Goal: Transaction & Acquisition: Purchase product/service

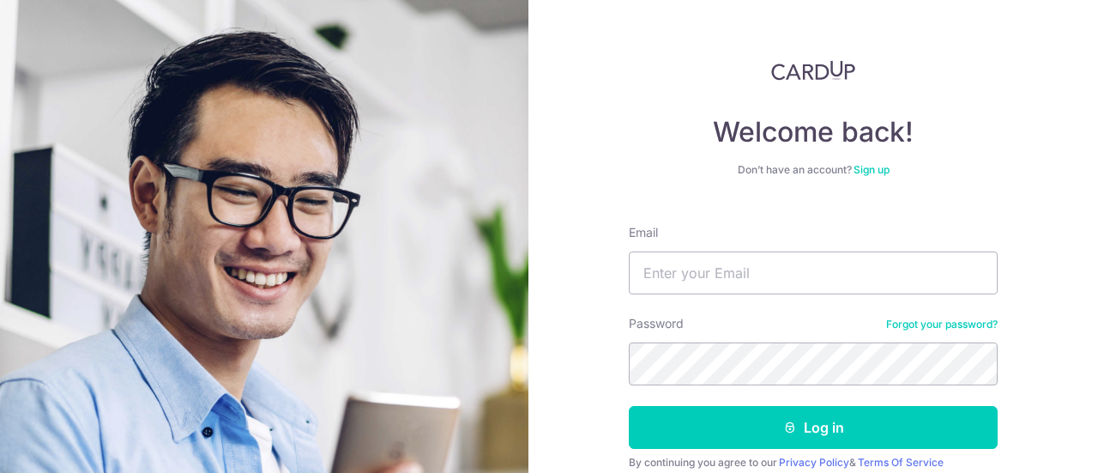
type input "[EMAIL_ADDRESS][DOMAIN_NAME]"
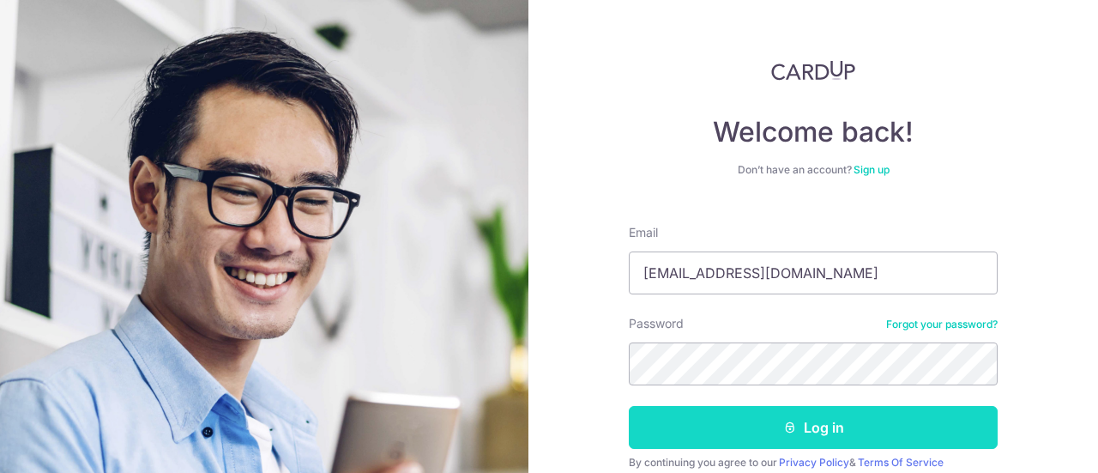
click at [820, 419] on button "Log in" at bounding box center [813, 427] width 369 height 43
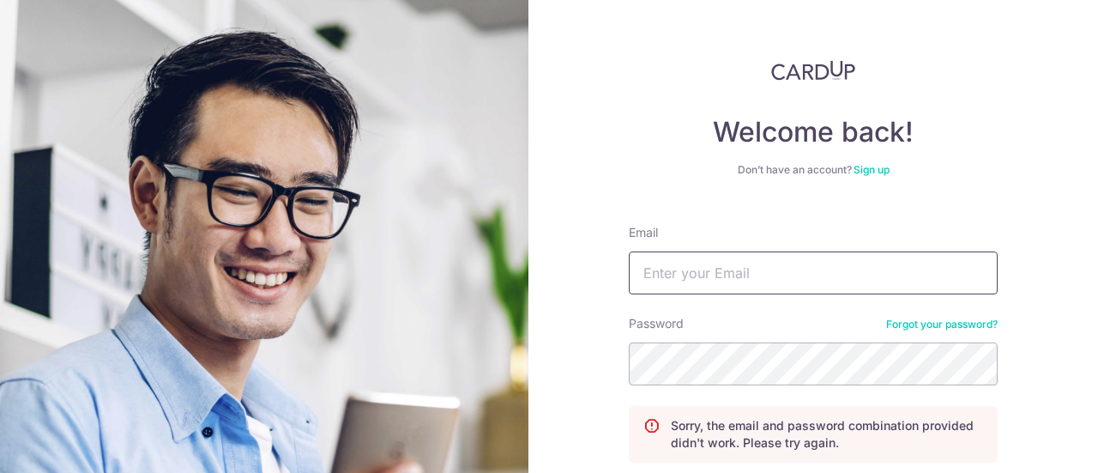
click at [752, 263] on input "Email" at bounding box center [813, 272] width 369 height 43
type input "[EMAIL_ADDRESS][DOMAIN_NAME]"
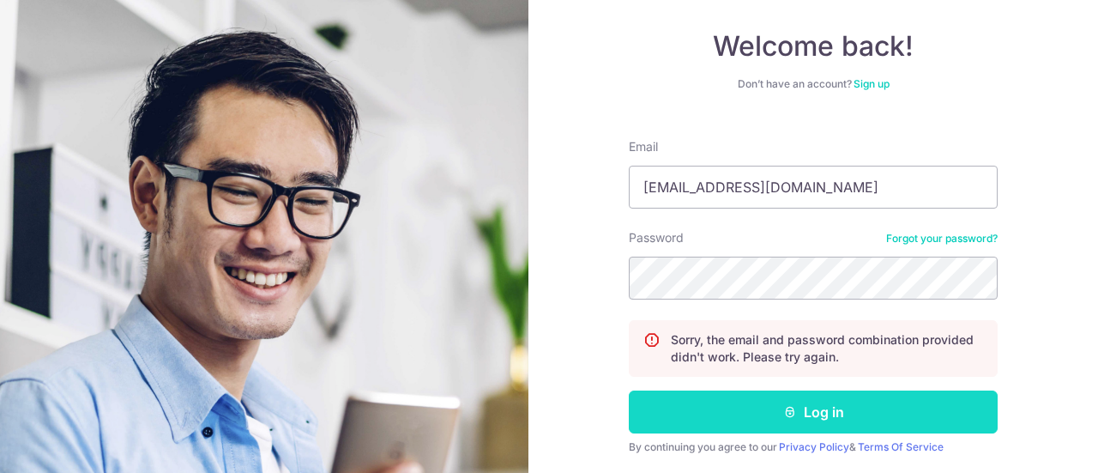
click at [806, 414] on button "Log in" at bounding box center [813, 411] width 369 height 43
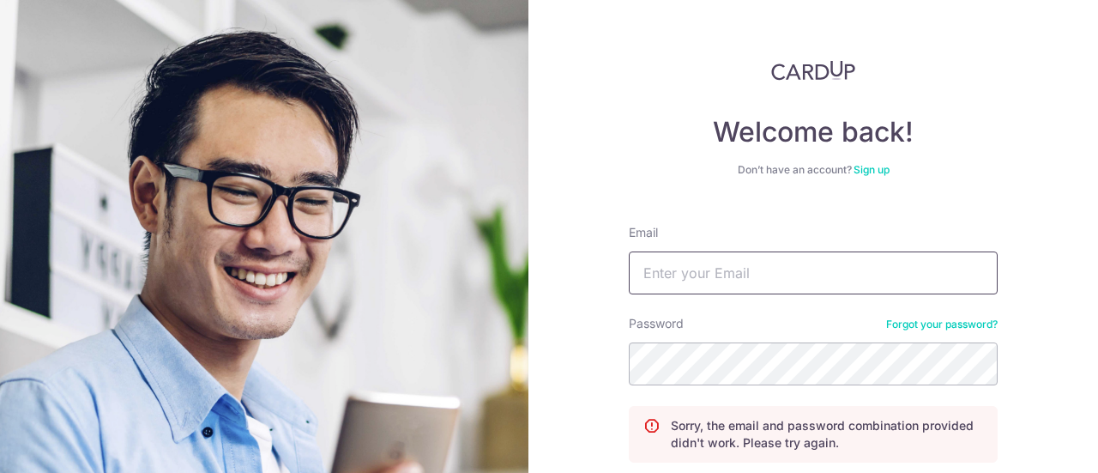
click at [726, 277] on input "Email" at bounding box center [813, 272] width 369 height 43
type input "[EMAIL_ADDRESS][DOMAIN_NAME]"
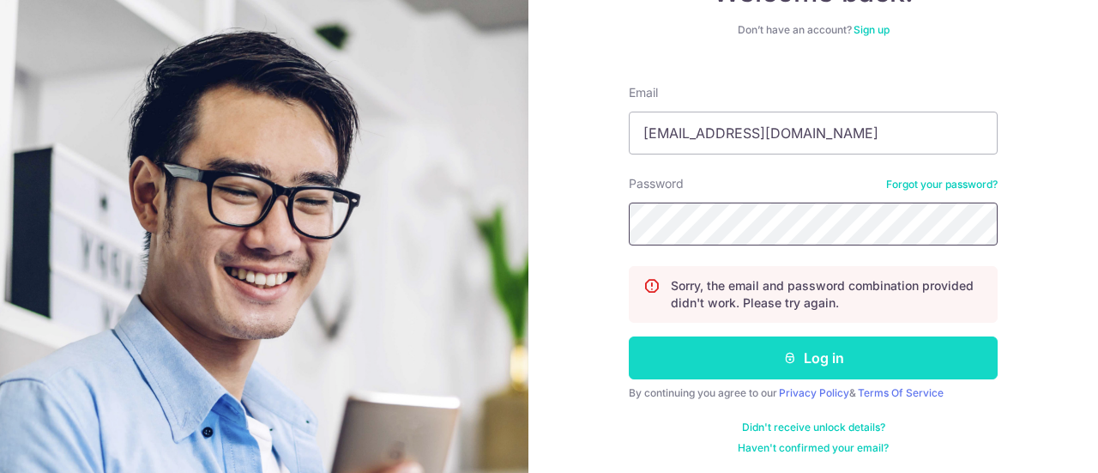
scroll to position [141, 0]
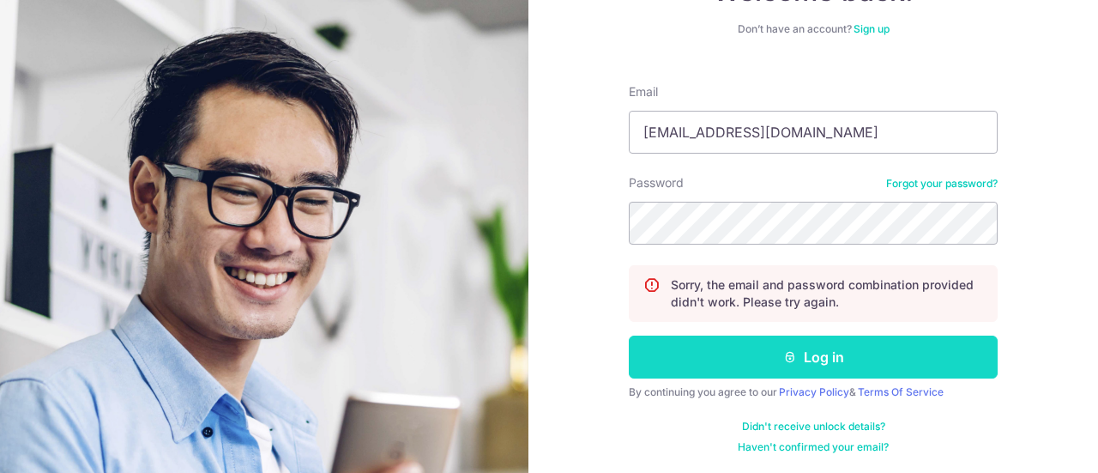
click at [795, 361] on button "Log in" at bounding box center [813, 357] width 369 height 43
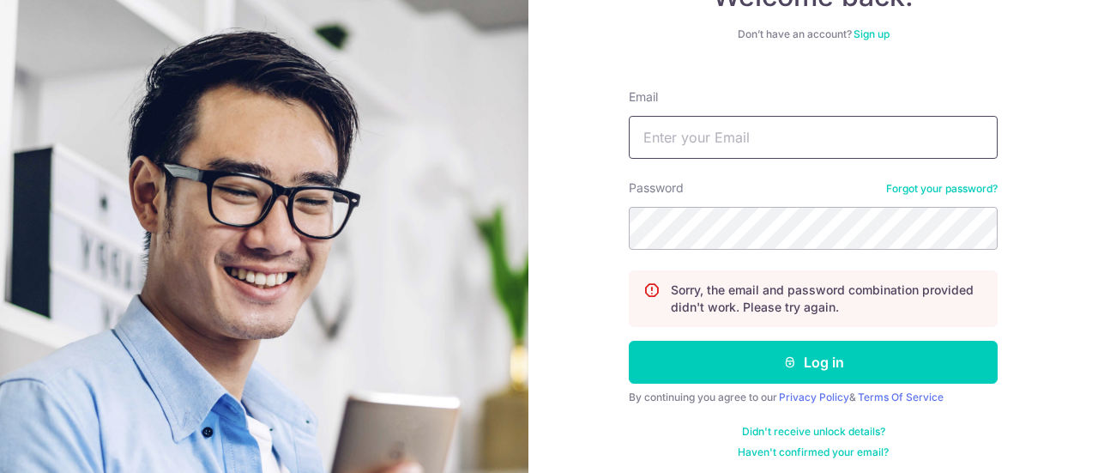
scroll to position [141, 0]
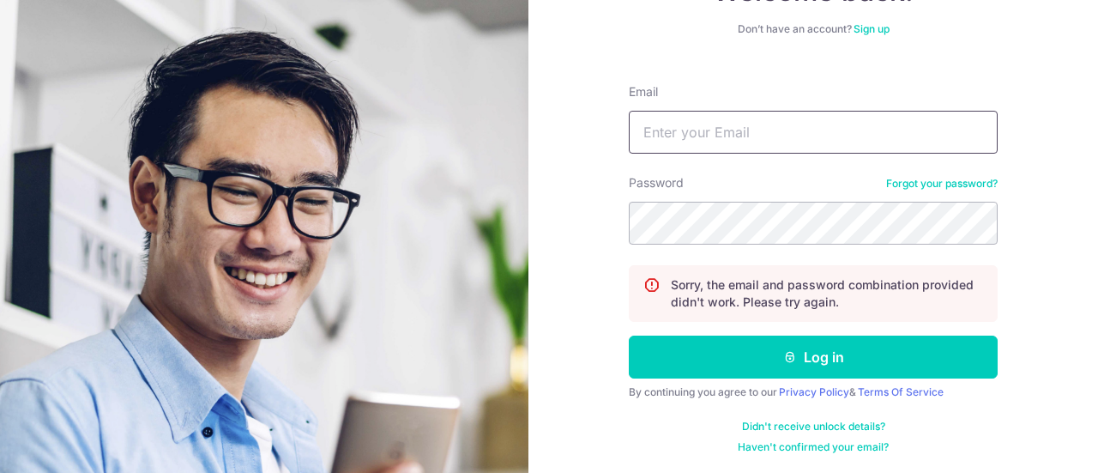
click at [764, 138] on input "Email" at bounding box center [813, 132] width 369 height 43
type input "[EMAIL_ADDRESS][DOMAIN_NAME]"
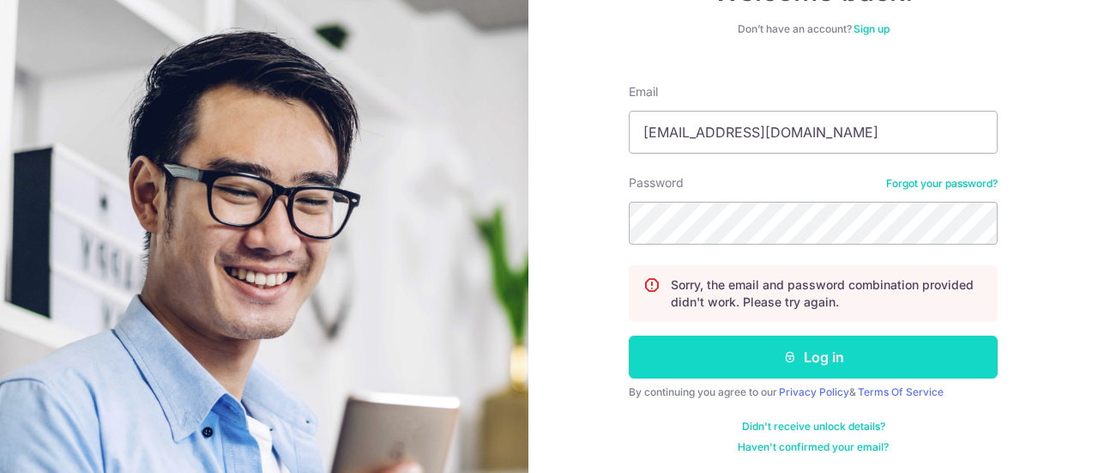
click at [812, 366] on button "Log in" at bounding box center [813, 357] width 369 height 43
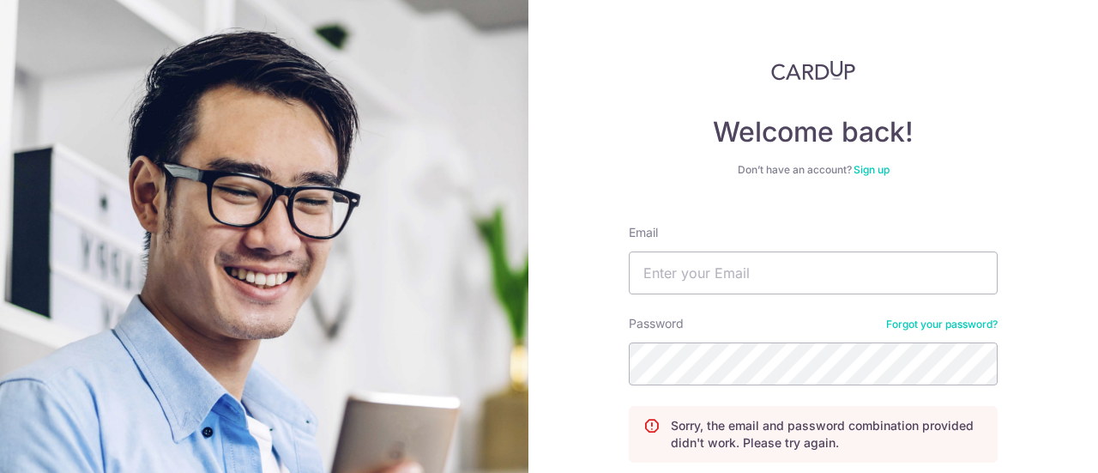
click at [959, 325] on link "Forgot your password?" at bounding box center [942, 325] width 112 height 14
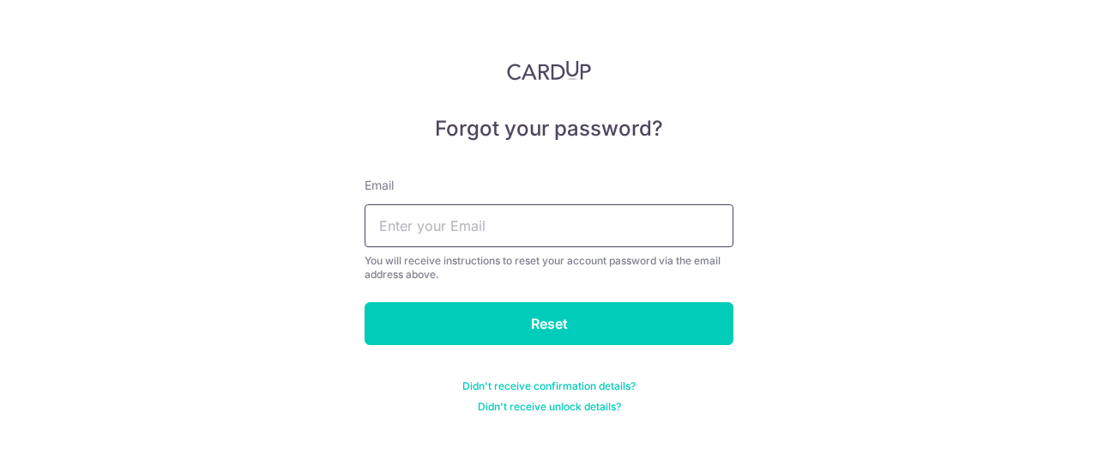
click at [497, 224] on input "text" at bounding box center [549, 225] width 369 height 43
type input "[EMAIL_ADDRESS][DOMAIN_NAME]"
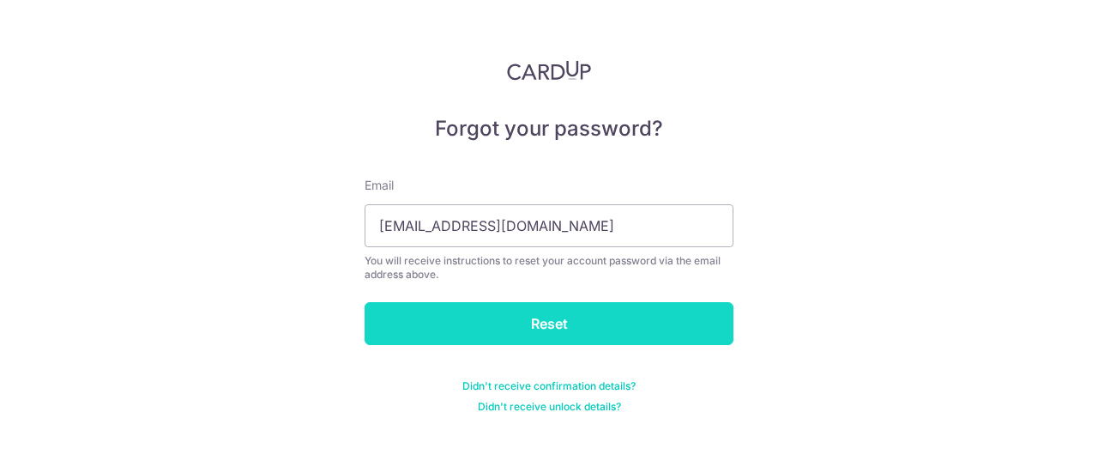
click at [516, 329] on input "Reset" at bounding box center [549, 323] width 369 height 43
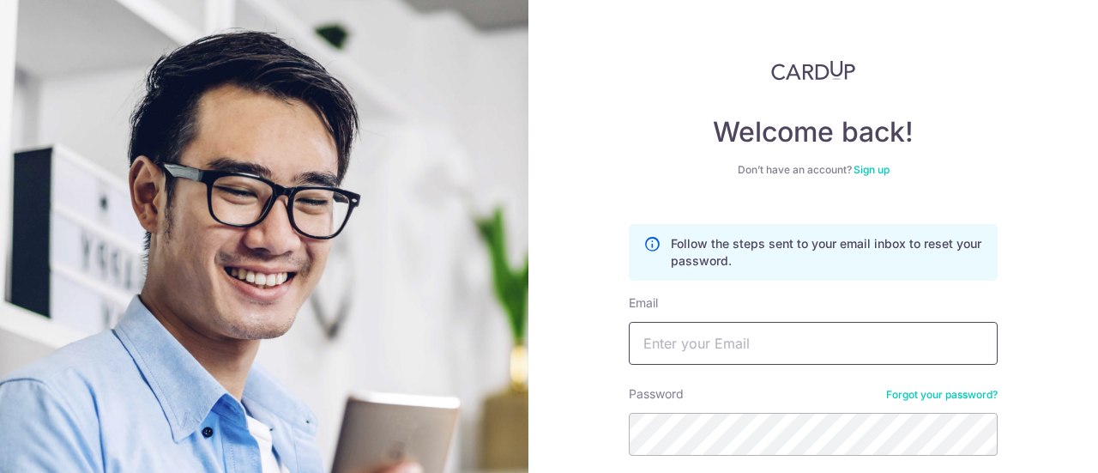
click at [755, 340] on input "Email" at bounding box center [813, 343] width 369 height 43
type input "[EMAIL_ADDRESS][DOMAIN_NAME]"
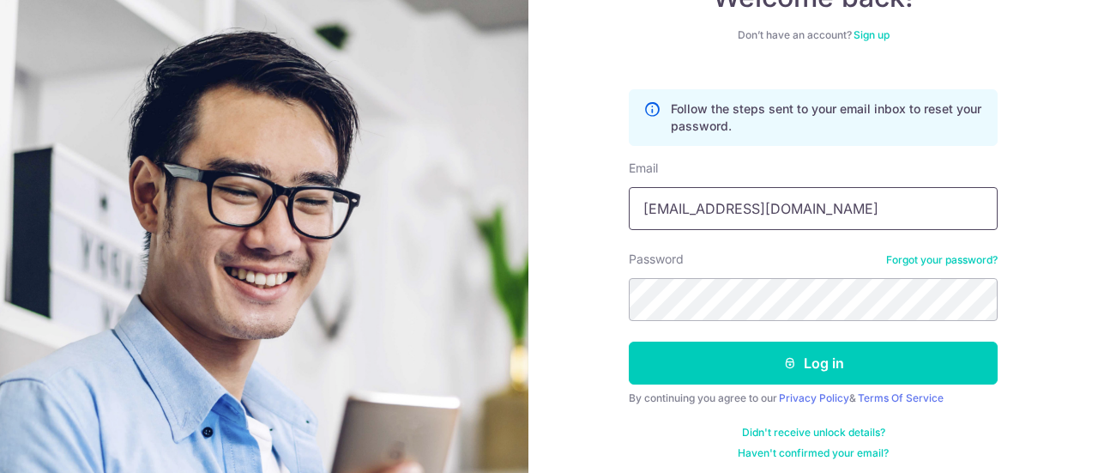
scroll to position [141, 0]
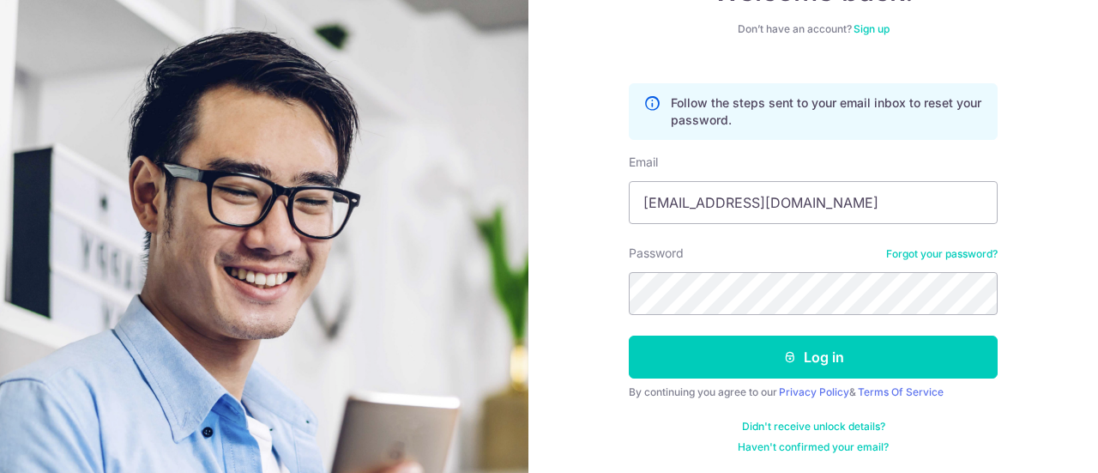
click at [915, 251] on link "Forgot your password?" at bounding box center [942, 254] width 112 height 14
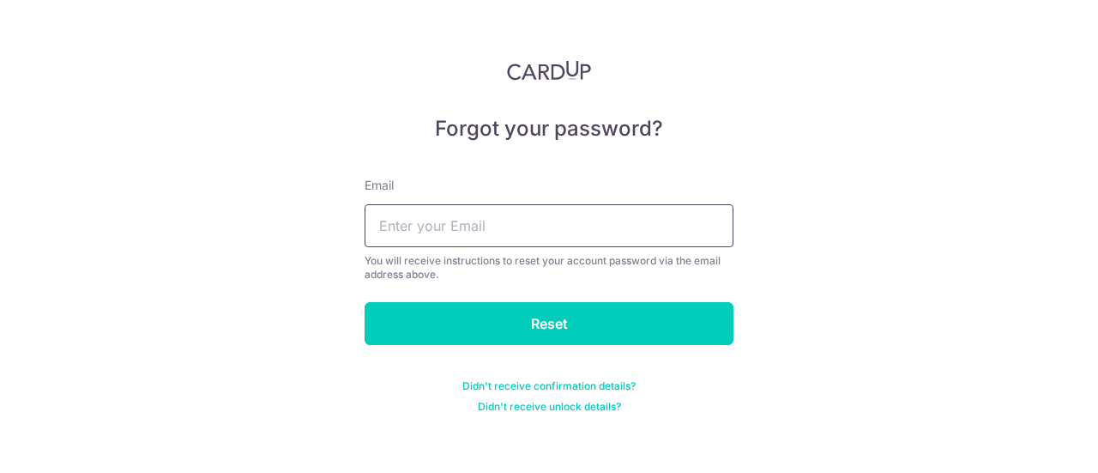
click at [511, 231] on input "text" at bounding box center [549, 225] width 369 height 43
type input "[EMAIL_ADDRESS][DOMAIN_NAME]"
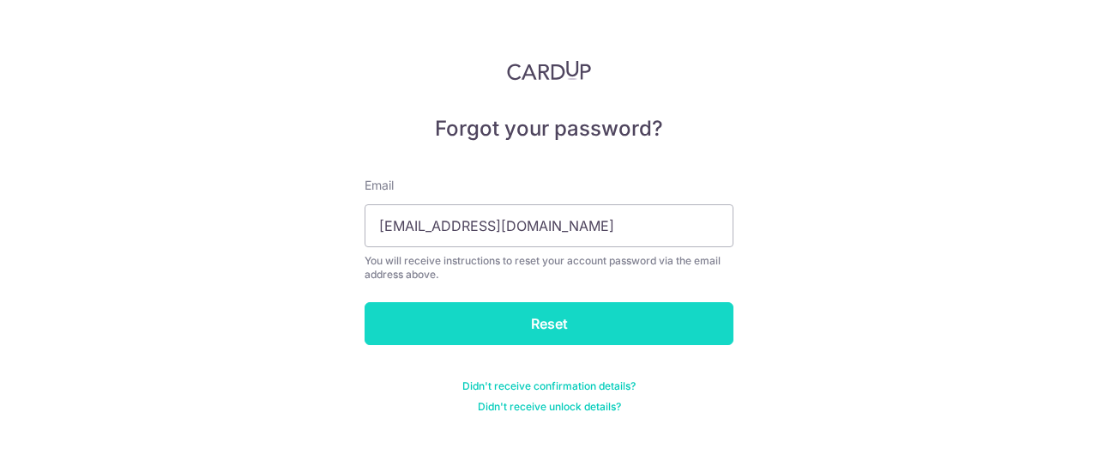
click at [550, 320] on input "Reset" at bounding box center [549, 323] width 369 height 43
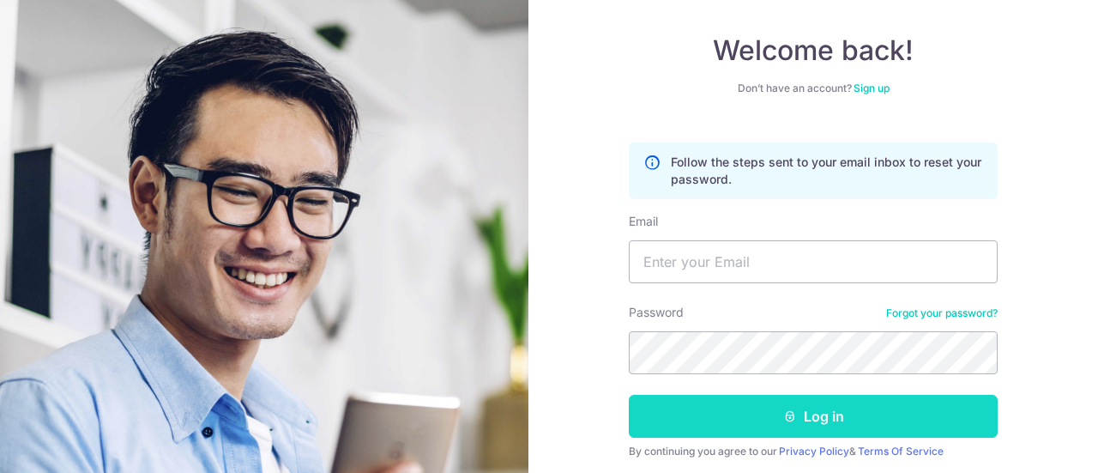
scroll to position [141, 0]
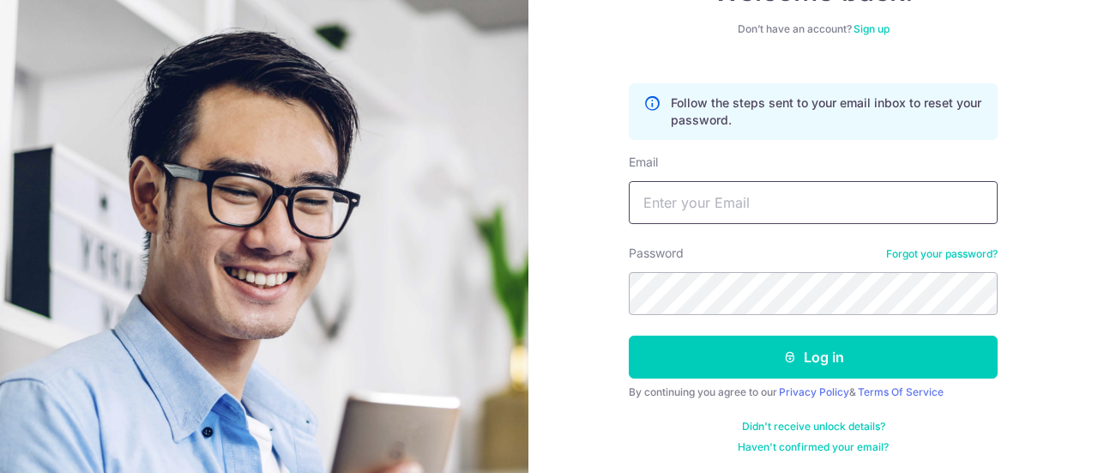
click at [723, 209] on input "Email" at bounding box center [813, 202] width 369 height 43
type input "[EMAIL_ADDRESS][DOMAIN_NAME]"
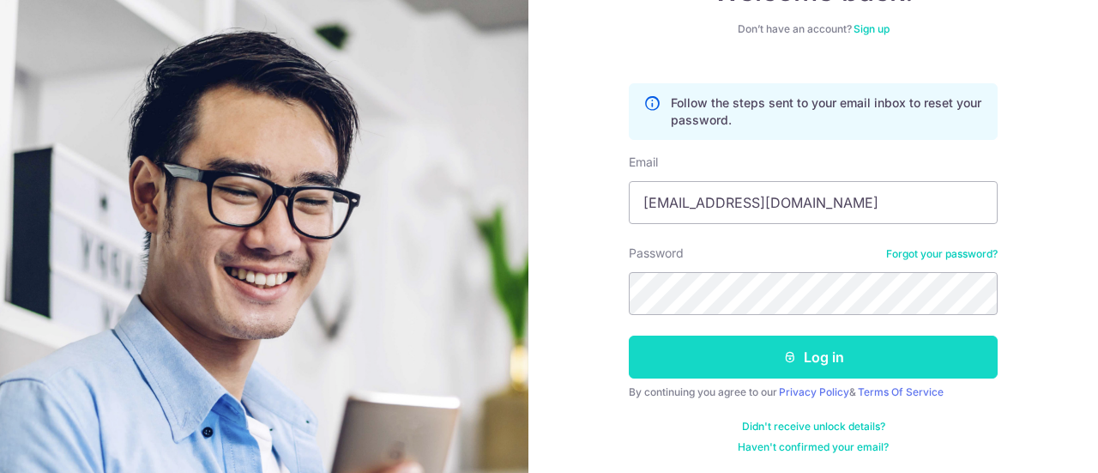
click at [819, 364] on button "Log in" at bounding box center [813, 357] width 369 height 43
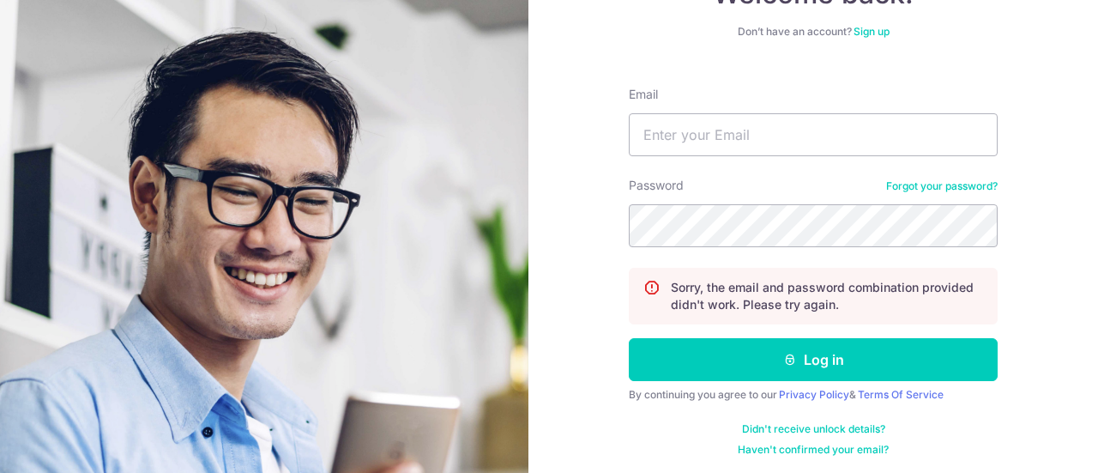
scroll to position [141, 0]
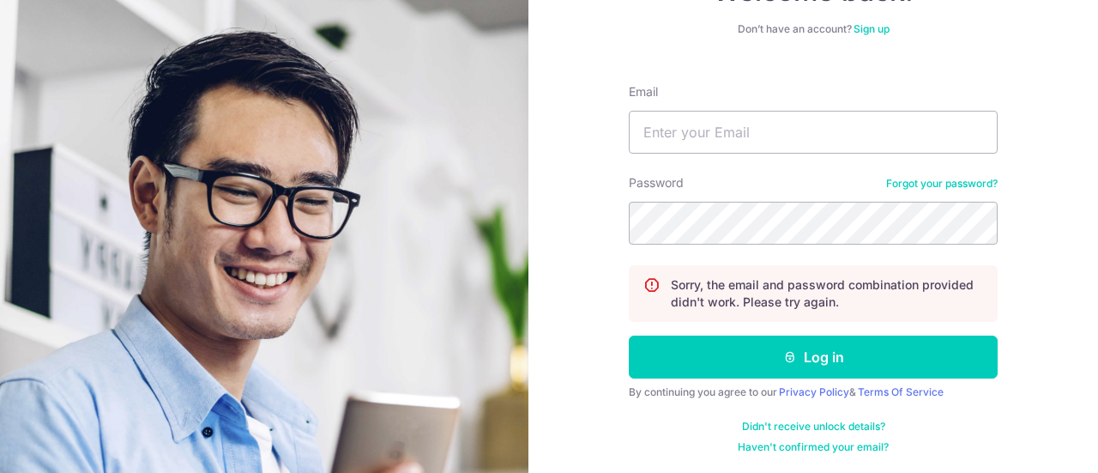
click at [837, 423] on link "Didn't receive unlock details?" at bounding box center [813, 427] width 143 height 14
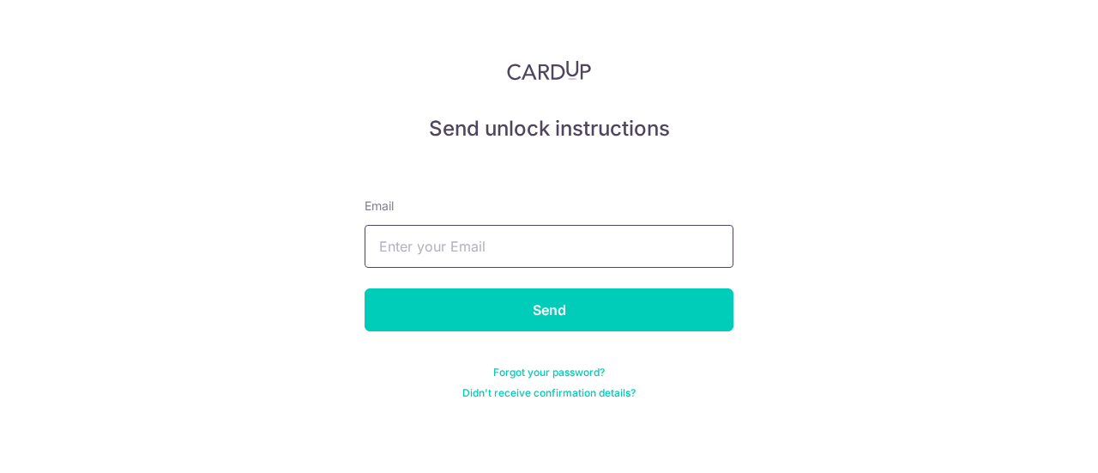
click at [469, 250] on input "text" at bounding box center [549, 246] width 369 height 43
type input "[EMAIL_ADDRESS][DOMAIN_NAME]"
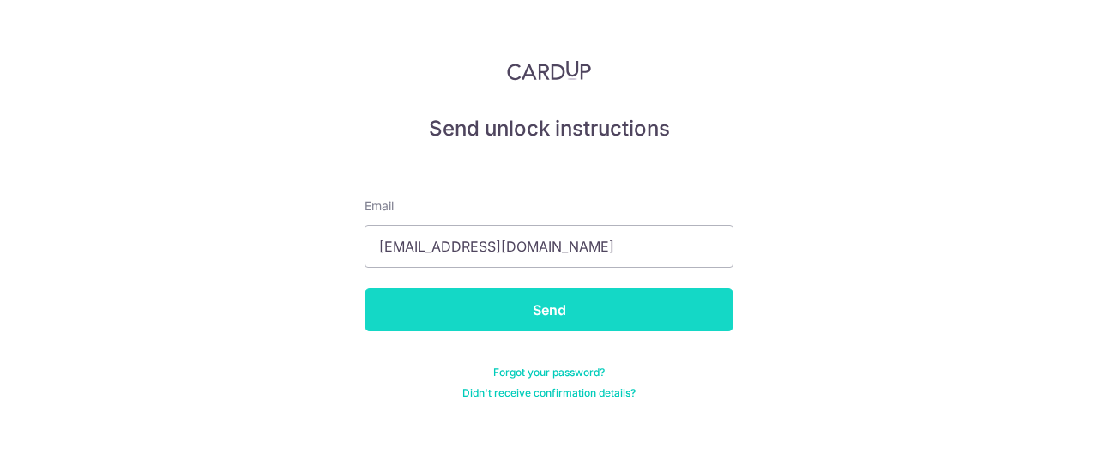
click at [552, 306] on input "Send" at bounding box center [549, 309] width 369 height 43
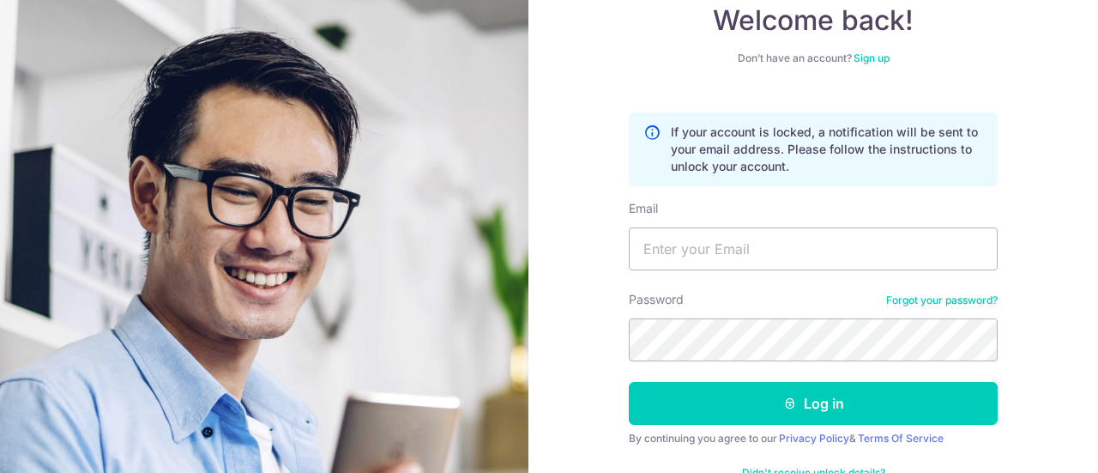
scroll to position [72, 0]
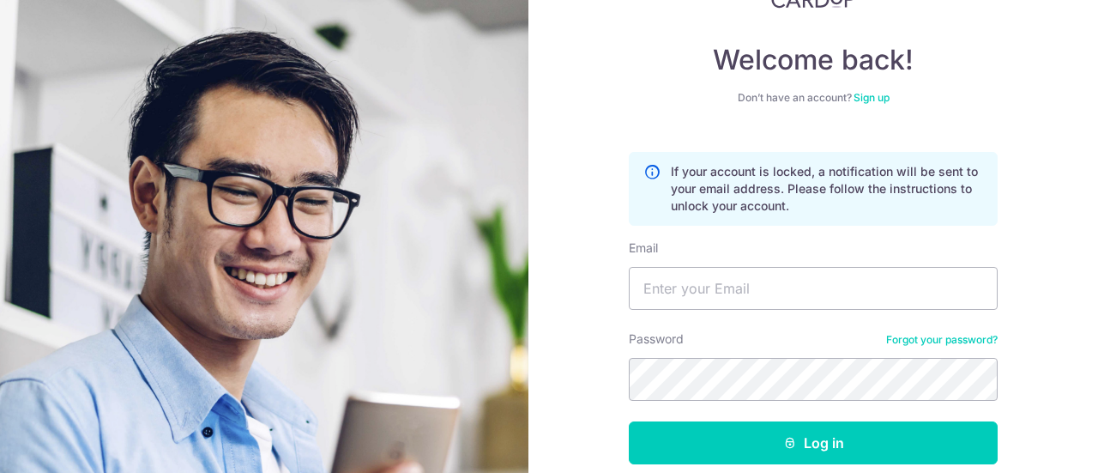
click at [870, 95] on link "Sign up" at bounding box center [872, 97] width 36 height 13
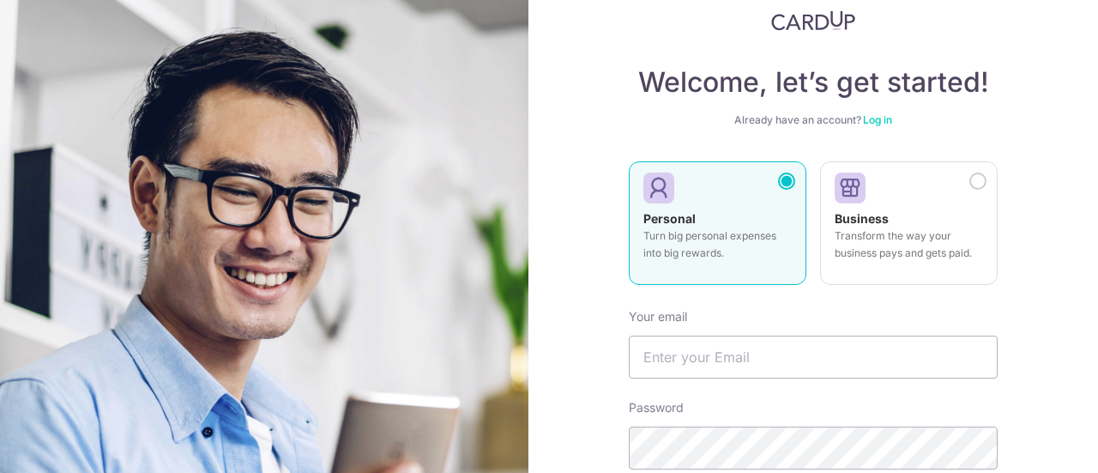
scroll to position [172, 0]
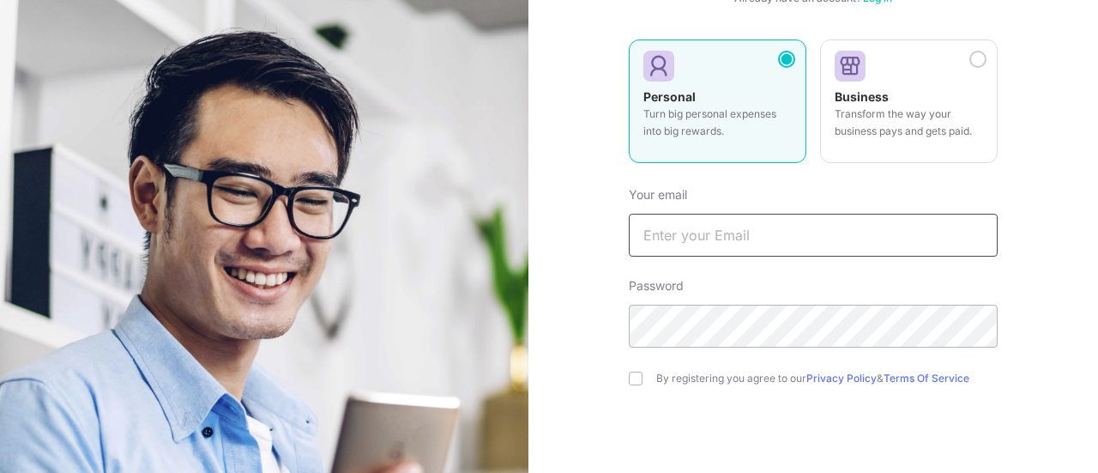
click at [745, 243] on input "text" at bounding box center [813, 235] width 369 height 43
type input "kellytan6766@gmail.com"
click at [635, 382] on input "checkbox" at bounding box center [636, 379] width 14 height 14
checkbox input "true"
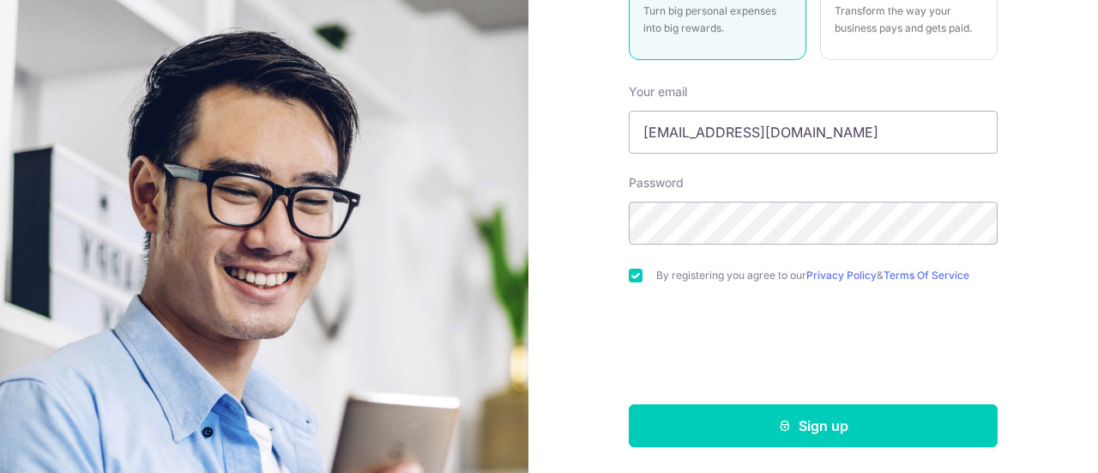
scroll to position [275, 0]
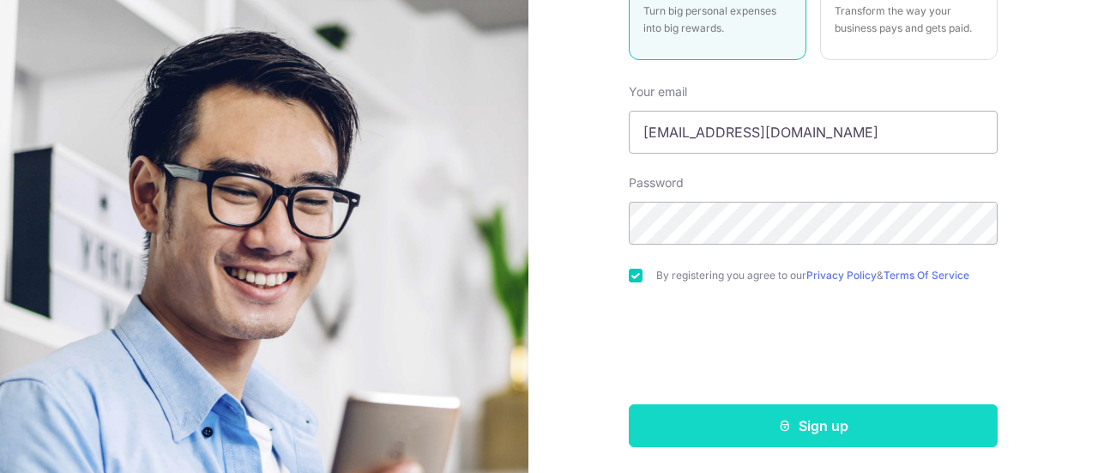
click at [789, 425] on button "Sign up" at bounding box center [813, 425] width 369 height 43
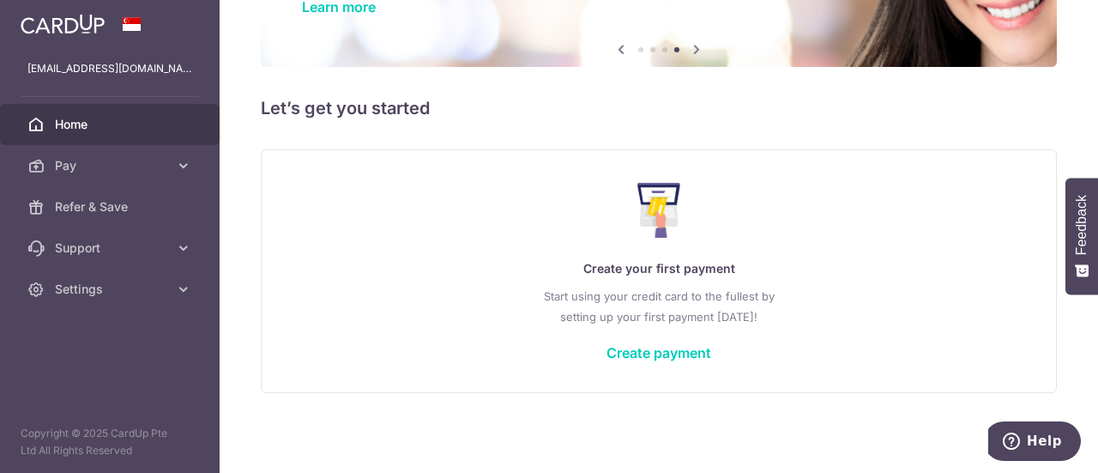
scroll to position [153, 0]
click at [647, 354] on link "Create payment" at bounding box center [659, 352] width 105 height 17
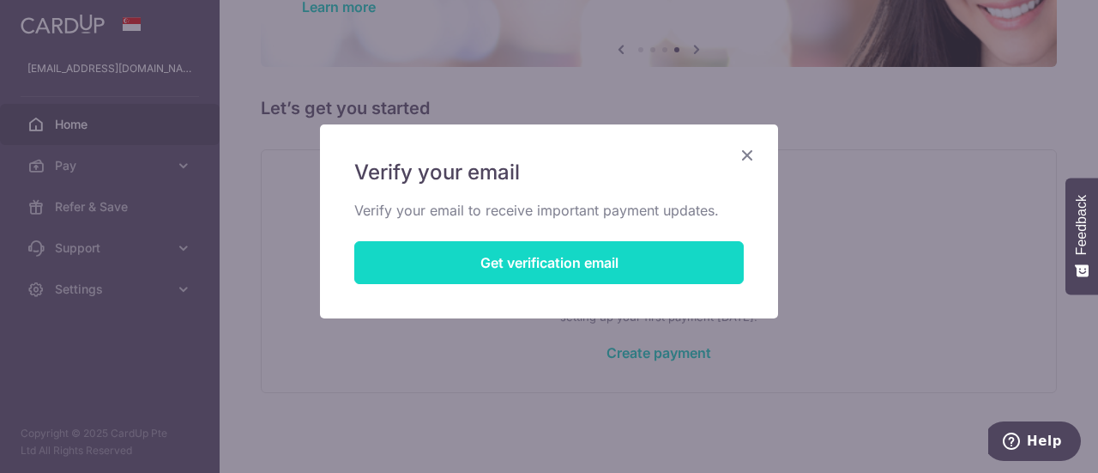
click at [574, 269] on button "Get verification email" at bounding box center [549, 262] width 390 height 43
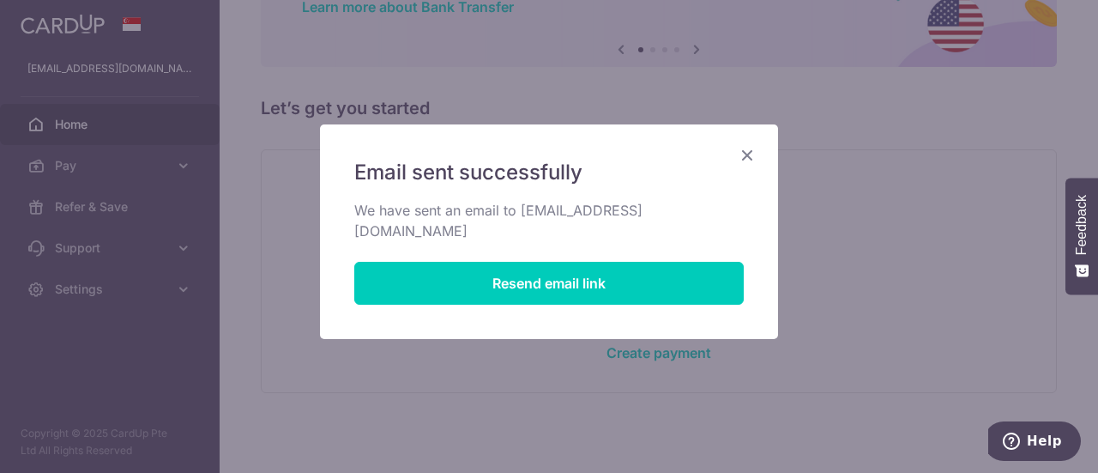
click at [744, 154] on icon "Close" at bounding box center [747, 154] width 21 height 21
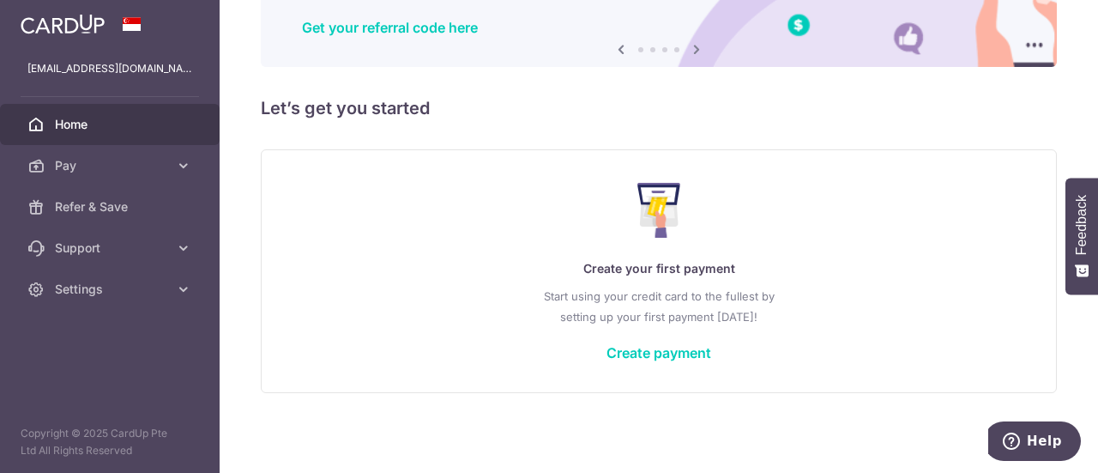
scroll to position [0, 0]
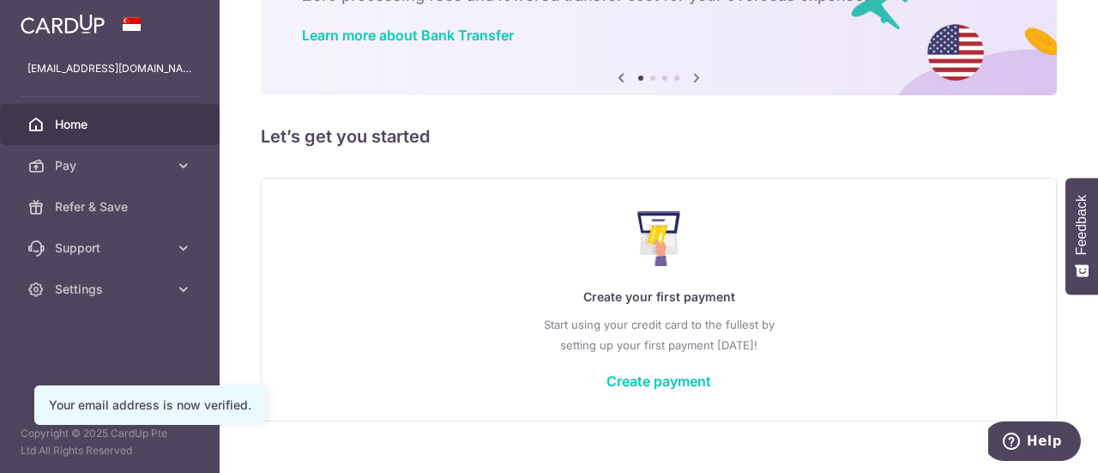
scroll to position [153, 0]
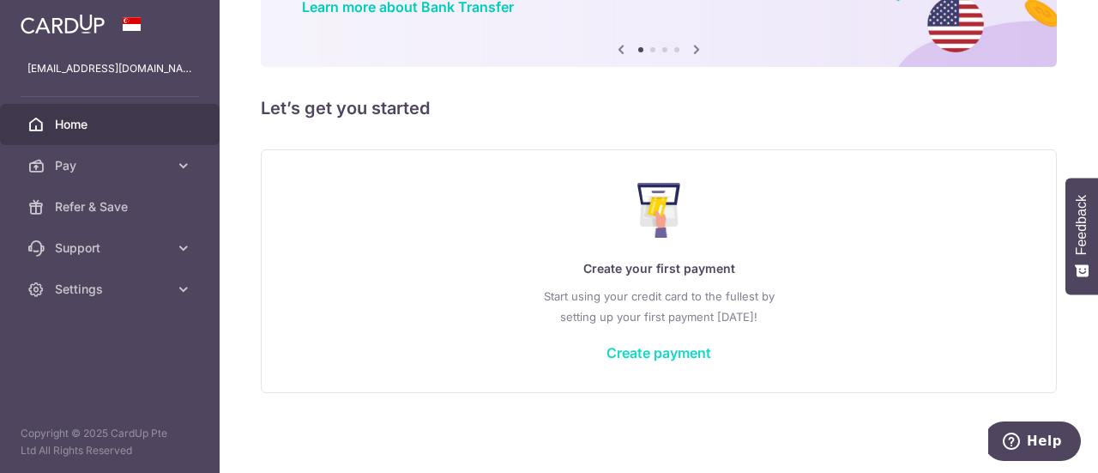
click at [626, 351] on link "Create payment" at bounding box center [659, 352] width 105 height 17
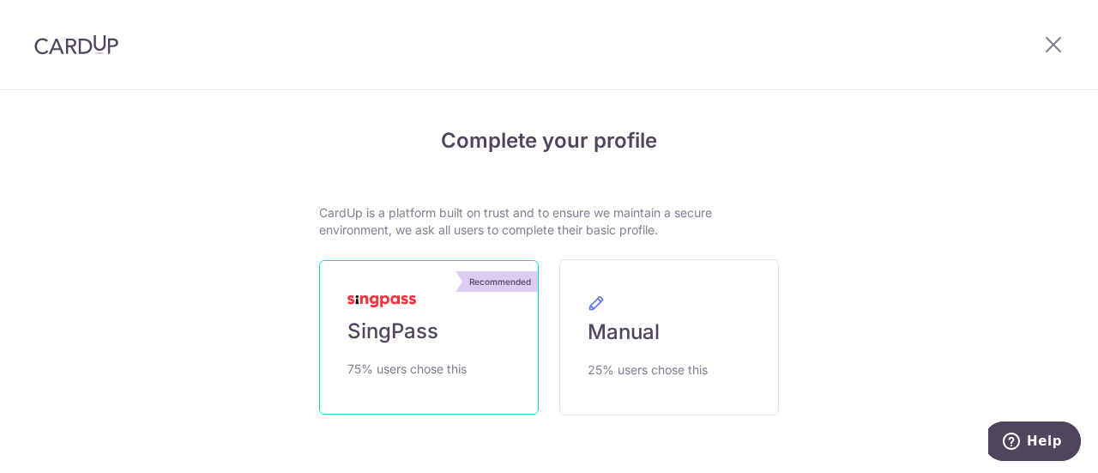
click at [414, 319] on span "SingPass" at bounding box center [393, 331] width 91 height 27
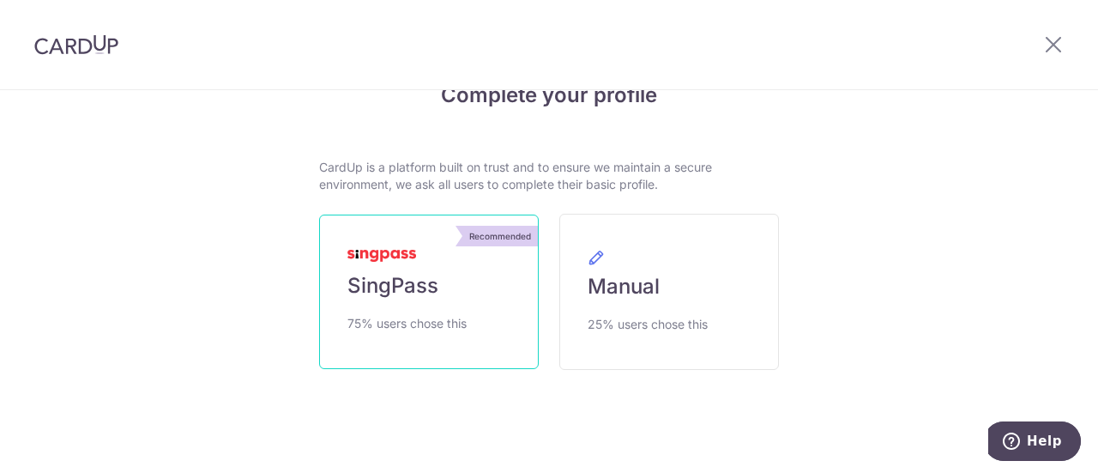
scroll to position [70, 0]
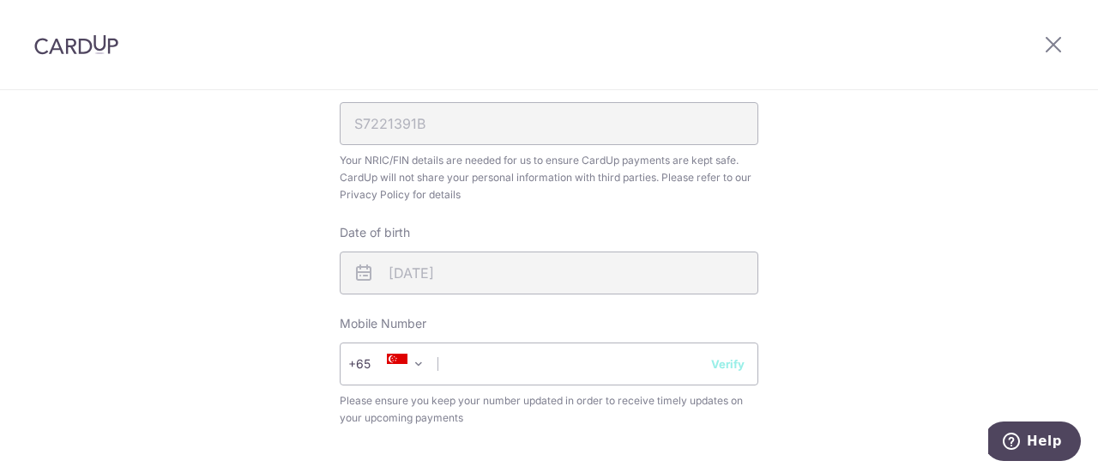
scroll to position [686, 0]
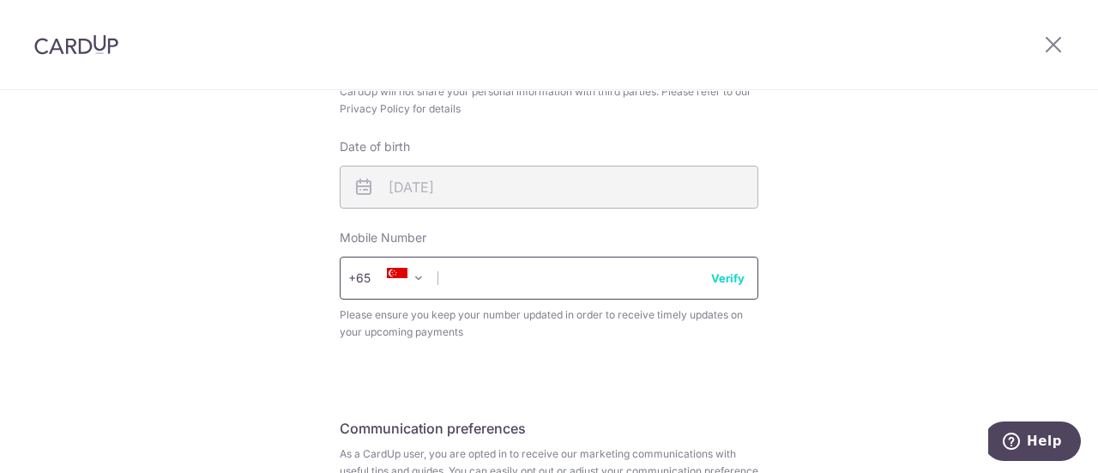
click at [498, 275] on input "text" at bounding box center [549, 278] width 419 height 43
type input "82181575"
click at [730, 278] on button "Verify" at bounding box center [727, 277] width 33 height 17
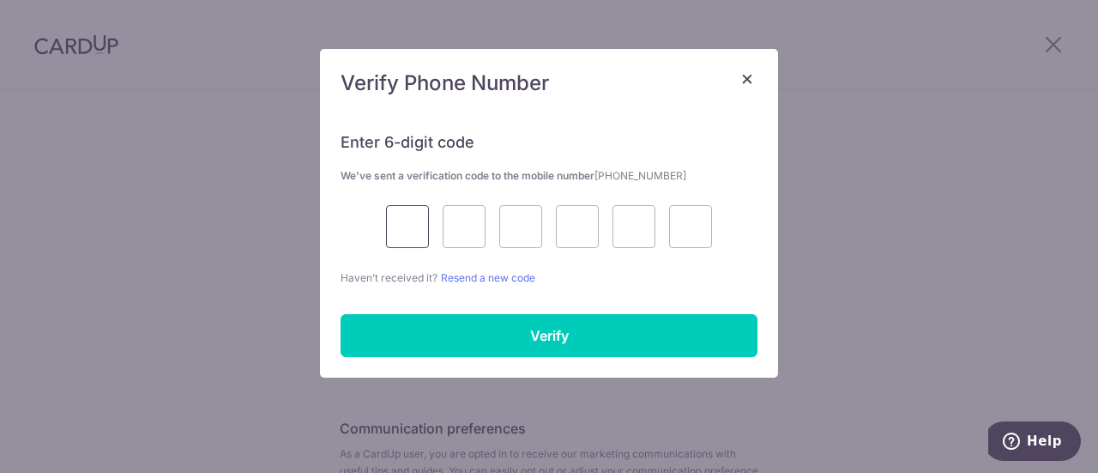
click at [416, 225] on input "text" at bounding box center [407, 226] width 43 height 43
type input "9"
type input "2"
type input "0"
type input "3"
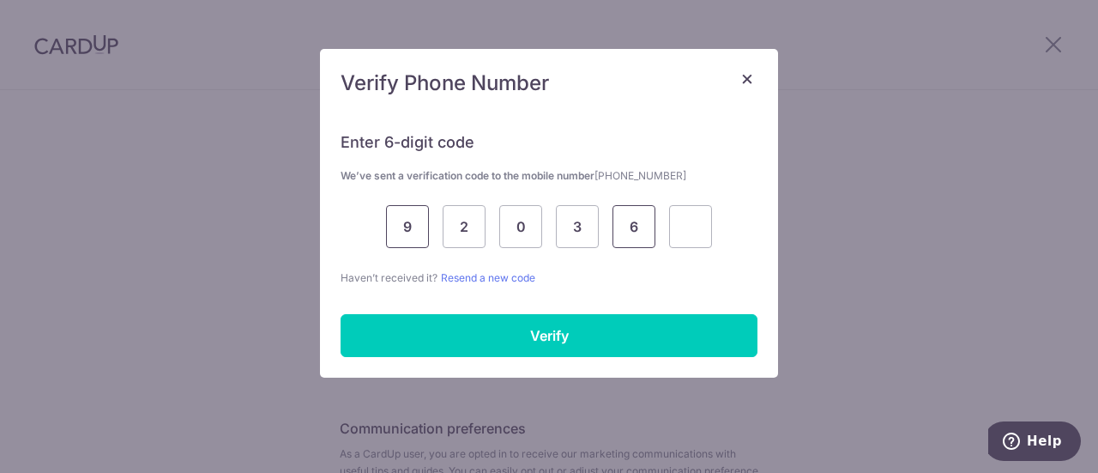
type input "6"
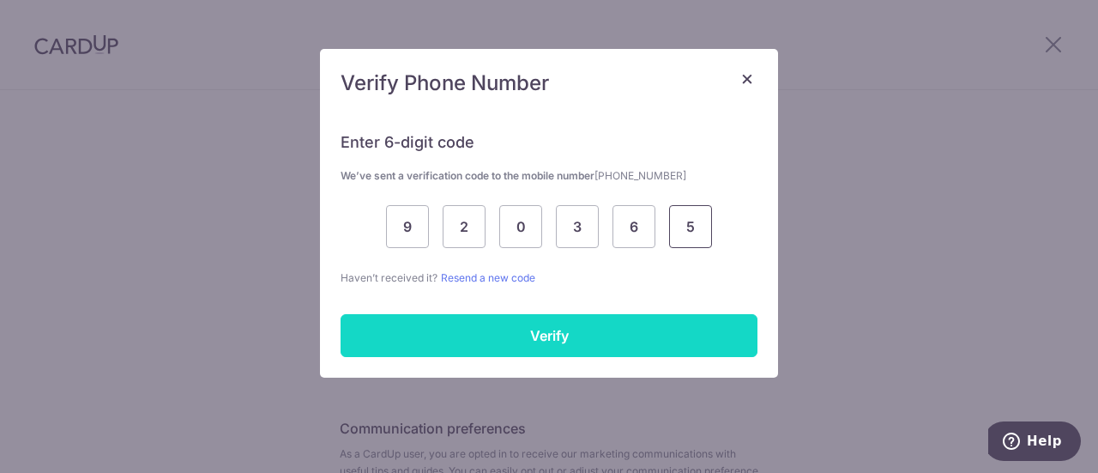
type input "5"
click at [533, 349] on input "Verify" at bounding box center [549, 335] width 417 height 43
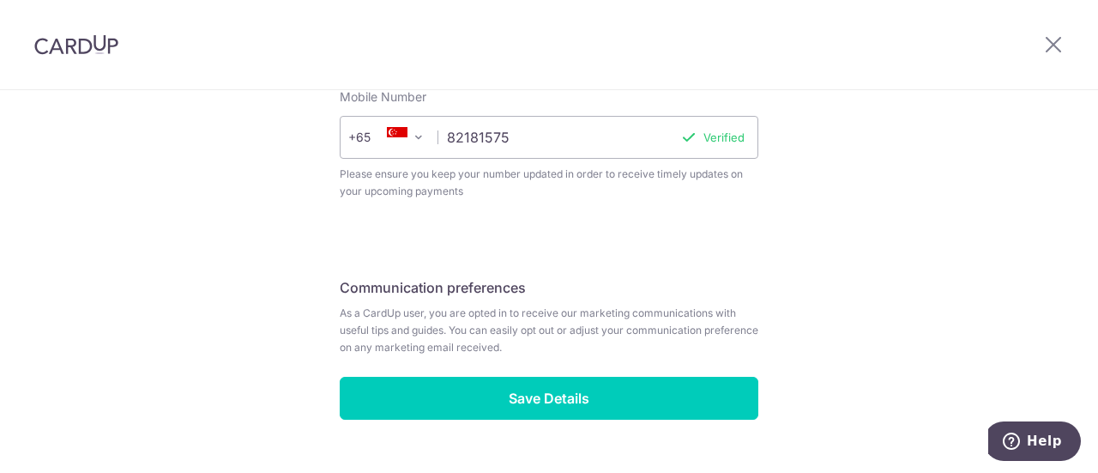
scroll to position [858, 0]
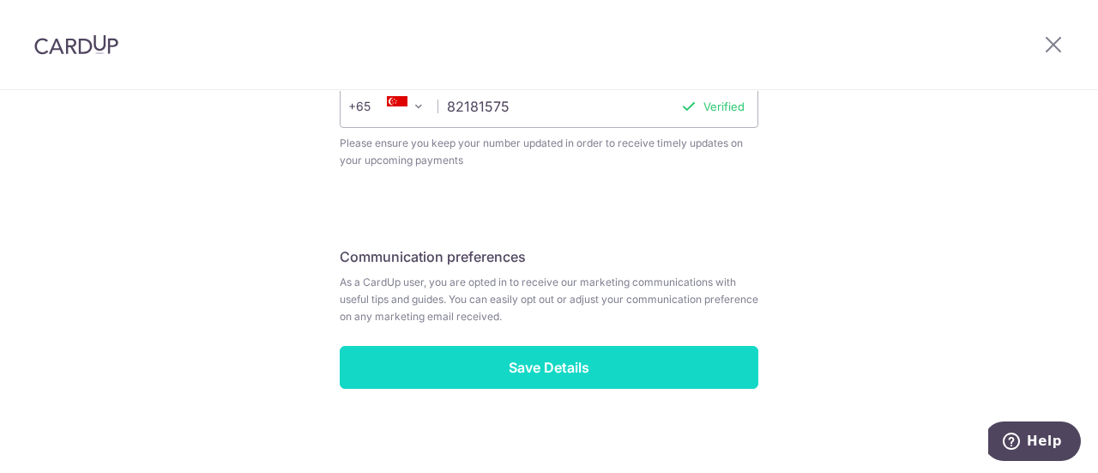
click at [537, 366] on input "Save Details" at bounding box center [549, 367] width 419 height 43
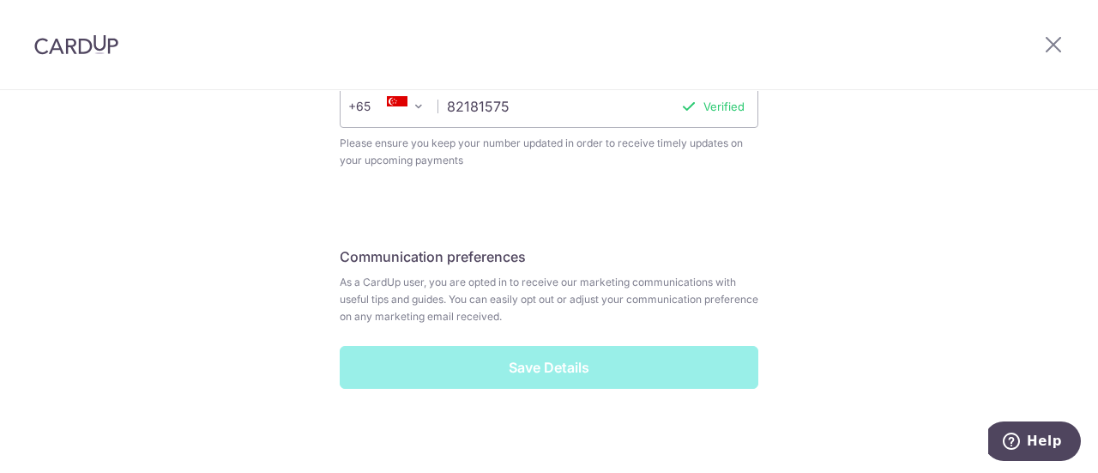
scroll to position [868, 0]
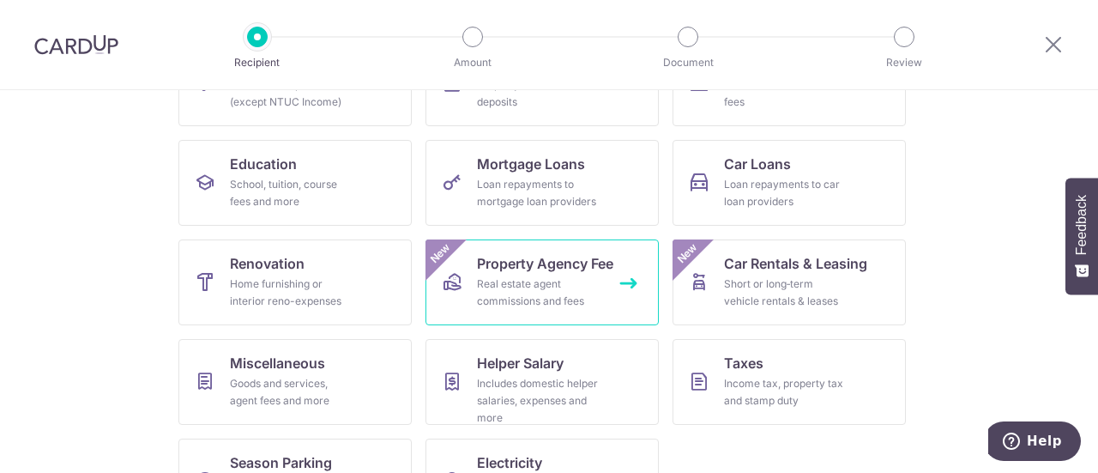
scroll to position [257, 0]
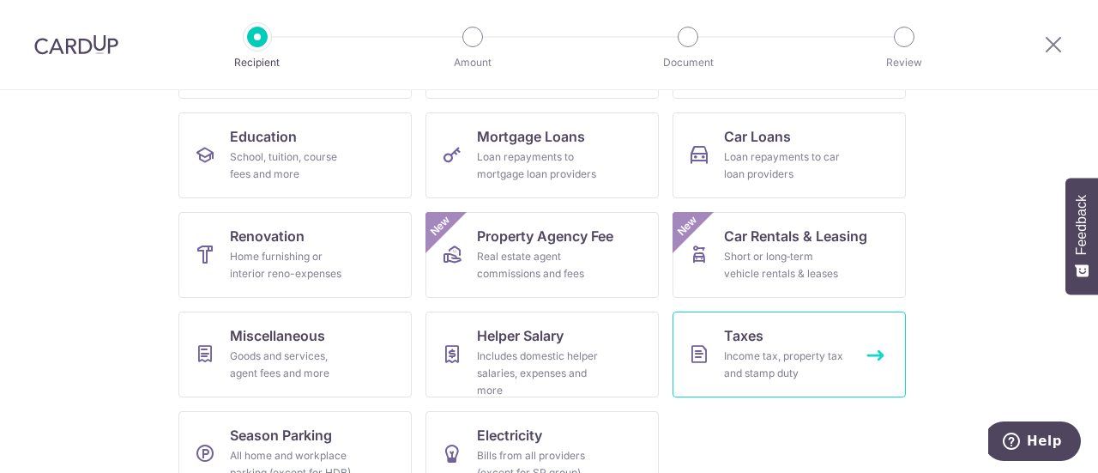
click at [765, 354] on div "Income tax, property tax and stamp duty" at bounding box center [786, 365] width 124 height 34
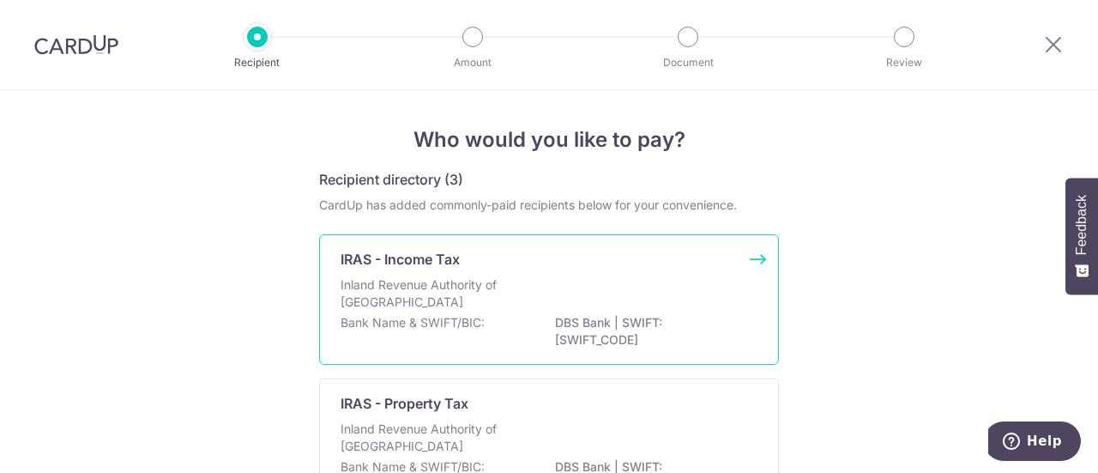
scroll to position [86, 0]
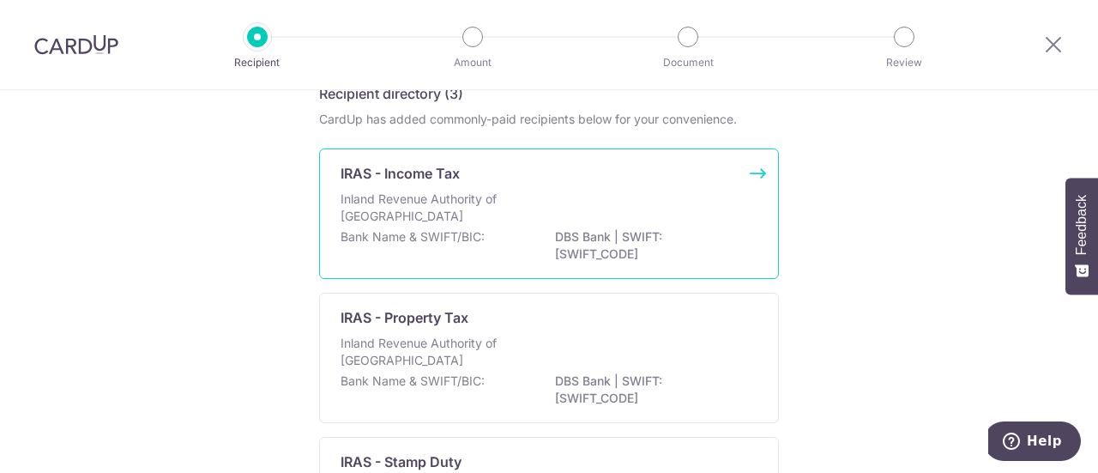
click at [494, 214] on p "Inland Revenue Authority of [GEOGRAPHIC_DATA]" at bounding box center [432, 208] width 182 height 34
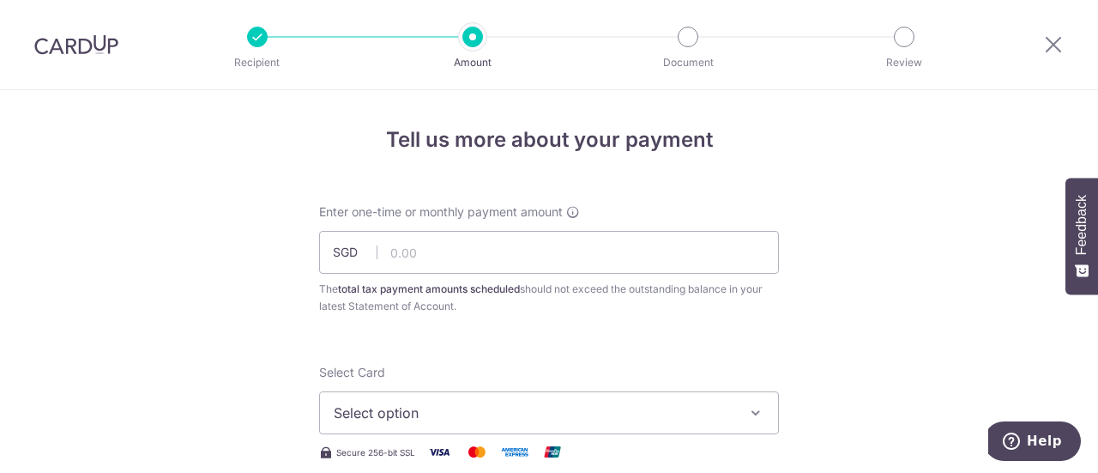
click at [811, 17] on div "Recipient Amount Document Review" at bounding box center [581, 44] width 736 height 89
click at [439, 257] on input "text" at bounding box center [549, 252] width 460 height 43
paste input "3,059.61"
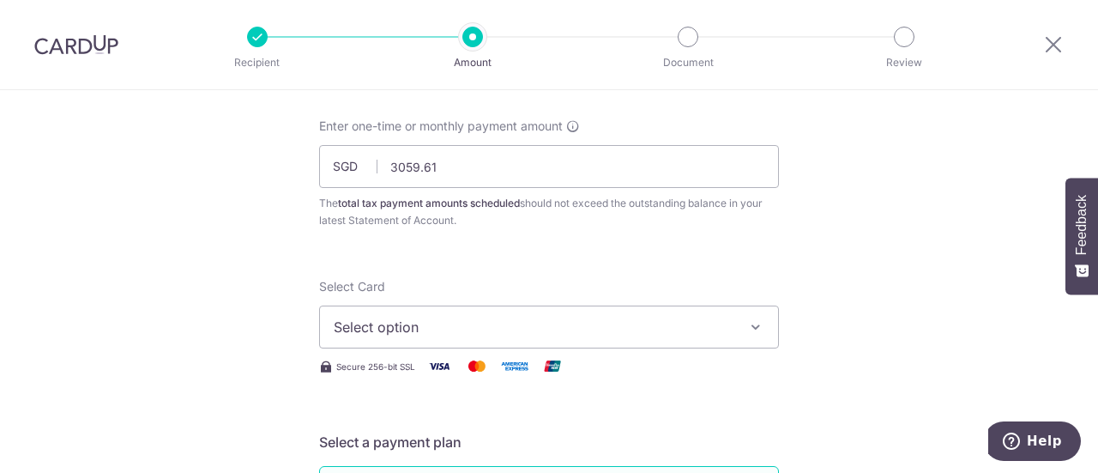
type input "3,059.61"
click at [752, 333] on icon "button" at bounding box center [755, 326] width 17 height 17
click at [453, 375] on span "Add credit card" at bounding box center [565, 374] width 400 height 17
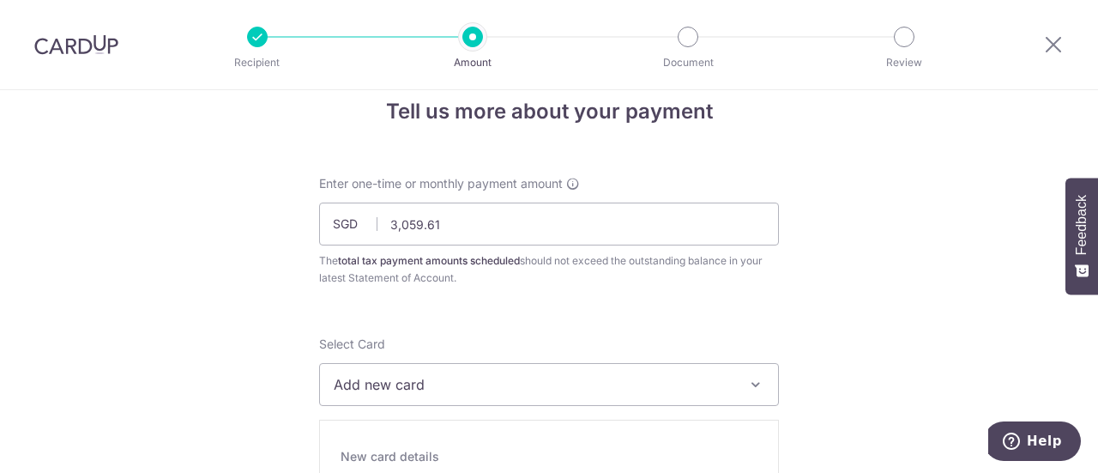
scroll to position [0, 0]
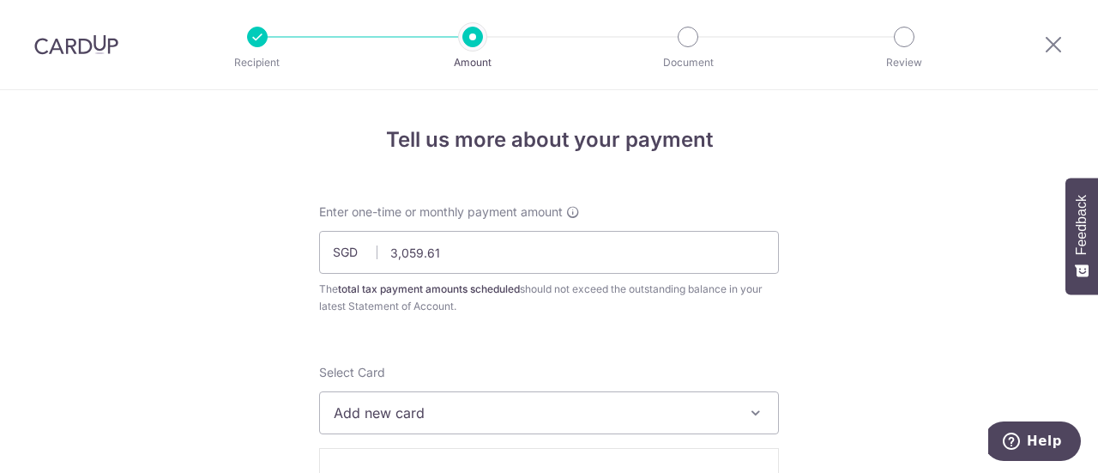
click at [76, 39] on img at bounding box center [76, 44] width 84 height 21
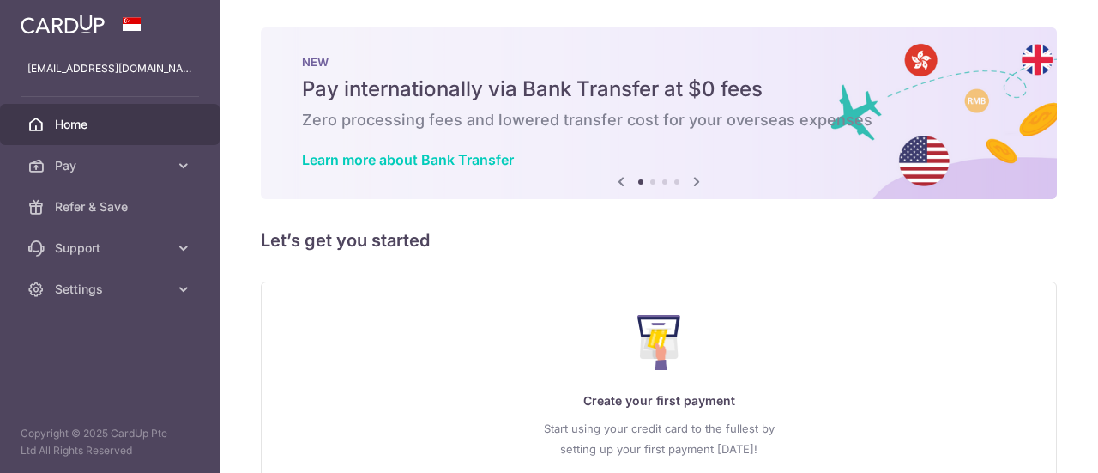
click at [809, 345] on div "Create your first payment Start using your credit card to the fullest by settin…" at bounding box center [658, 402] width 753 height 203
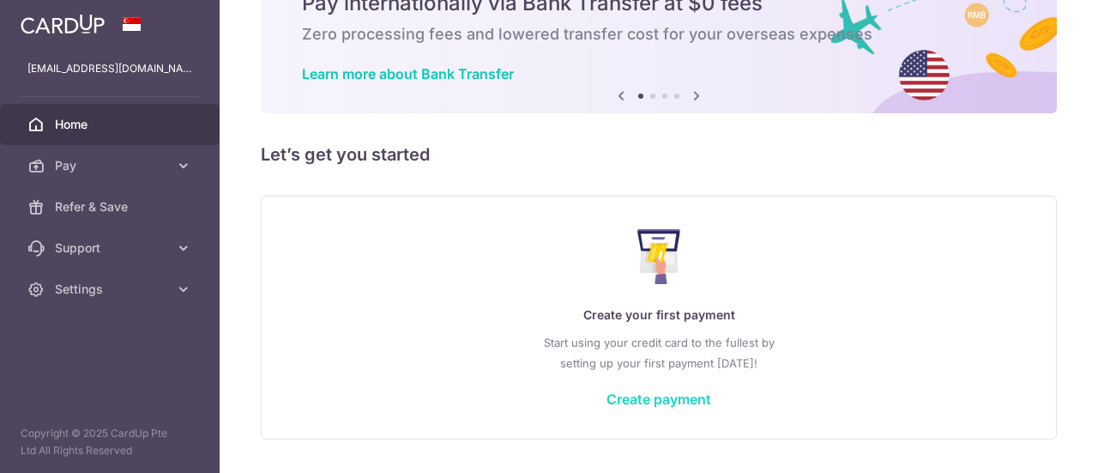
click at [658, 399] on link "Create payment" at bounding box center [659, 398] width 105 height 17
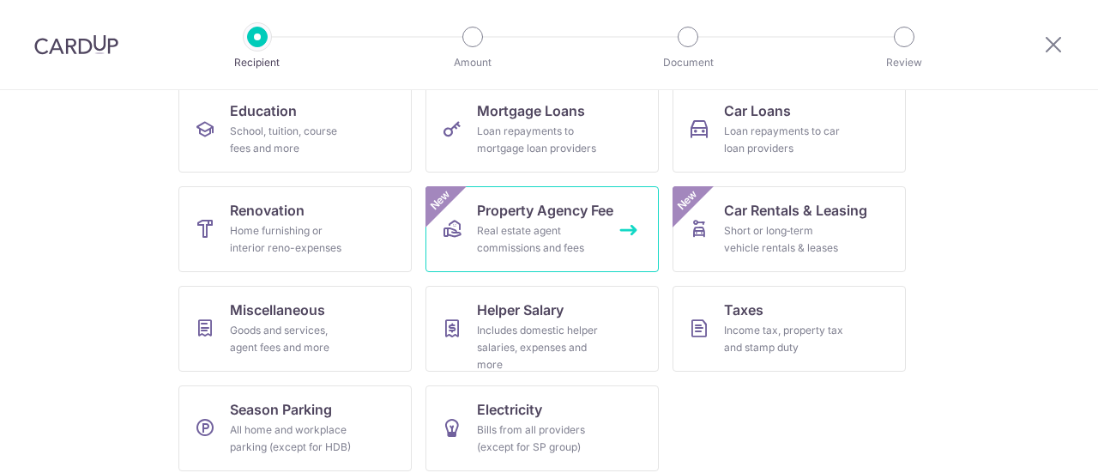
scroll to position [293, 0]
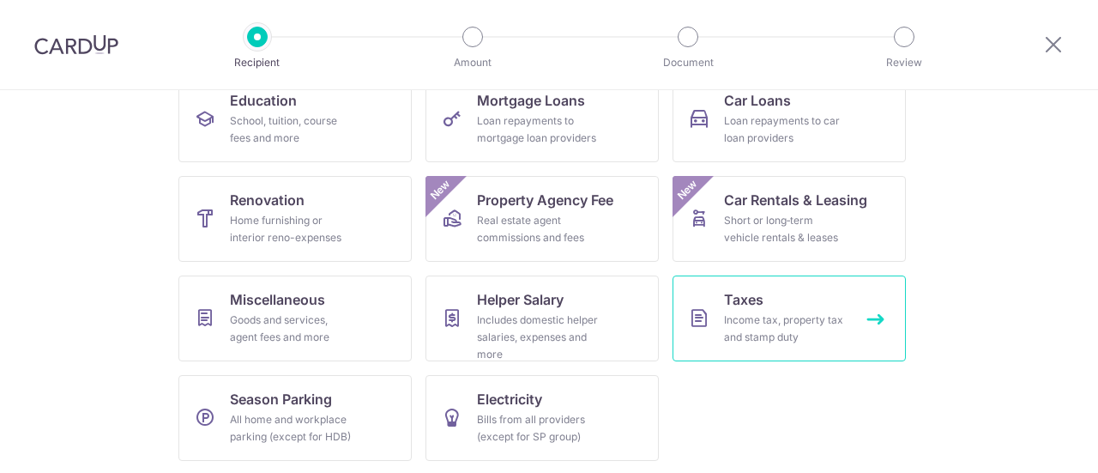
click at [731, 304] on span "Taxes" at bounding box center [743, 299] width 39 height 21
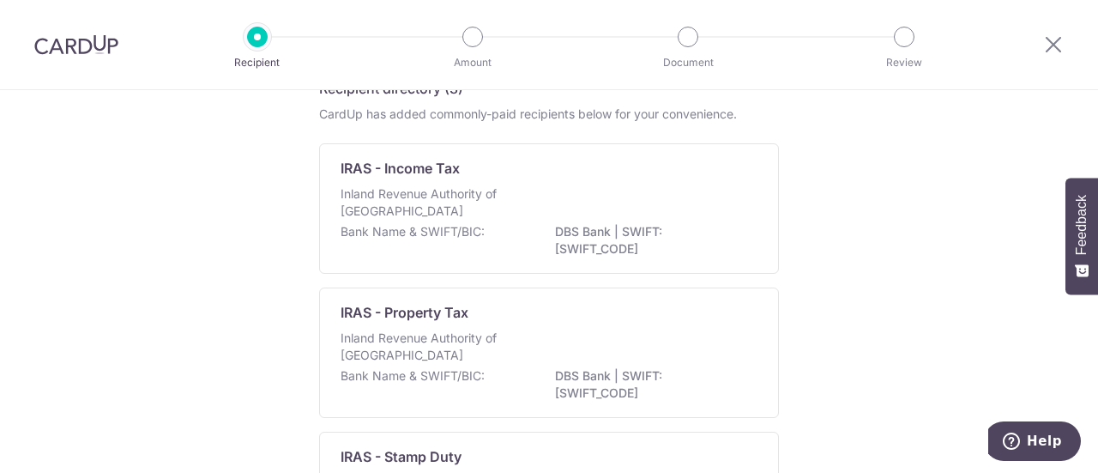
scroll to position [86, 0]
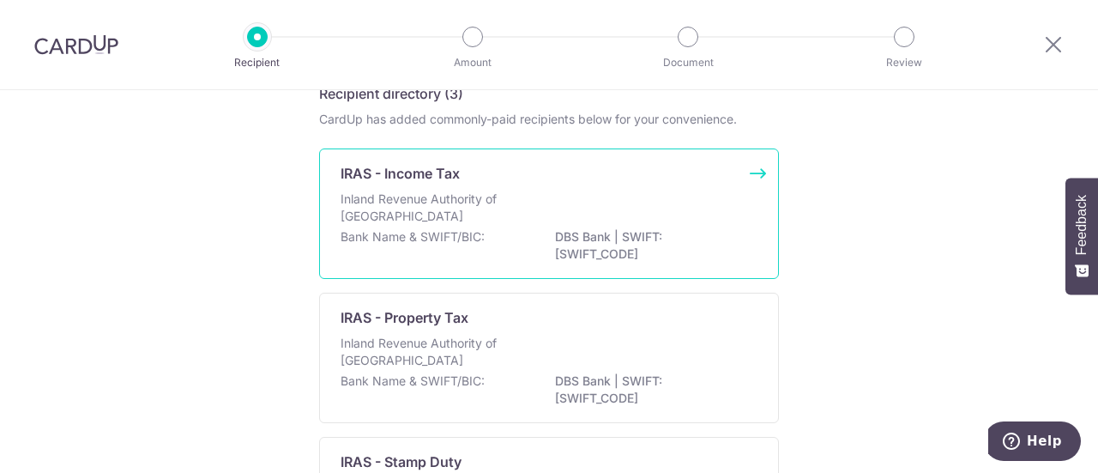
click at [641, 198] on div "Inland Revenue Authority of Singapore" at bounding box center [549, 210] width 417 height 38
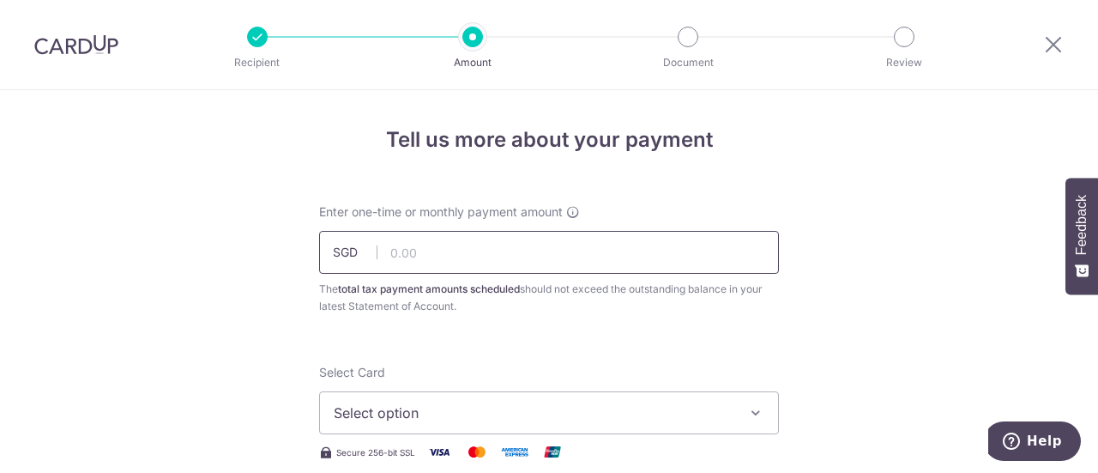
click at [521, 250] on input "text" at bounding box center [549, 252] width 460 height 43
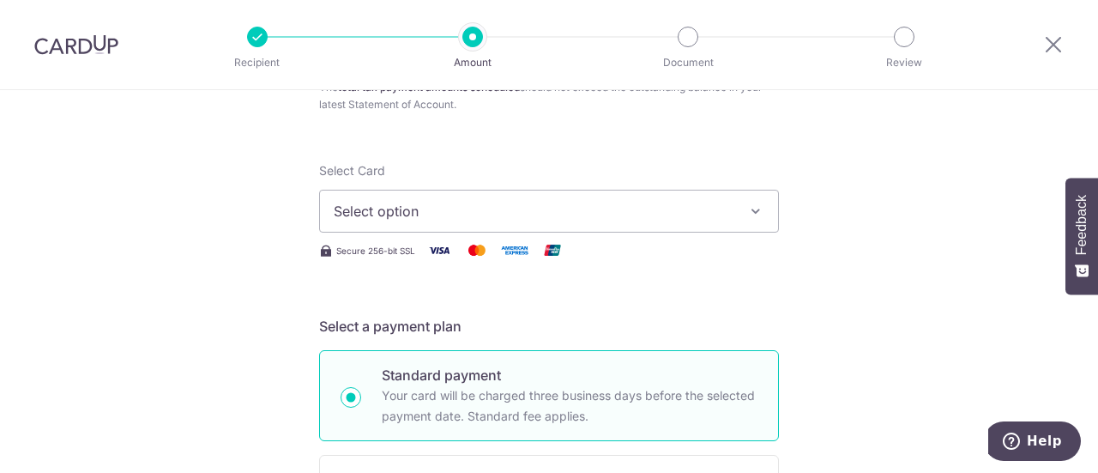
scroll to position [178, 0]
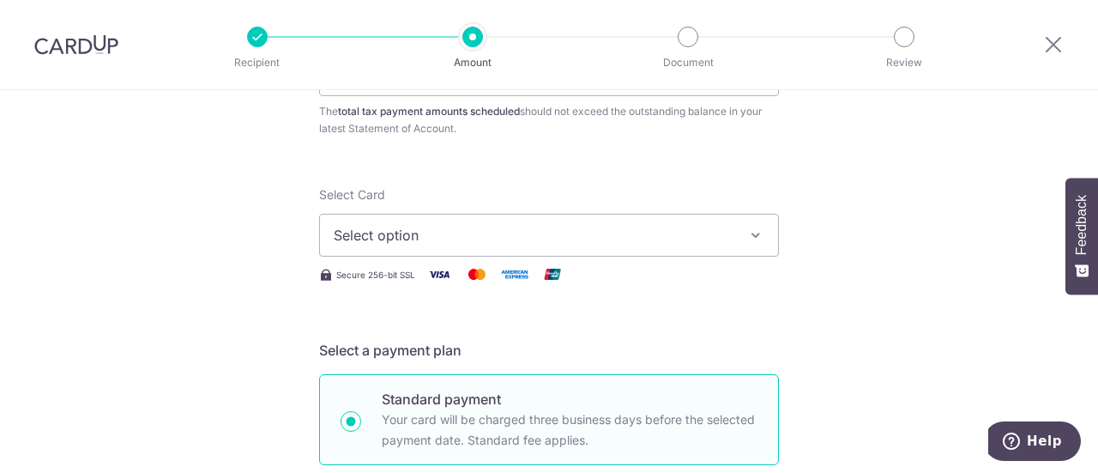
type input "3,059.61"
click at [411, 233] on span "Select option" at bounding box center [534, 235] width 400 height 21
click at [420, 284] on span "Add credit card" at bounding box center [565, 283] width 400 height 17
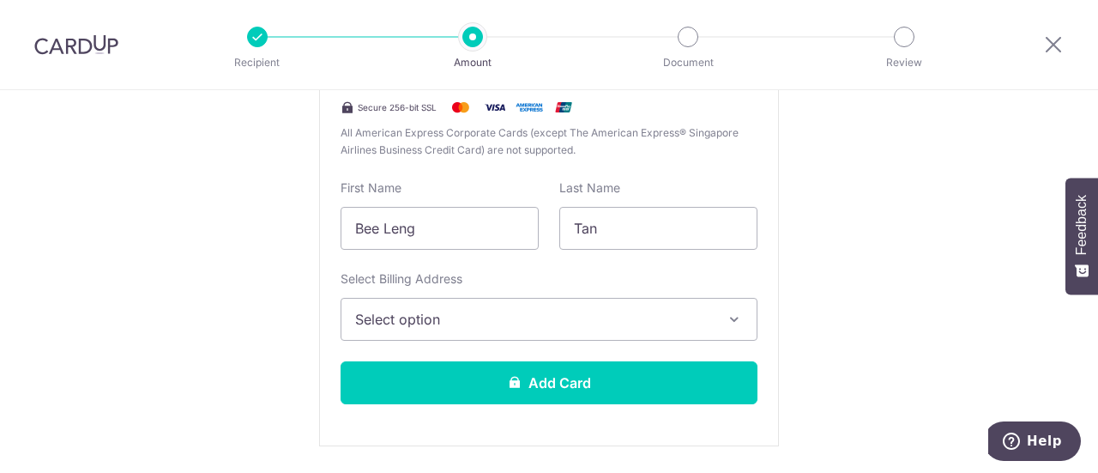
scroll to position [521, 0]
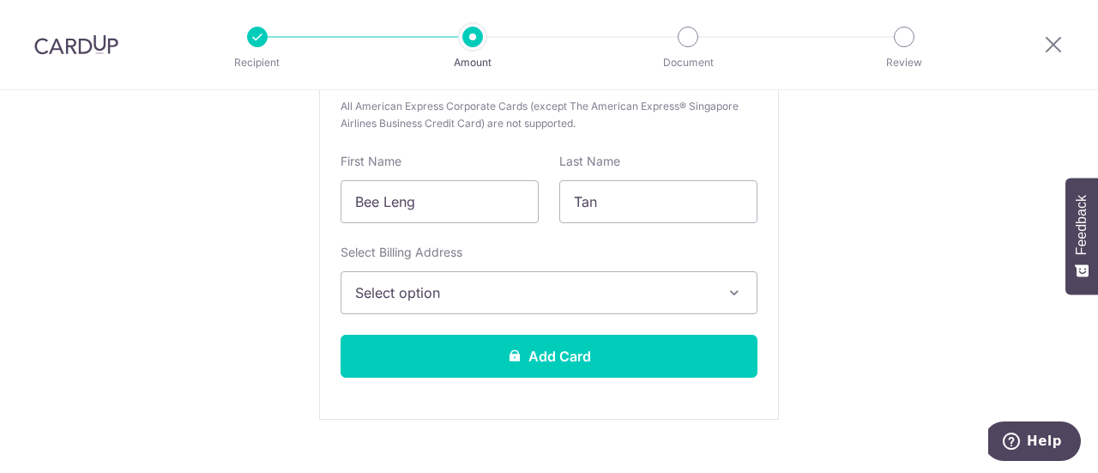
click at [731, 293] on icon "button" at bounding box center [734, 292] width 17 height 17
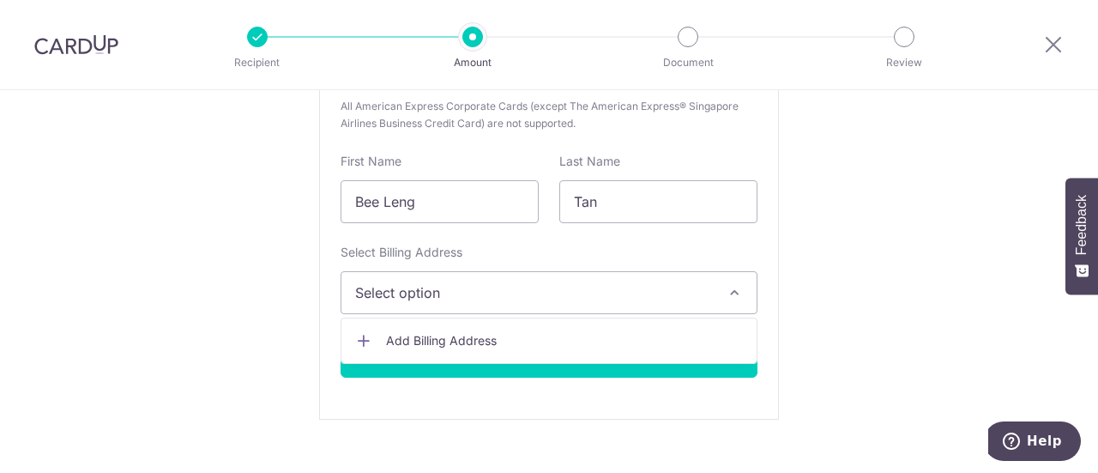
click at [459, 339] on span "Add Billing Address" at bounding box center [564, 340] width 357 height 17
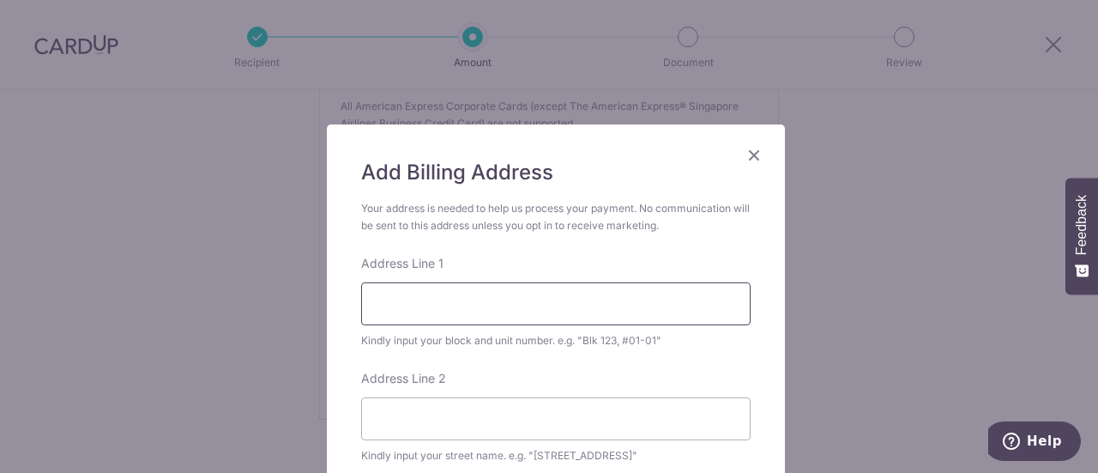
click at [509, 299] on input "Address Line 1" at bounding box center [556, 303] width 390 height 43
type input "26 BEDOK NORTH DRIVE"
type input "#08-39 BEDOK RESIDENCES"
type input "465499"
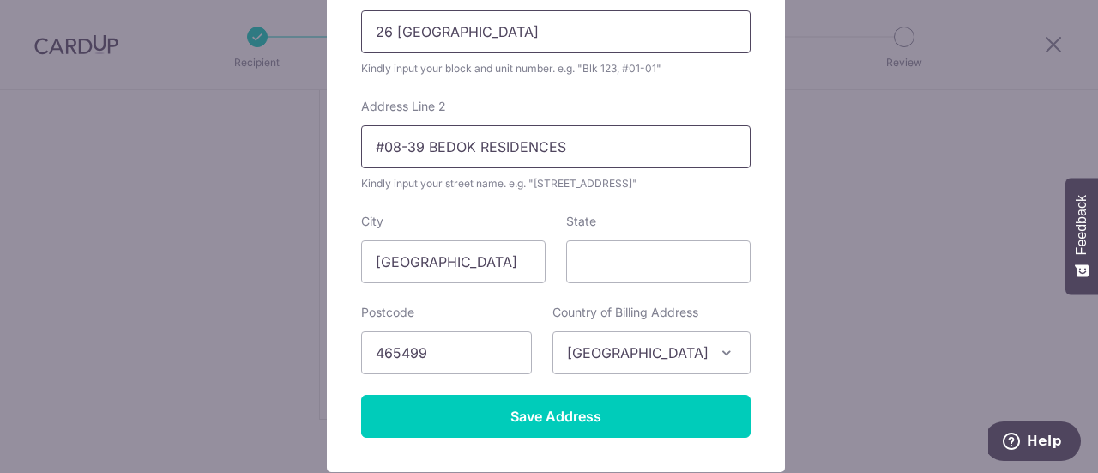
scroll to position [216, 0]
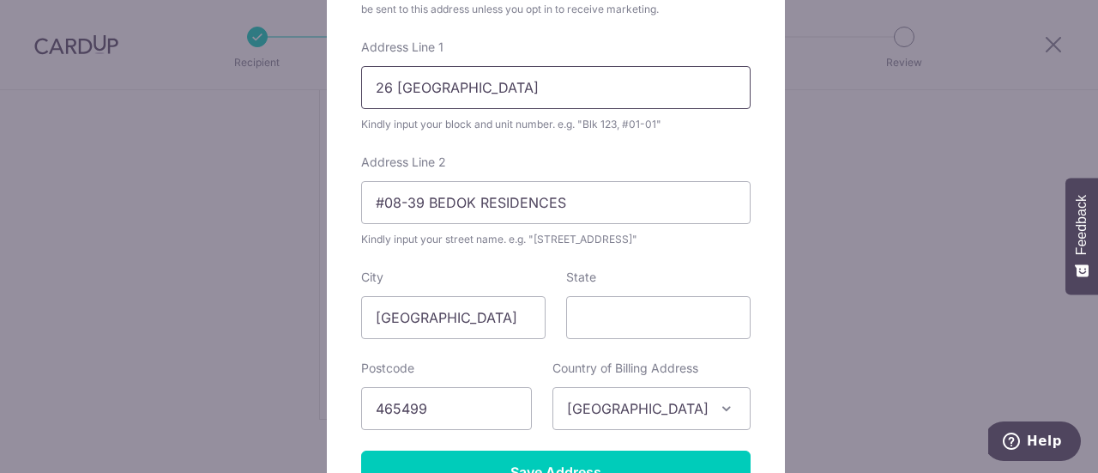
click at [569, 87] on input "26 BEDOK NORTH DRIVE" at bounding box center [556, 87] width 390 height 43
click at [584, 87] on input "26 BEDOK NORTH DRIVE" at bounding box center [556, 87] width 390 height 43
click at [658, 157] on div "Address Line 2 #08-39 BEDOK RESIDENCES Kindly input your street name. e.g. "Hou…" at bounding box center [556, 201] width 390 height 94
click at [546, 87] on input "26 BEDOK NORTH DRIVE" at bounding box center [556, 87] width 390 height 43
type input "26 BEDOK NORTH DRIVE #08-39"
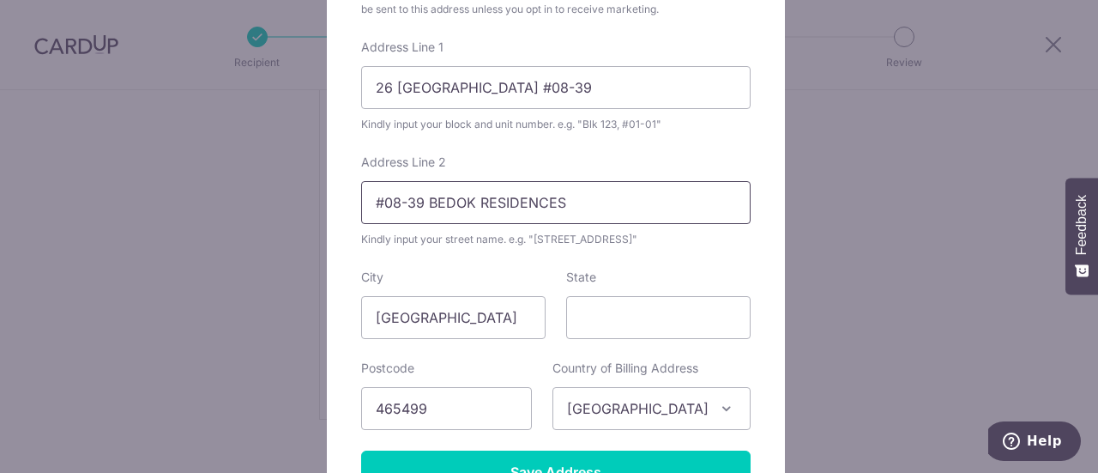
drag, startPoint x: 422, startPoint y: 205, endPoint x: 347, endPoint y: 206, distance: 75.5
click at [347, 206] on div "Add Billing Address Your address is needed to help us process your payment. No …" at bounding box center [556, 218] width 458 height 620
type input "BEDOK RESIDENCES"
click at [620, 318] on input "State" at bounding box center [658, 317] width 184 height 43
type input "s"
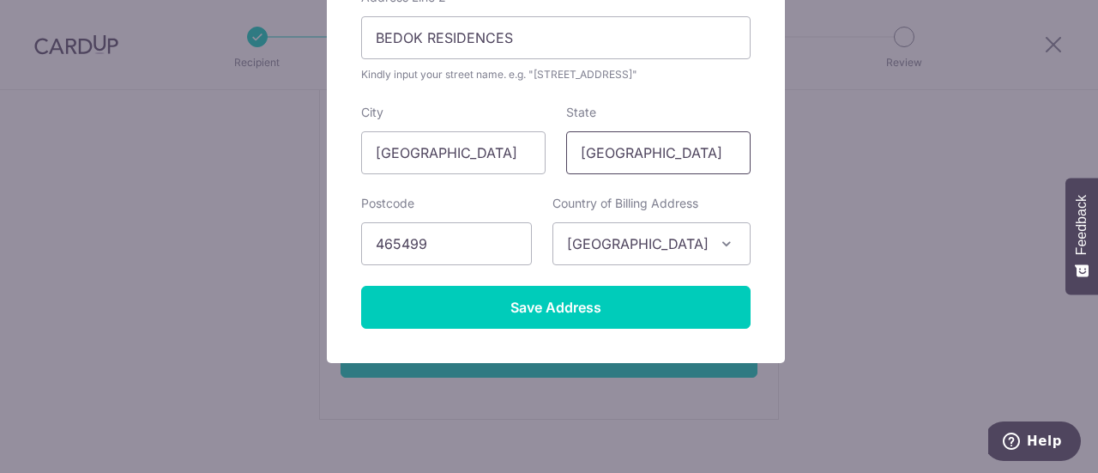
scroll to position [388, 0]
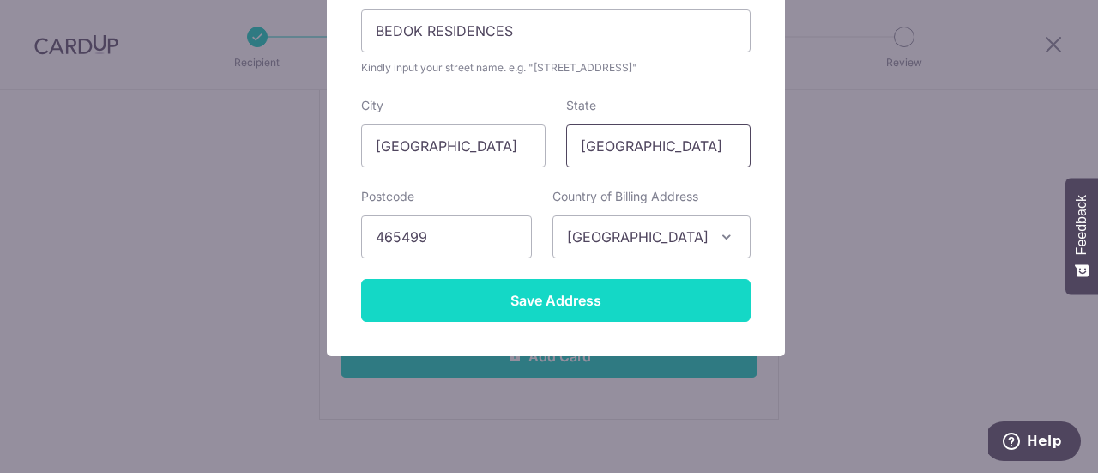
type input "[GEOGRAPHIC_DATA]"
click at [566, 296] on input "Save Address" at bounding box center [556, 300] width 390 height 43
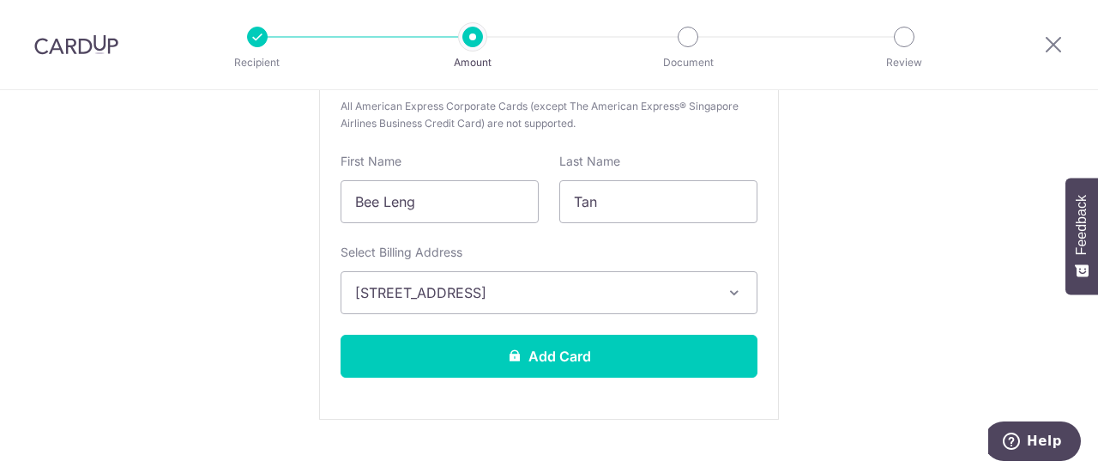
click at [729, 287] on icon "button" at bounding box center [734, 292] width 17 height 17
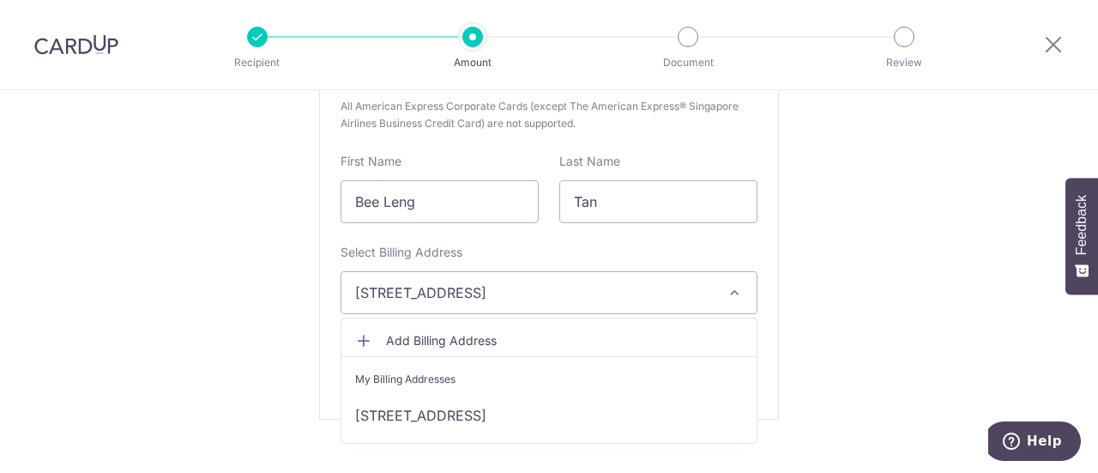
click at [590, 302] on button "[STREET_ADDRESS]" at bounding box center [549, 292] width 417 height 43
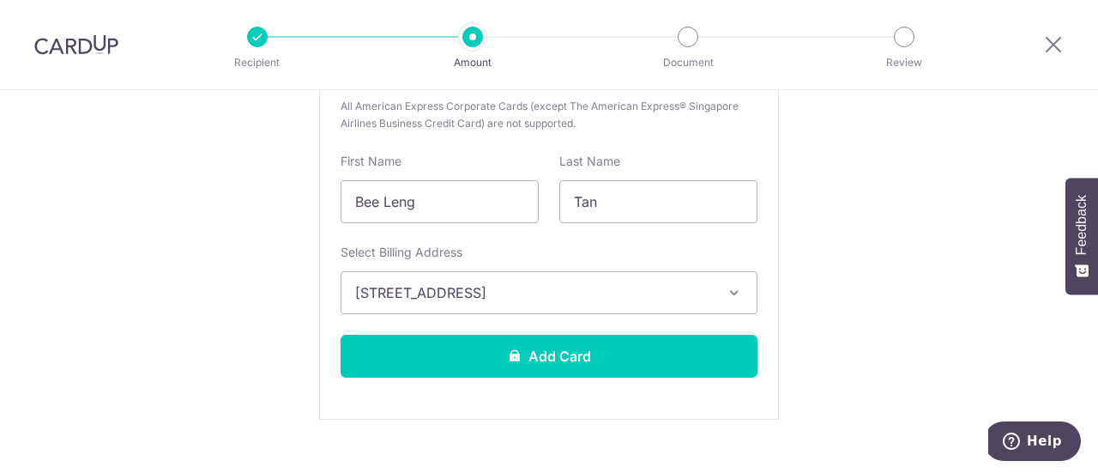
click at [594, 305] on button "[STREET_ADDRESS]" at bounding box center [549, 292] width 417 height 43
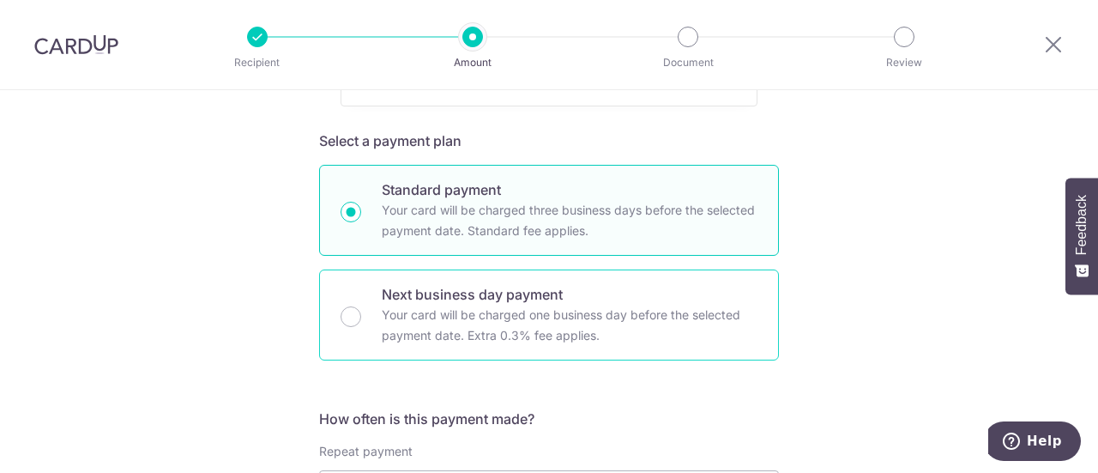
scroll to position [944, 0]
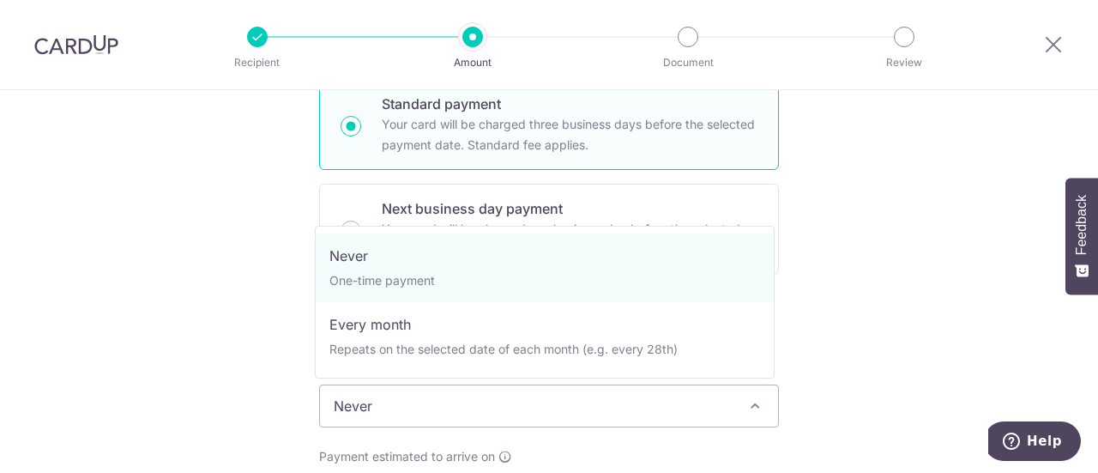
click at [751, 401] on span at bounding box center [755, 406] width 21 height 21
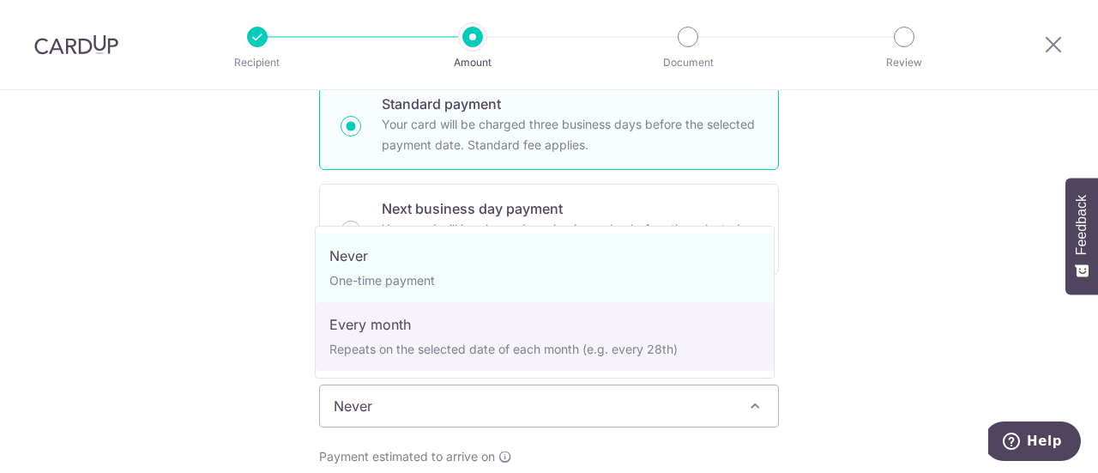
select select "3"
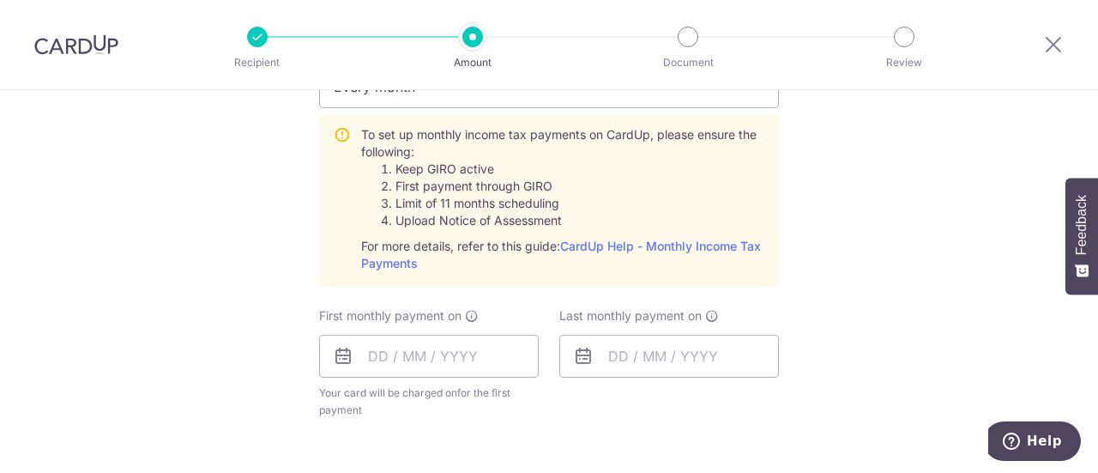
scroll to position [1287, 0]
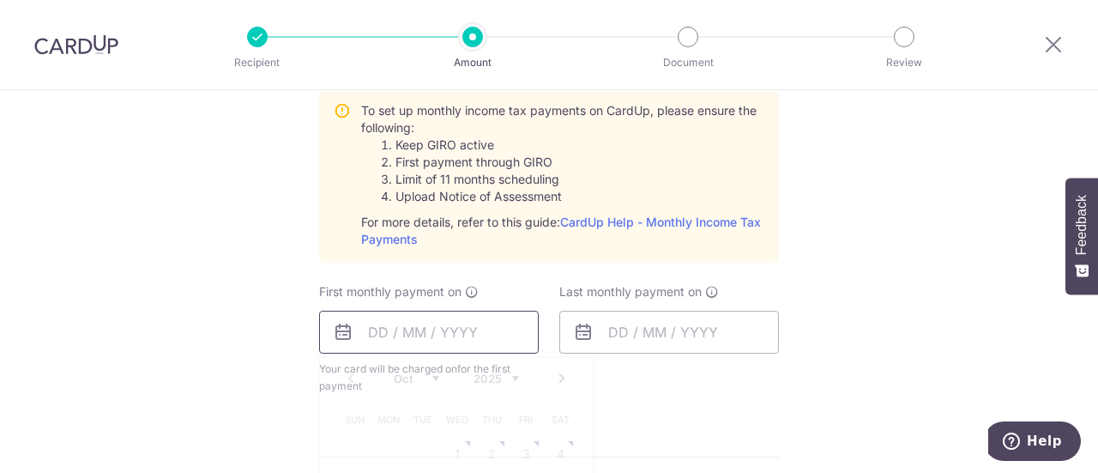
click at [408, 327] on input "text" at bounding box center [429, 332] width 220 height 43
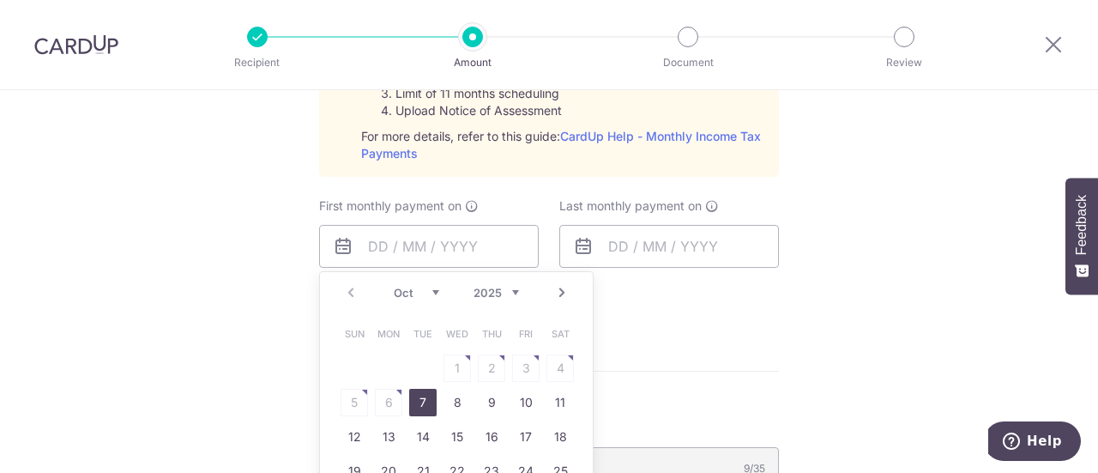
click at [429, 289] on select "Oct Nov Dec" at bounding box center [416, 293] width 45 height 14
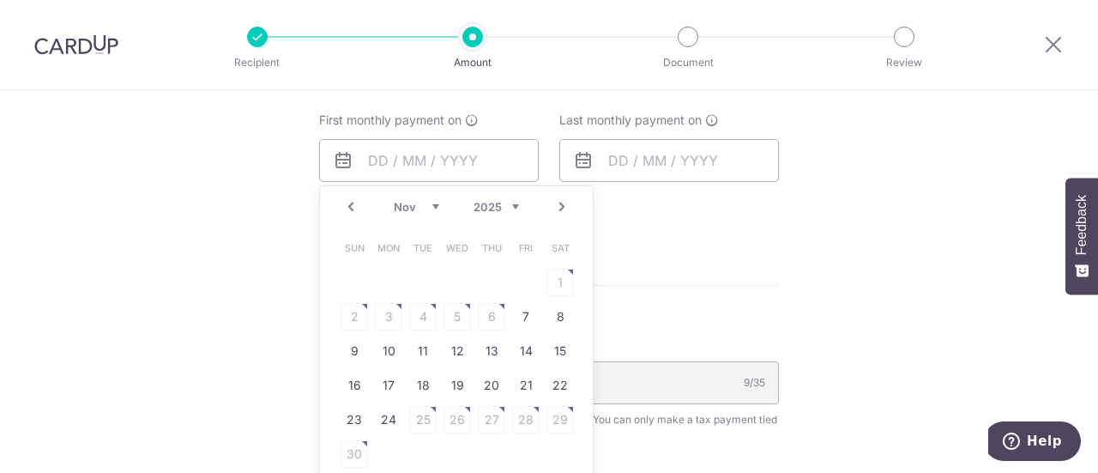
click at [427, 201] on select "Oct Nov Dec" at bounding box center [416, 207] width 45 height 14
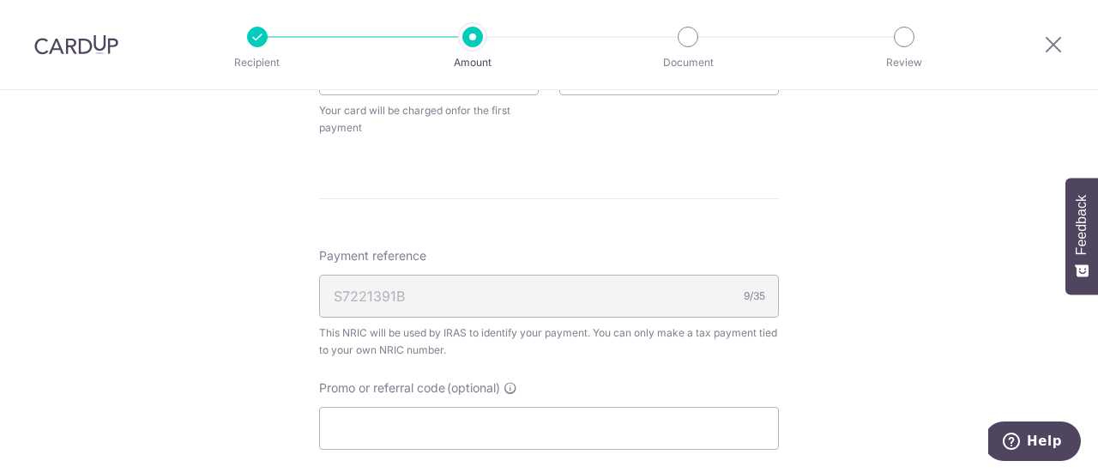
scroll to position [1630, 0]
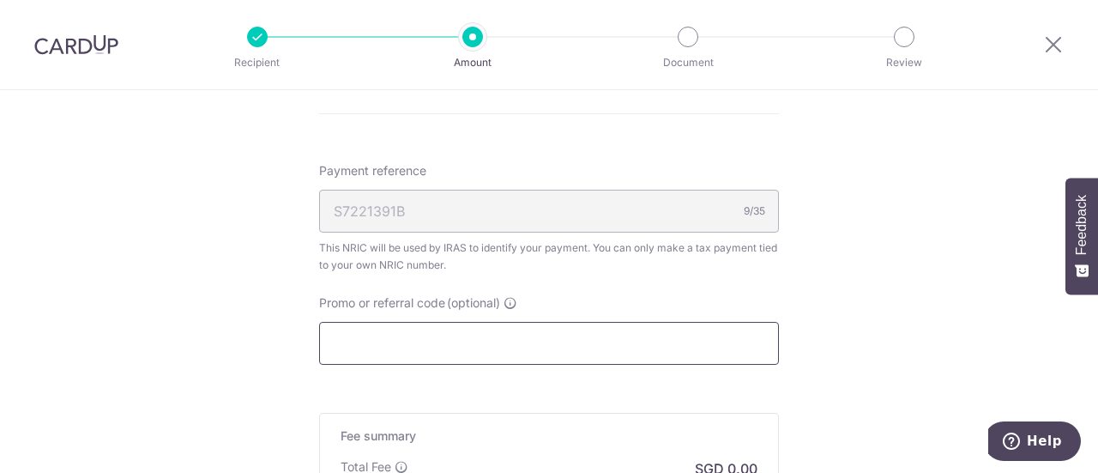
click at [542, 334] on input "Promo or referral code (optional)" at bounding box center [549, 343] width 460 height 43
paste input "MCTAX25N"
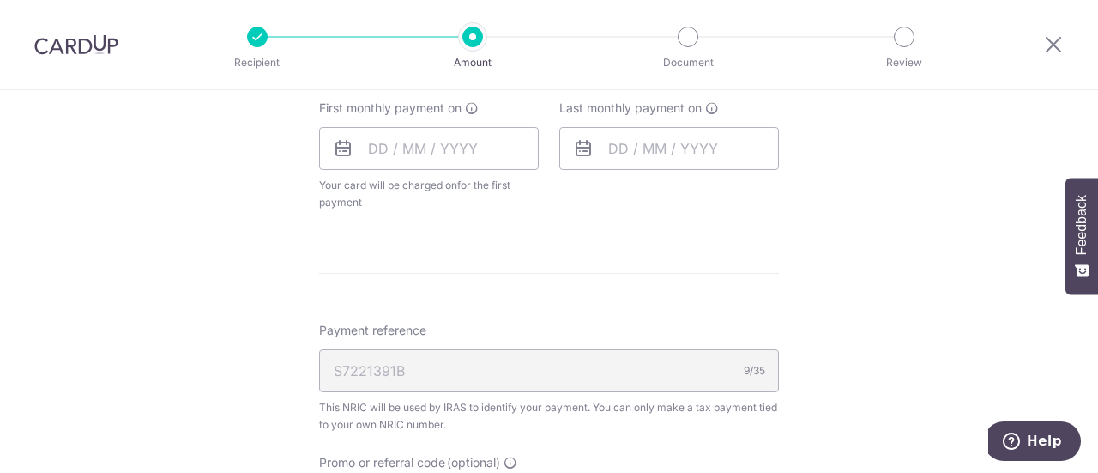
scroll to position [1459, 0]
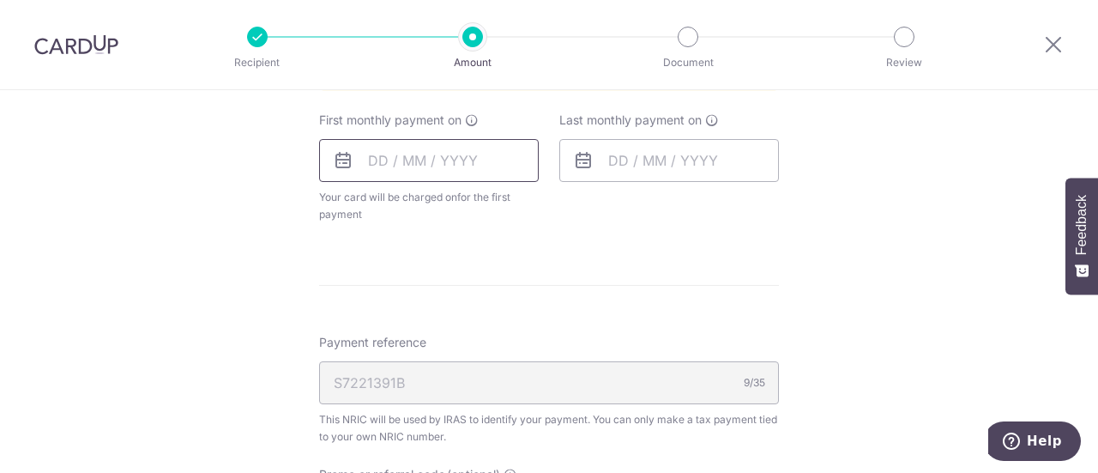
type input "MCTAX25N"
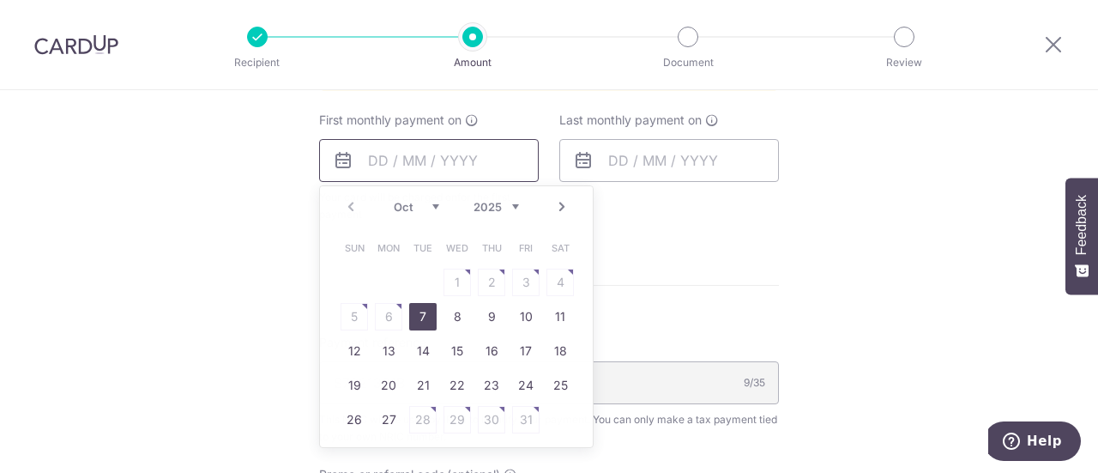
click at [378, 157] on input "text" at bounding box center [429, 160] width 220 height 43
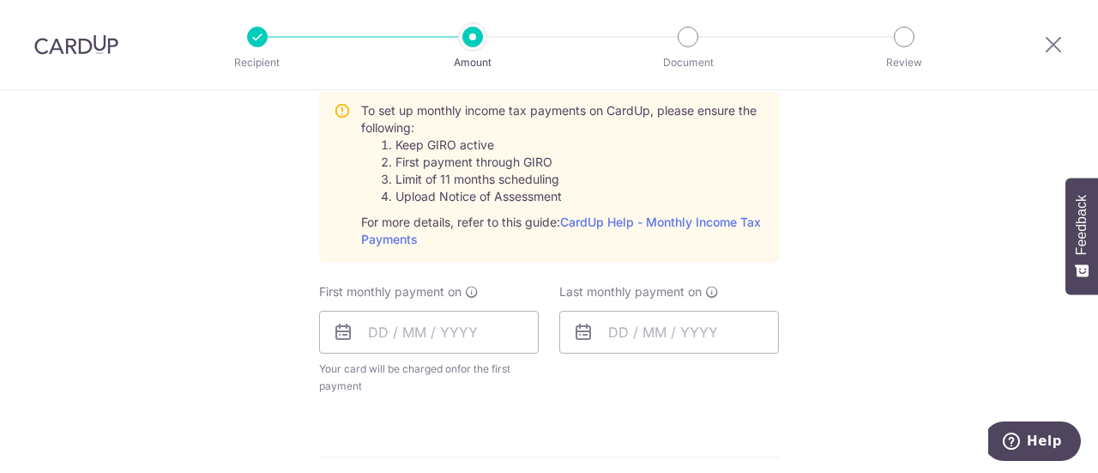
scroll to position [1373, 0]
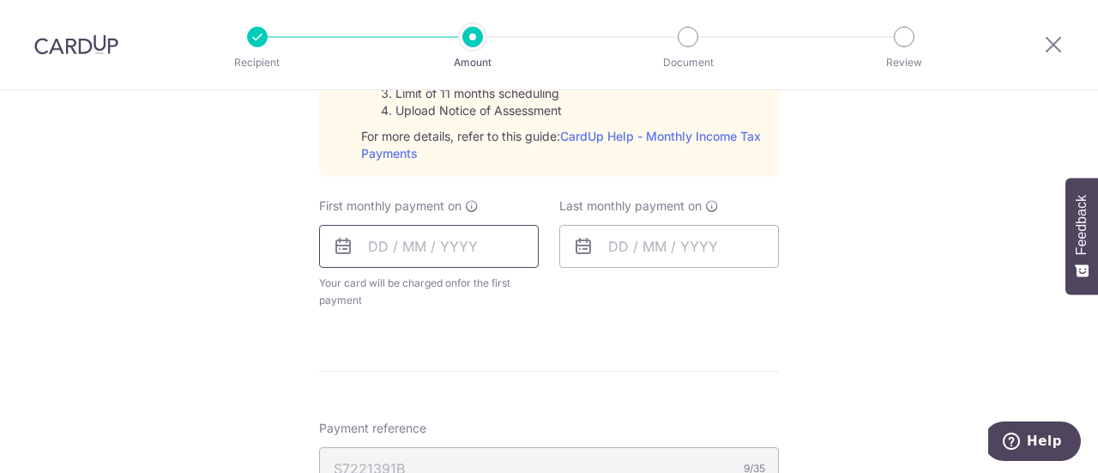
click at [377, 246] on input "text" at bounding box center [429, 246] width 220 height 43
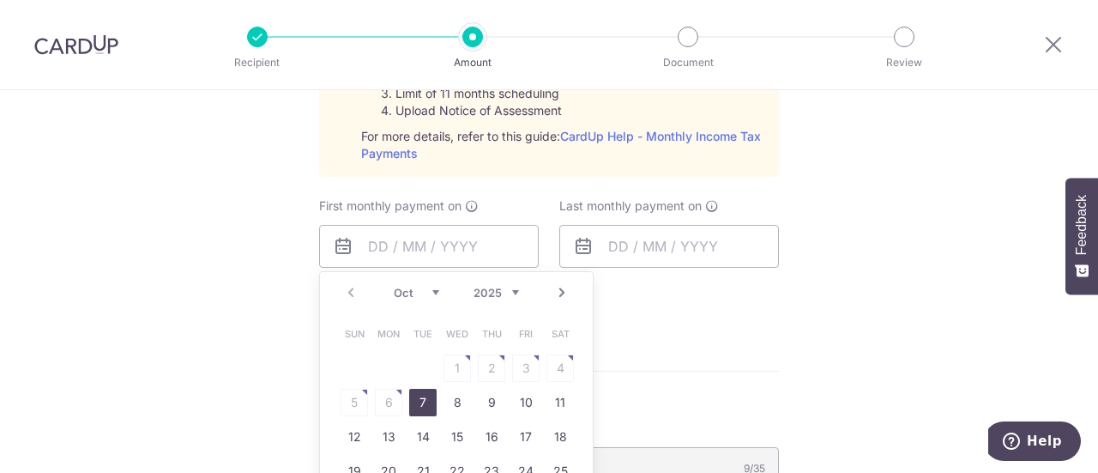
click at [431, 286] on select "Oct Nov Dec" at bounding box center [416, 293] width 45 height 14
click at [523, 400] on link "7" at bounding box center [525, 402] width 27 height 27
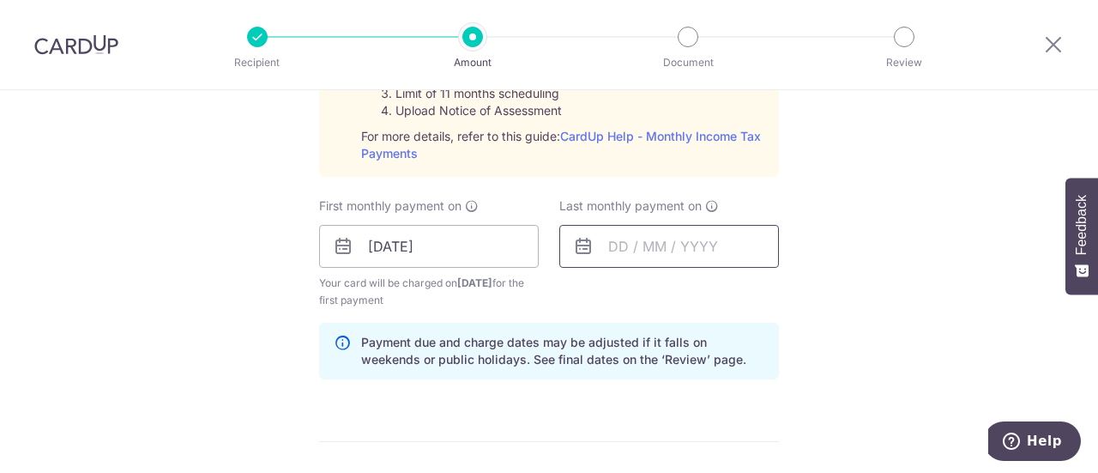
click at [611, 238] on input "text" at bounding box center [669, 246] width 220 height 43
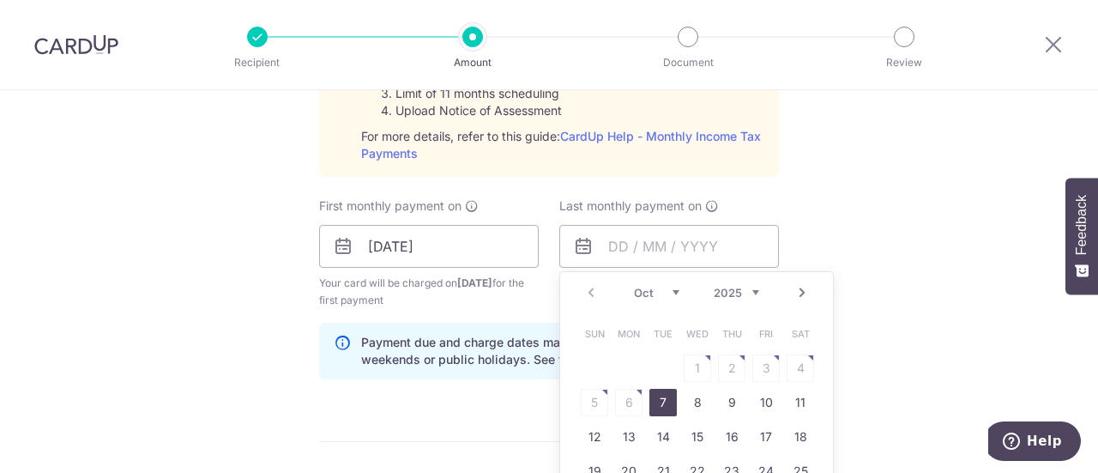
click at [673, 291] on select "Oct Nov Dec" at bounding box center [656, 293] width 45 height 14
click at [750, 288] on select "2025 2026" at bounding box center [736, 293] width 45 height 14
click at [671, 290] on select "Jan Feb Mar Apr May Jun Jul Aug Sep Oct Nov" at bounding box center [656, 293] width 45 height 14
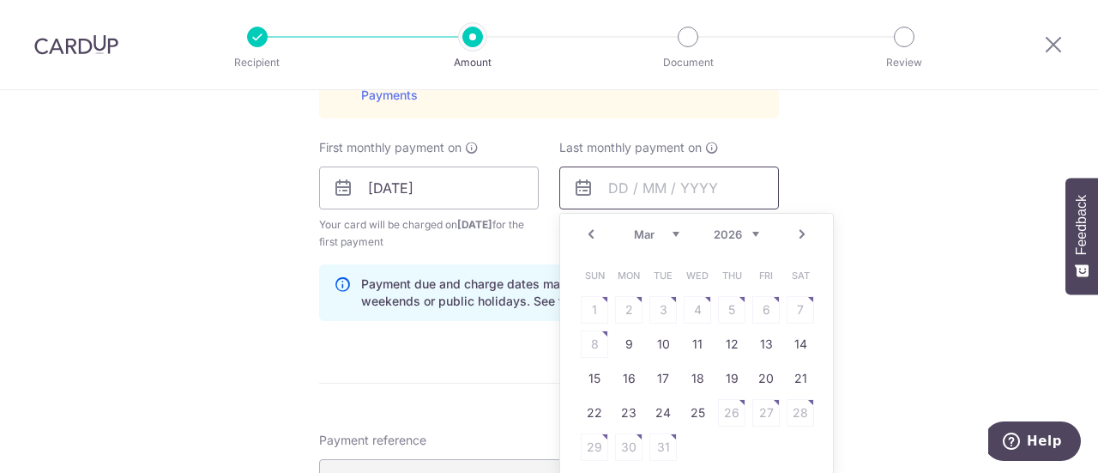
scroll to position [1459, 0]
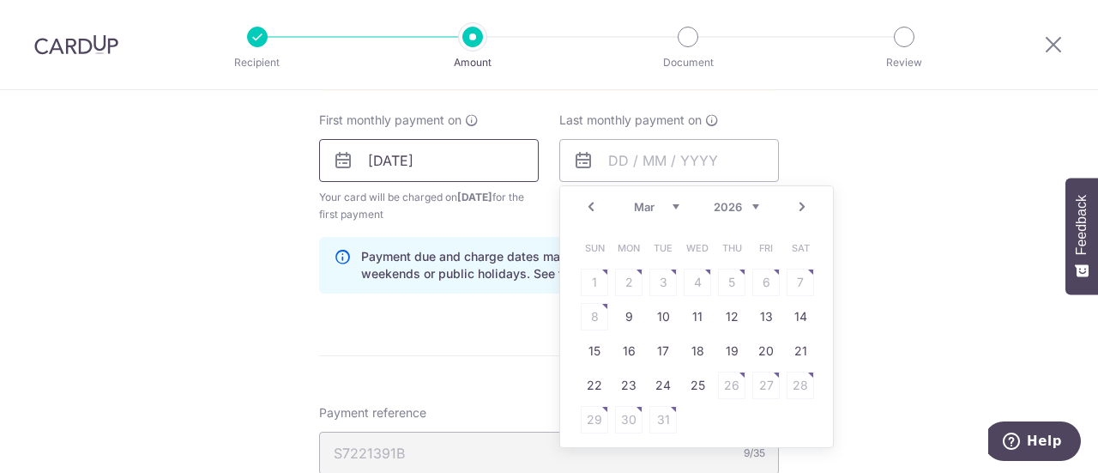
click at [392, 157] on input "[DATE]" at bounding box center [429, 160] width 220 height 43
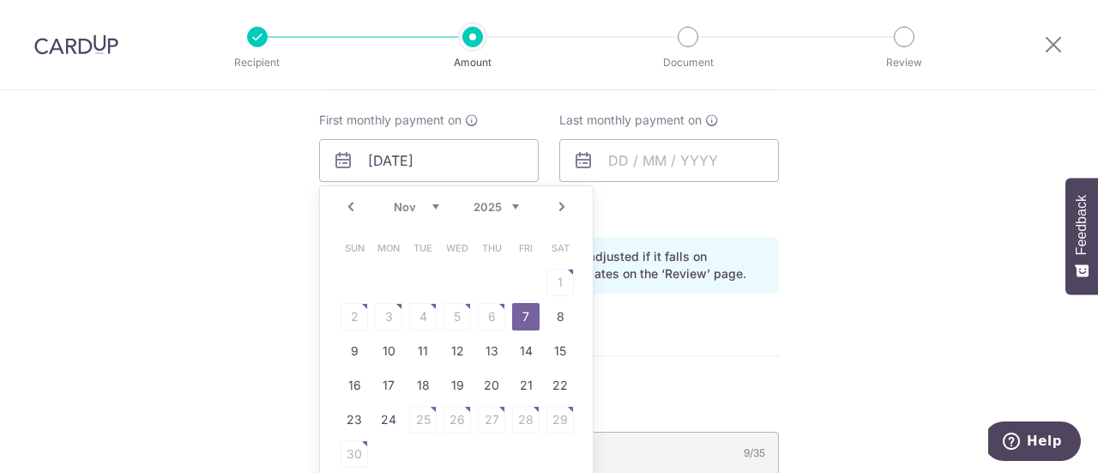
click at [431, 202] on select "Oct Nov Dec" at bounding box center [416, 207] width 45 height 14
click at [376, 414] on link "27" at bounding box center [388, 419] width 27 height 27
type input "27/10/2025"
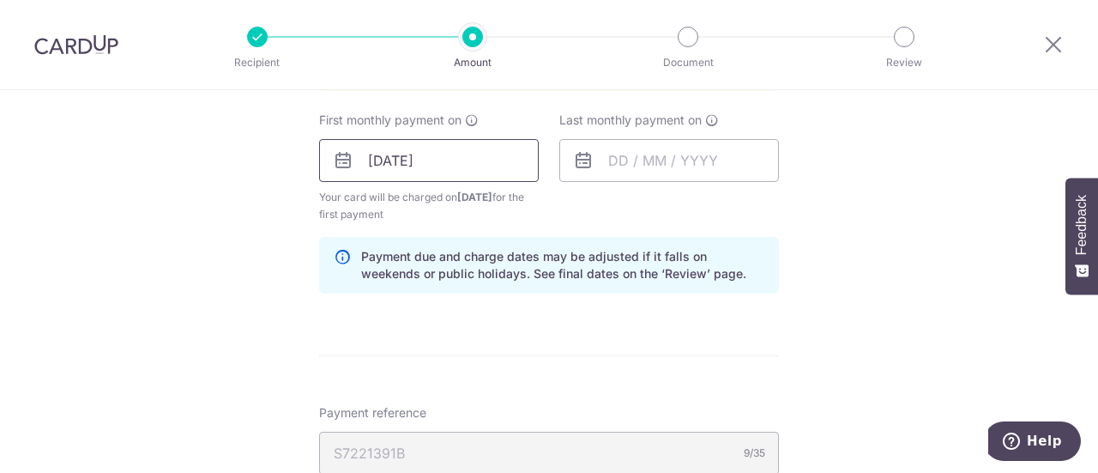
click at [413, 164] on input "27/10/2025" at bounding box center [429, 160] width 220 height 43
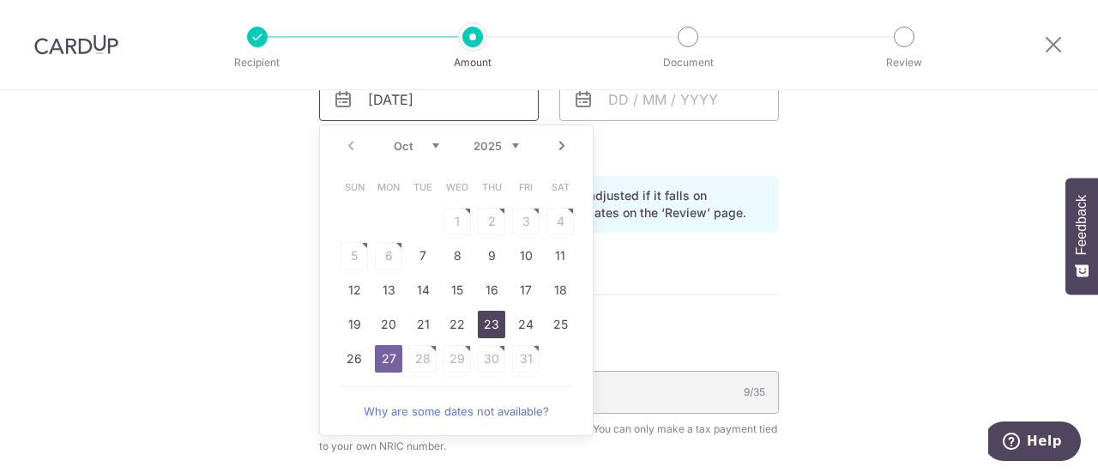
scroll to position [1545, 0]
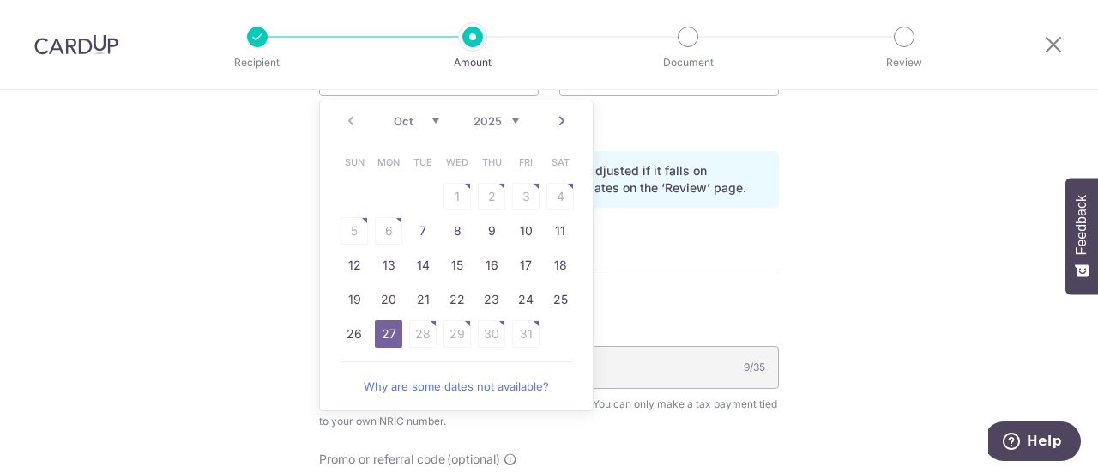
click at [467, 383] on link "Why are some dates not available?" at bounding box center [457, 386] width 232 height 34
click at [432, 116] on select "Oct Nov Dec" at bounding box center [416, 121] width 45 height 14
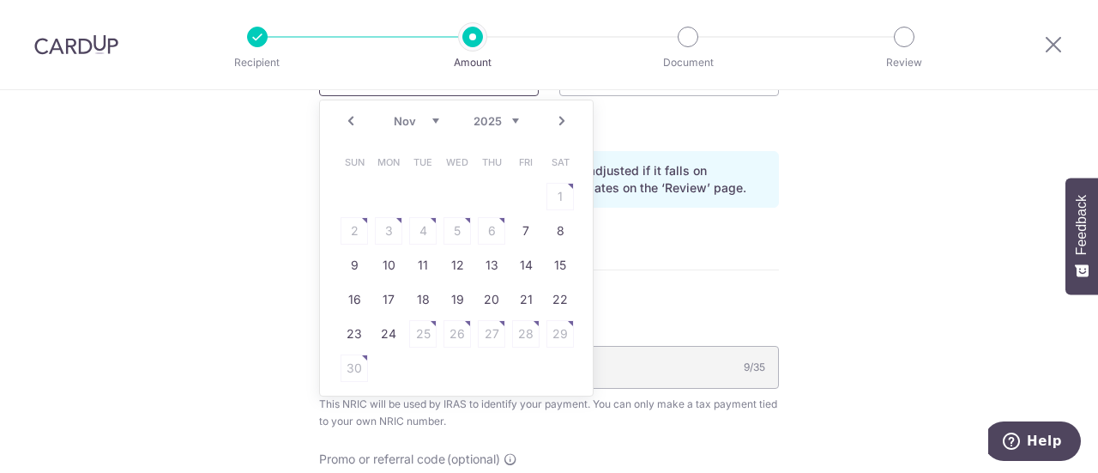
scroll to position [1503, 0]
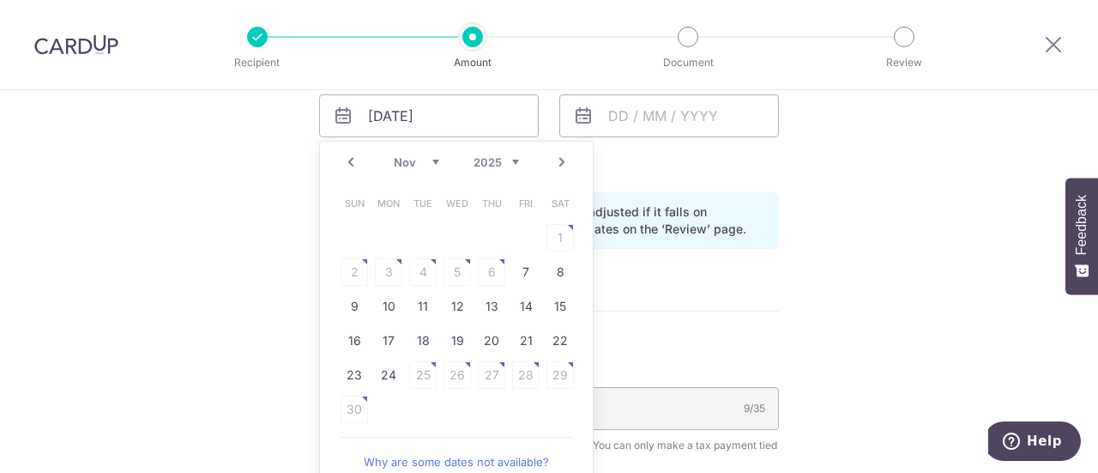
click at [424, 159] on select "Oct Nov Dec" at bounding box center [416, 162] width 45 height 14
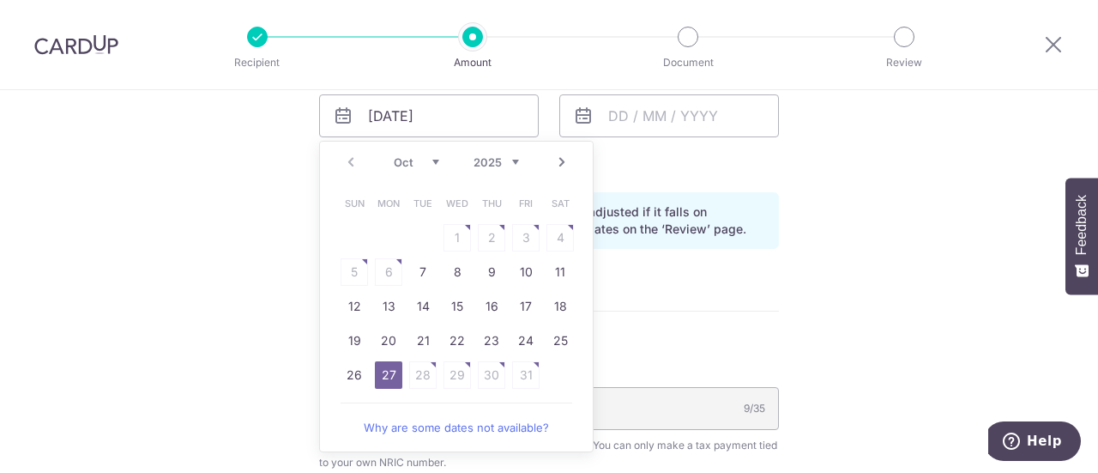
click at [382, 372] on link "27" at bounding box center [388, 374] width 27 height 27
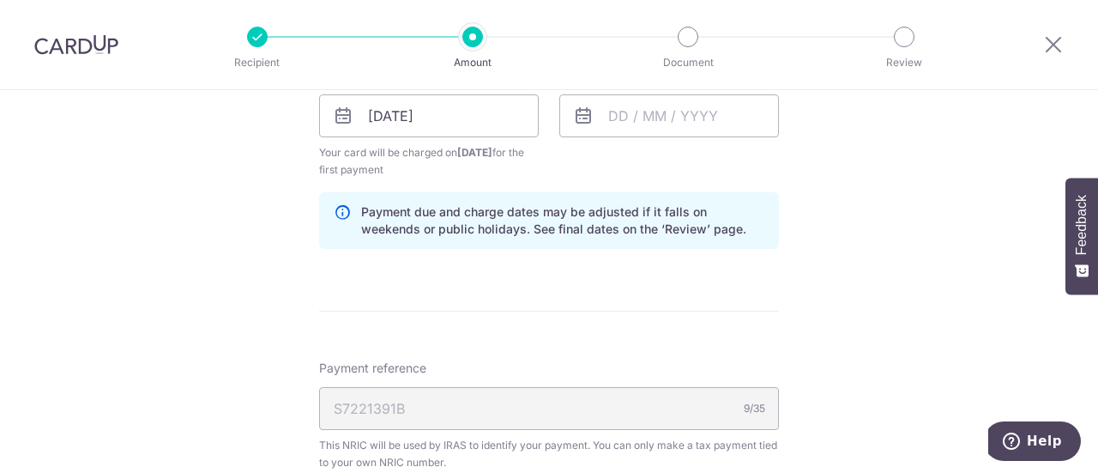
scroll to position [1418, 0]
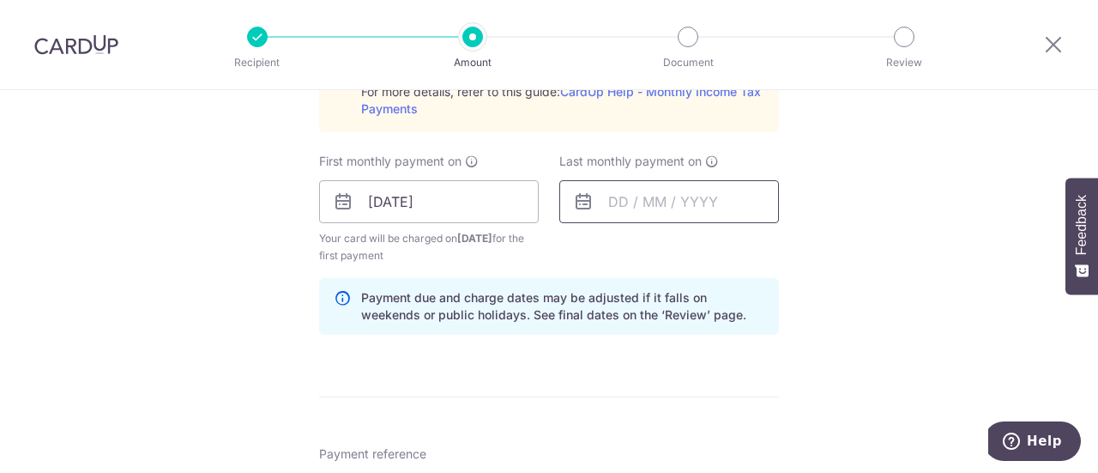
click at [608, 203] on input "text" at bounding box center [669, 201] width 220 height 43
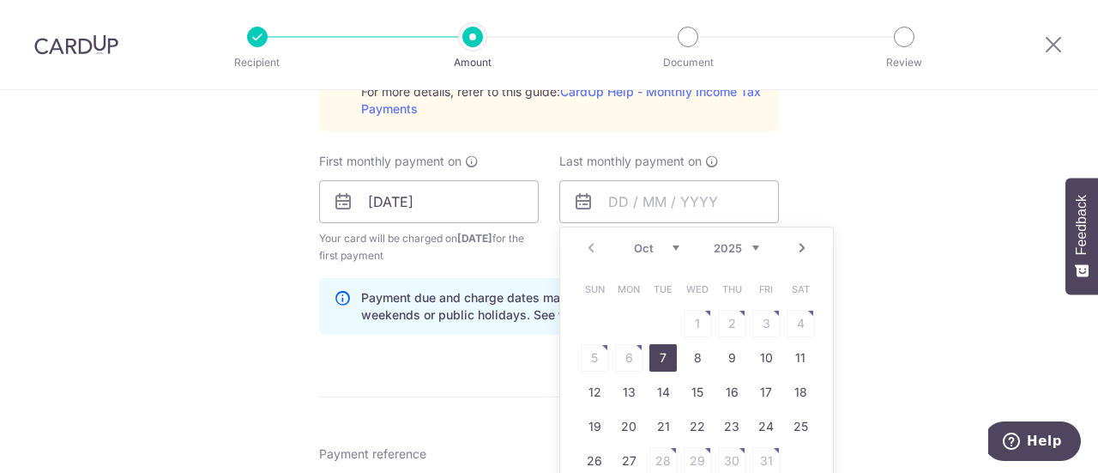
click at [749, 243] on select "2025 2026" at bounding box center [736, 248] width 45 height 14
click at [671, 243] on select "Jan Feb Mar Apr May Jun Jul Aug Sep Oct Nov" at bounding box center [656, 248] width 45 height 14
click at [626, 421] on link "23" at bounding box center [628, 426] width 27 height 27
type input "23/02/2026"
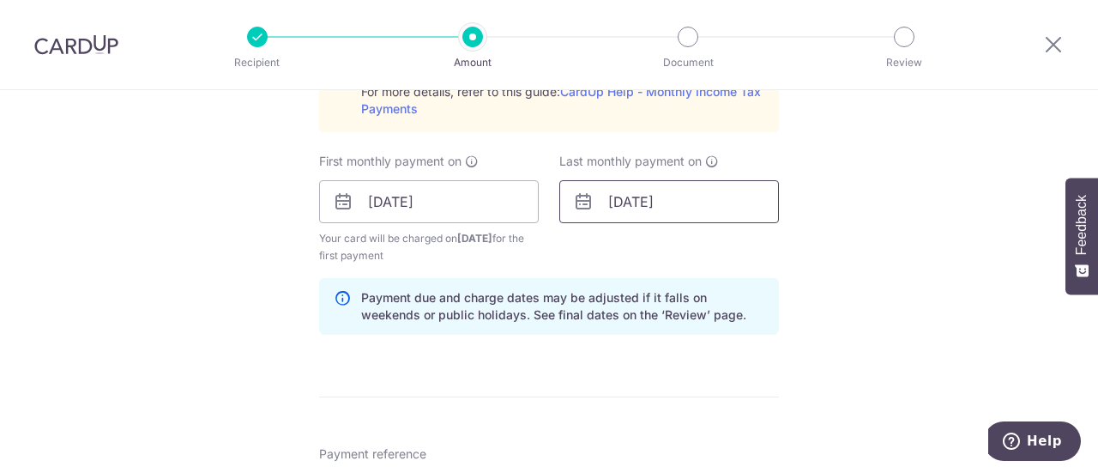
click at [612, 198] on input "23/02/2026" at bounding box center [669, 201] width 220 height 43
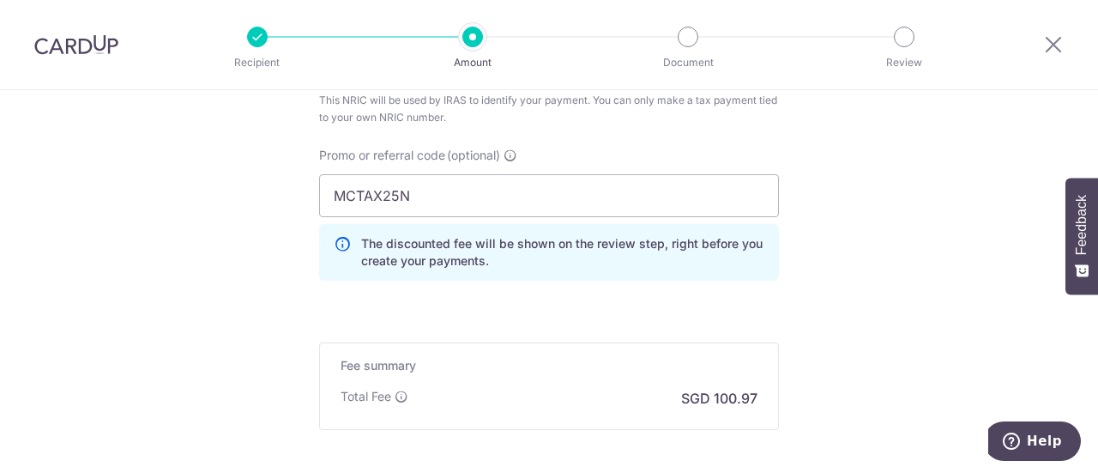
scroll to position [1932, 0]
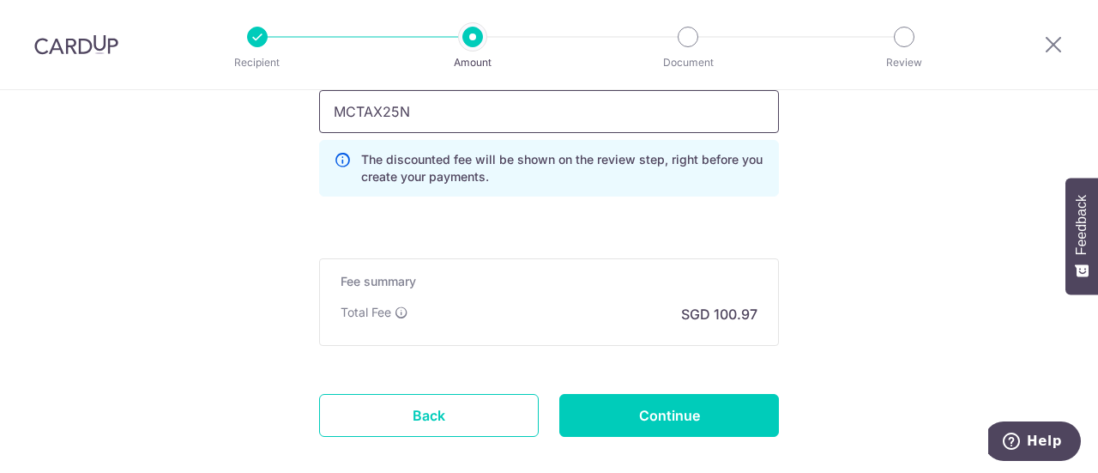
drag, startPoint x: 416, startPoint y: 104, endPoint x: 307, endPoint y: 104, distance: 109.0
click at [309, 104] on div "Promo or referral code (optional) MCTAX25N The discounted fee will be shown on …" at bounding box center [549, 137] width 481 height 148
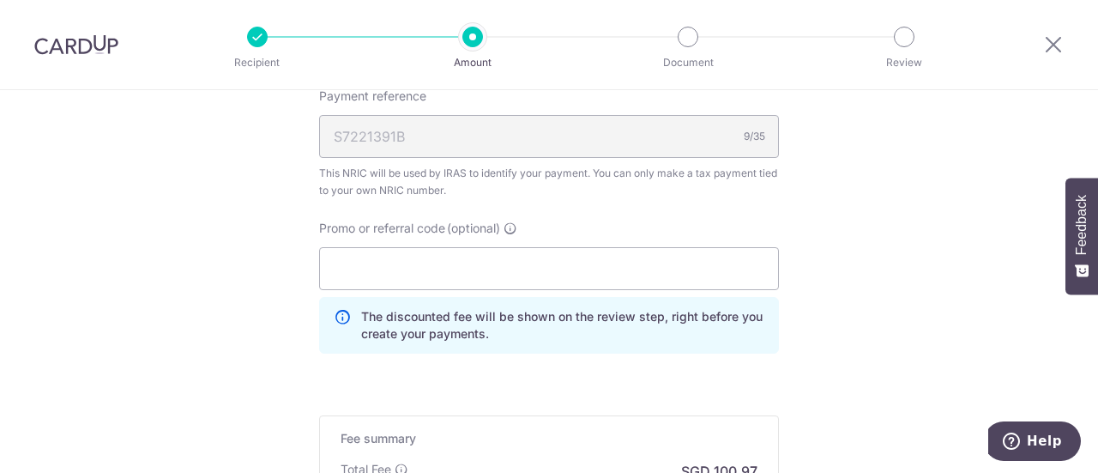
scroll to position [1761, 0]
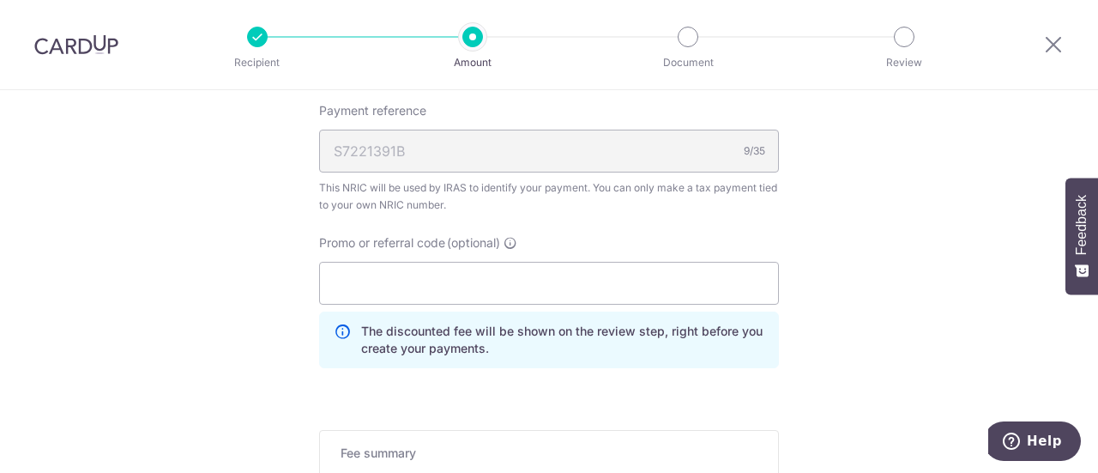
click at [555, 234] on div "Promo or referral code (optional) The discounted fee will be shown on the revie…" at bounding box center [549, 301] width 460 height 134
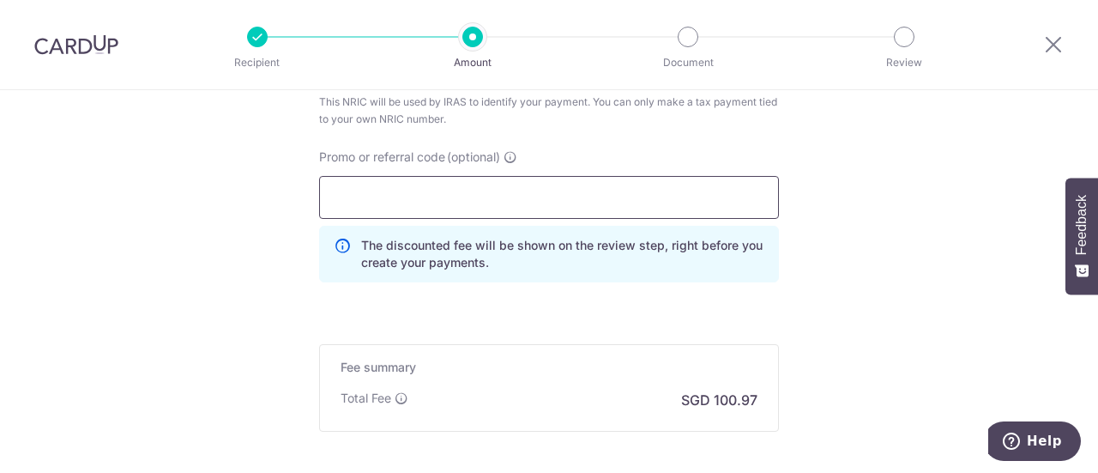
click at [396, 197] on input "Promo or referral code (optional)" at bounding box center [549, 197] width 460 height 43
paste input "MCTAX25N"
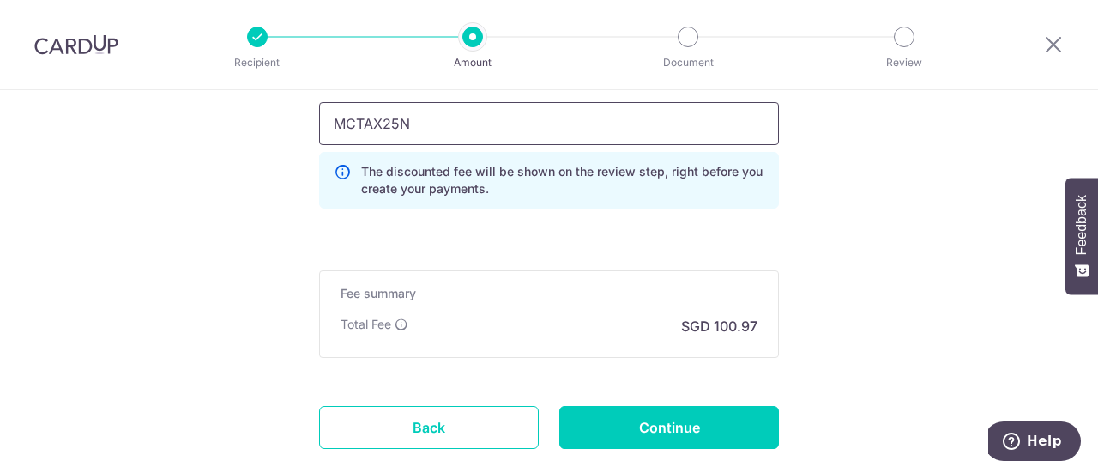
scroll to position [2018, 0]
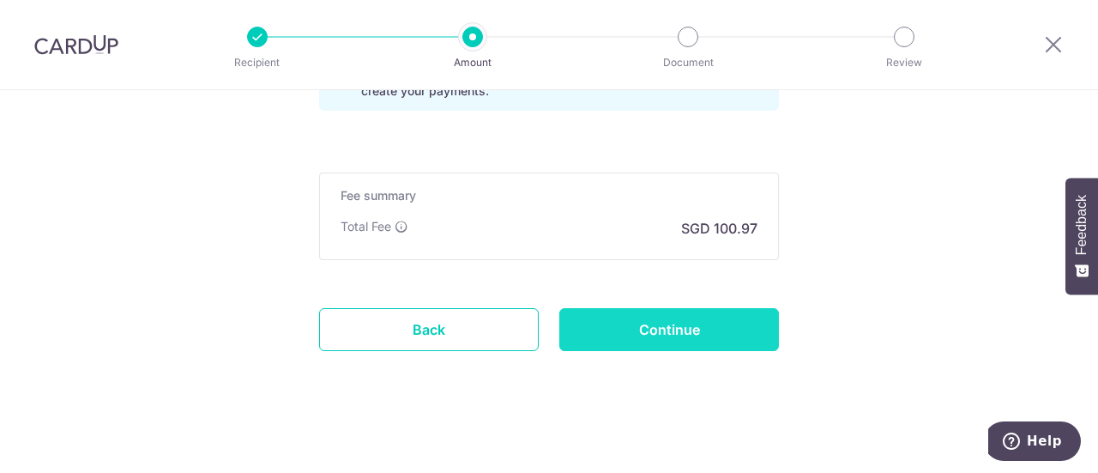
type input "MCTAX25N"
click at [642, 324] on input "Continue" at bounding box center [669, 329] width 220 height 43
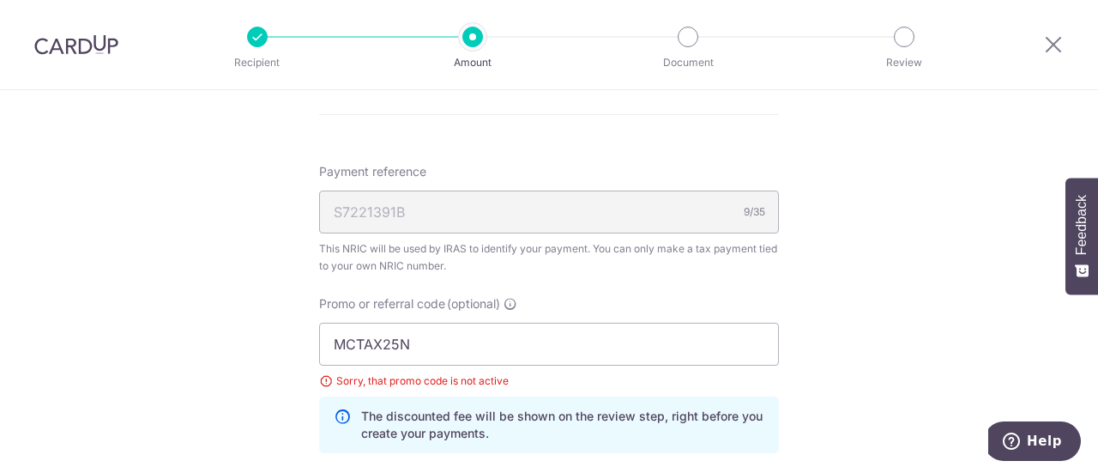
scroll to position [1065, 0]
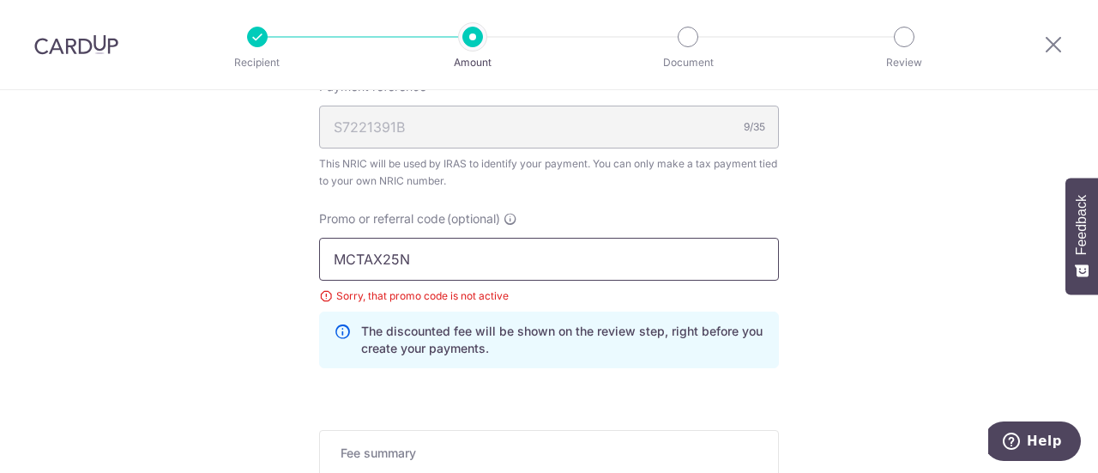
drag, startPoint x: 436, startPoint y: 251, endPoint x: 307, endPoint y: 236, distance: 129.6
click at [309, 241] on div "Promo or referral code (optional) MCTAX25N Sorry, that promo code is not active…" at bounding box center [549, 296] width 481 height 172
paste input "REC185"
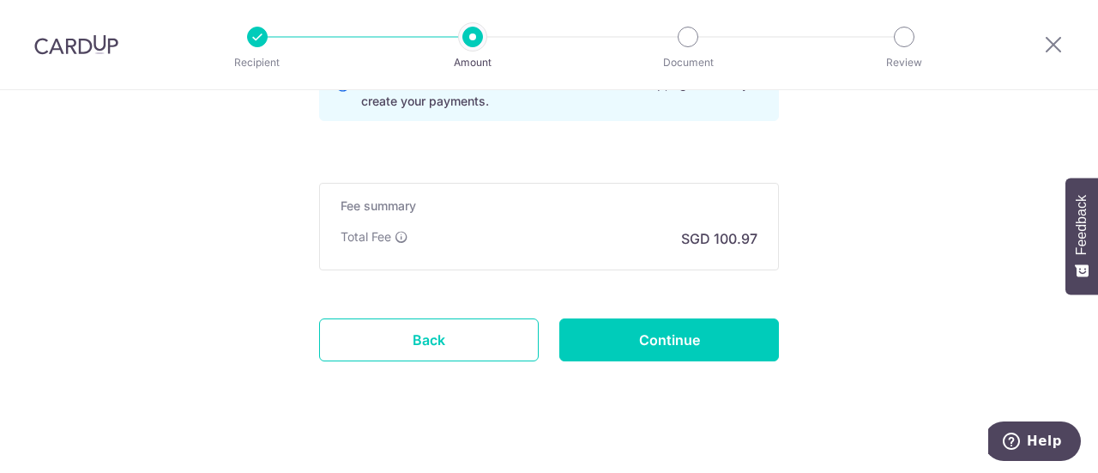
scroll to position [1322, 0]
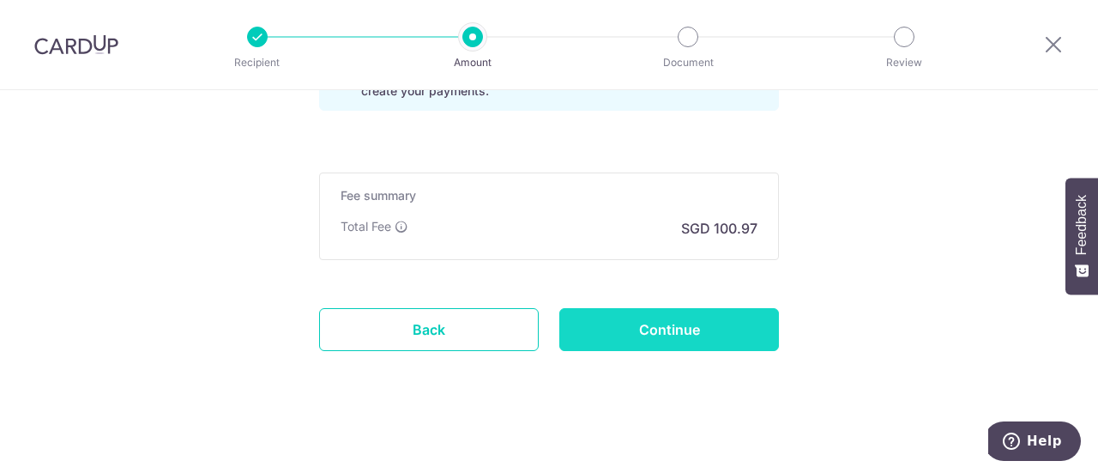
type input "REC185"
click at [652, 324] on input "Continue" at bounding box center [669, 329] width 220 height 43
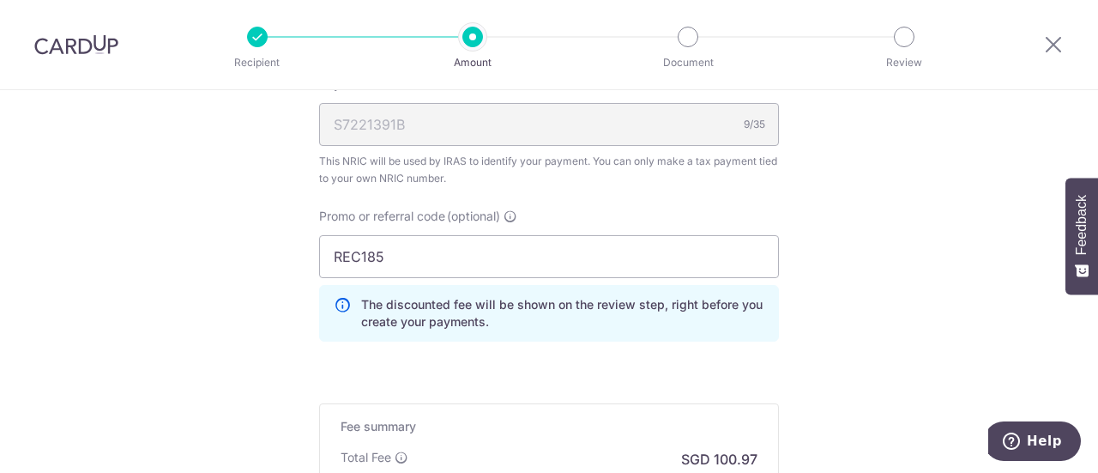
scroll to position [1249, 0]
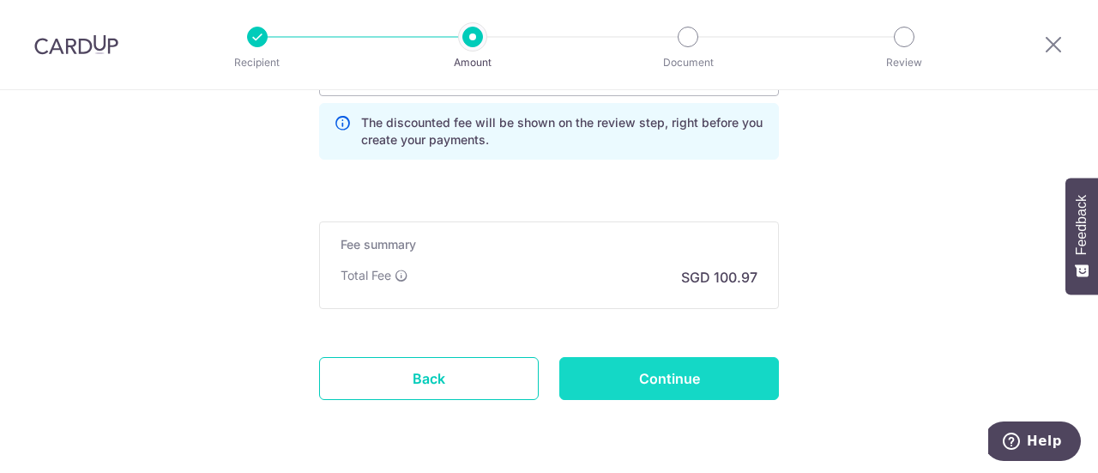
click at [659, 371] on input "Continue" at bounding box center [669, 378] width 220 height 43
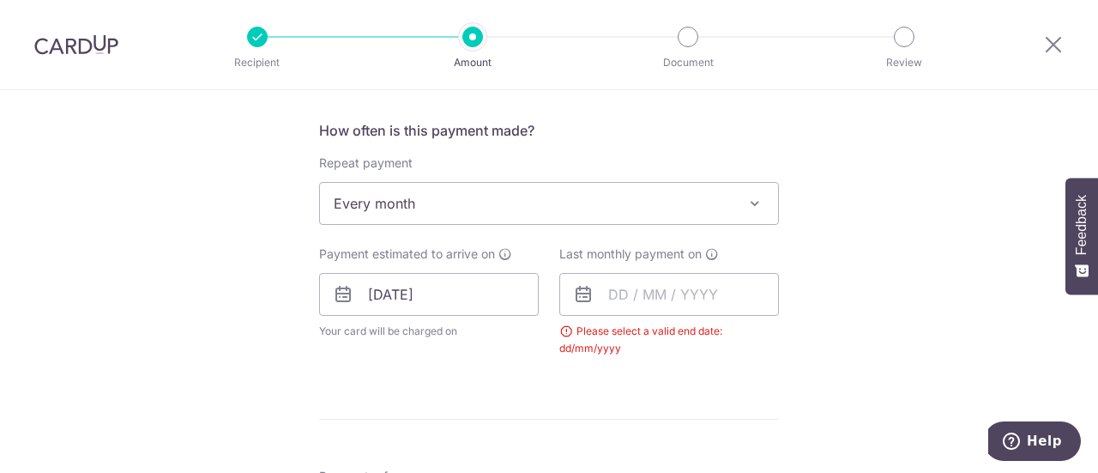
scroll to position [649, 0]
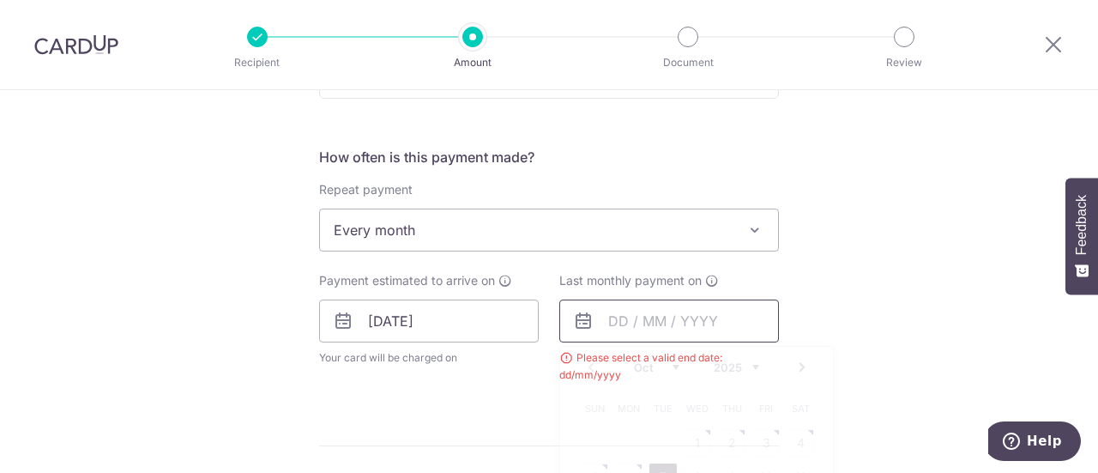
click at [608, 324] on input "text" at bounding box center [669, 320] width 220 height 43
click at [753, 365] on select "2025 2026" at bounding box center [736, 367] width 45 height 14
click at [672, 364] on select "Jan Feb Mar Apr May Jun Jul Aug Sep Oct Nov" at bounding box center [656, 367] width 45 height 14
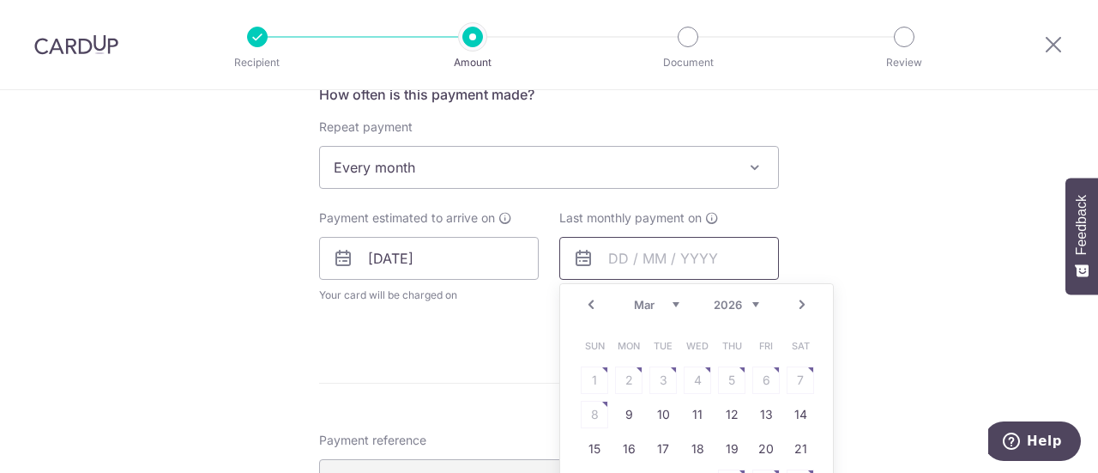
scroll to position [735, 0]
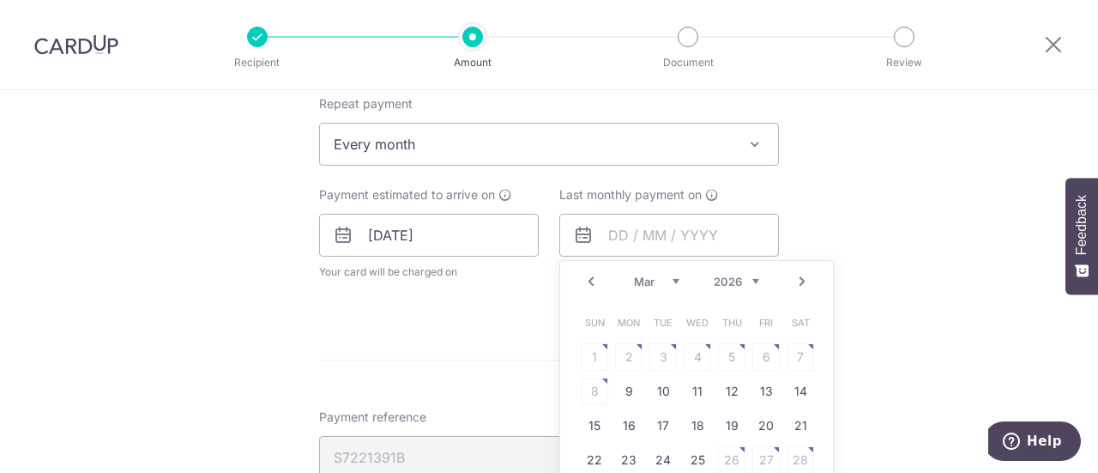
click at [673, 277] on select "Jan Feb Mar Apr May Jun Jul Aug Sep Oct Nov" at bounding box center [656, 282] width 45 height 14
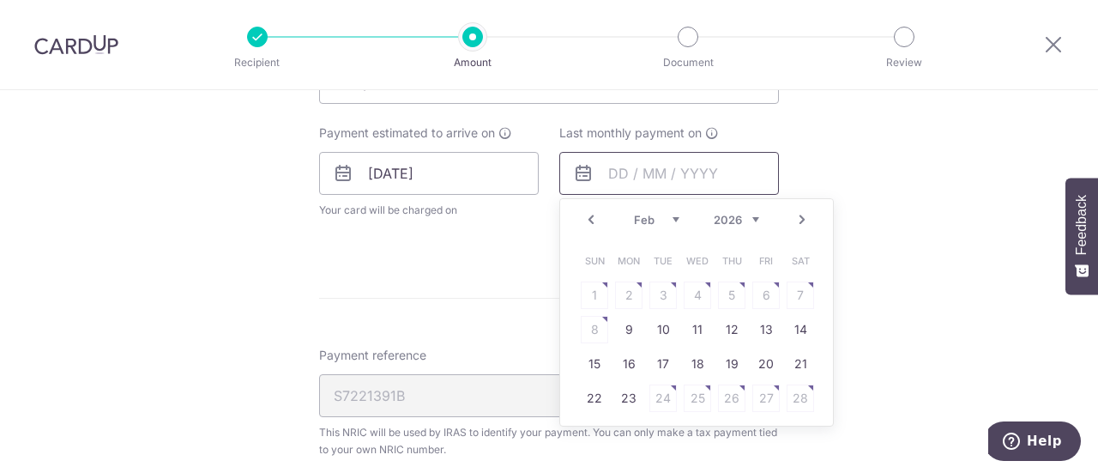
scroll to position [820, 0]
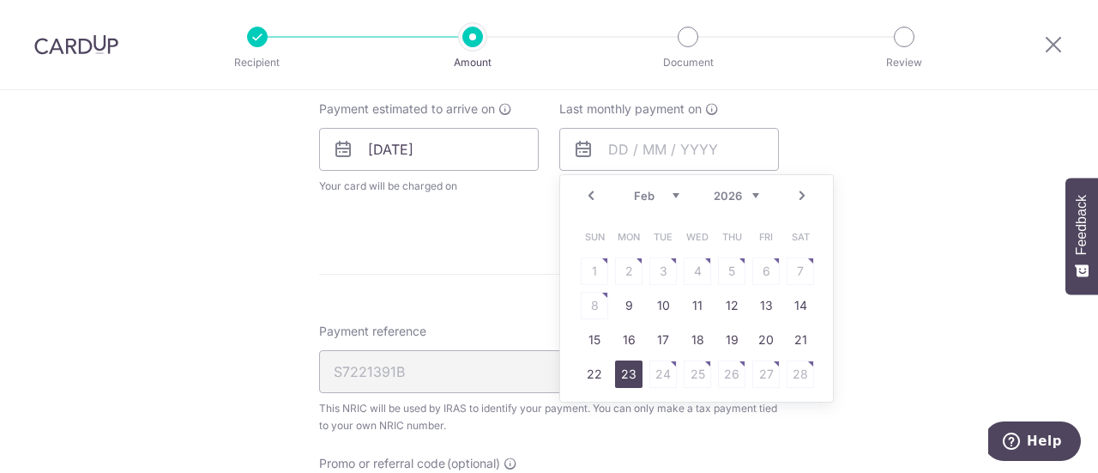
click at [620, 374] on link "23" at bounding box center [628, 373] width 27 height 27
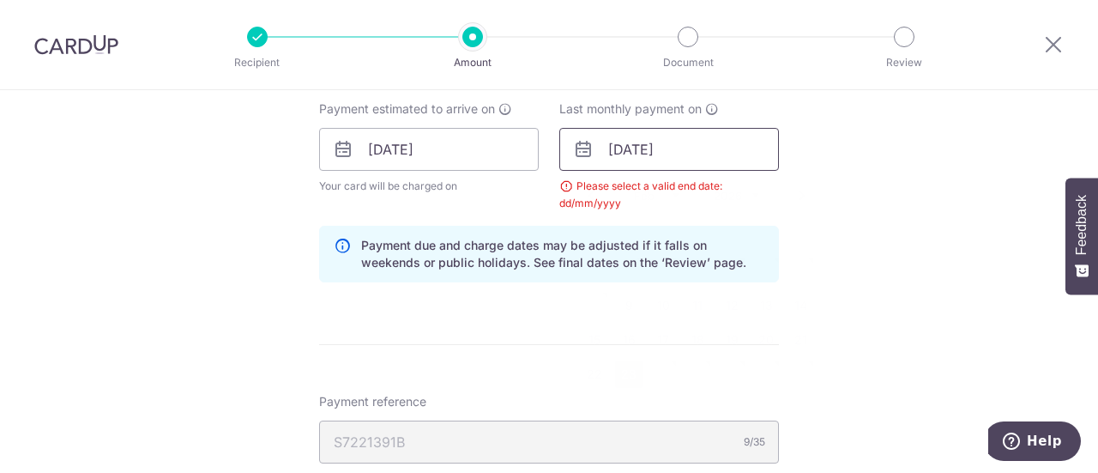
click at [671, 147] on input "23/02/2026" at bounding box center [669, 149] width 220 height 43
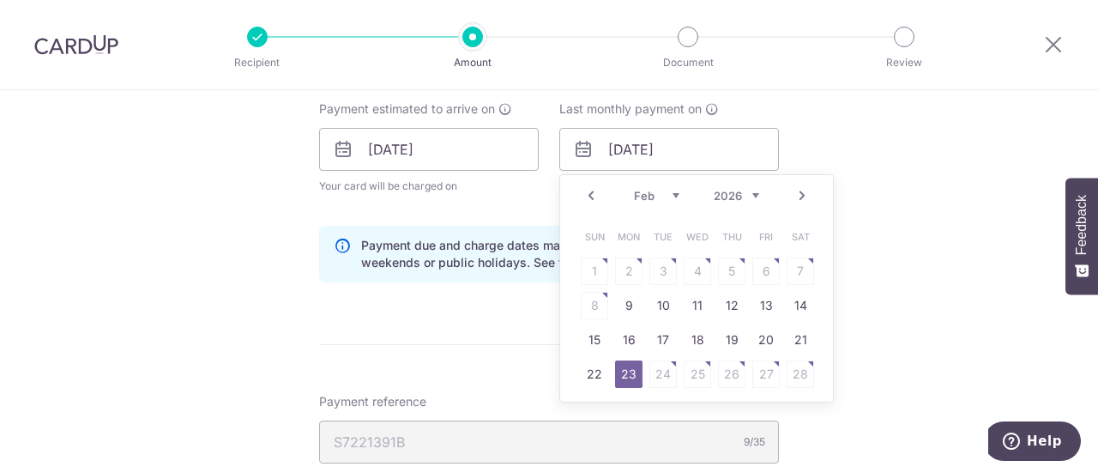
click at [669, 196] on select "Jan Feb Mar Apr May Jun Jul Aug Sep Oct Nov" at bounding box center [656, 196] width 45 height 14
click at [626, 307] on link "9" at bounding box center [628, 305] width 27 height 27
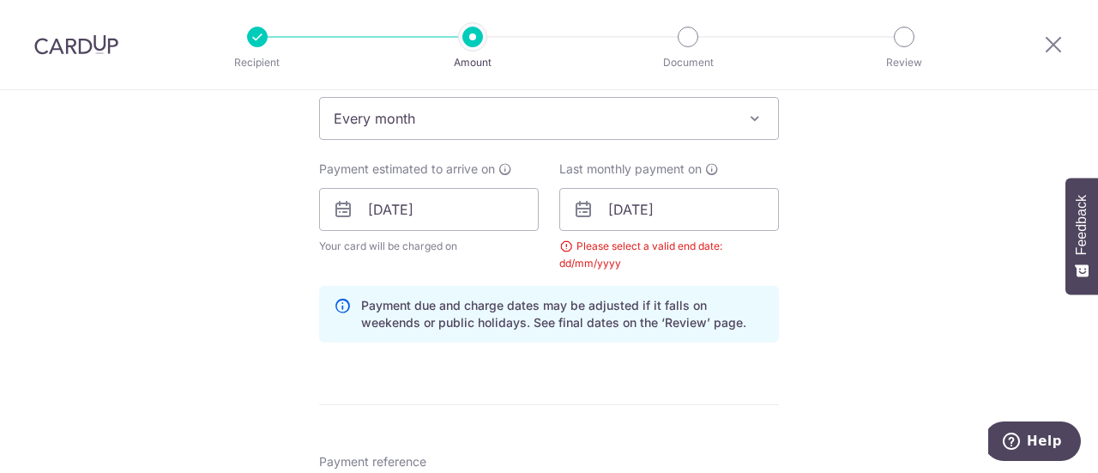
scroll to position [735, 0]
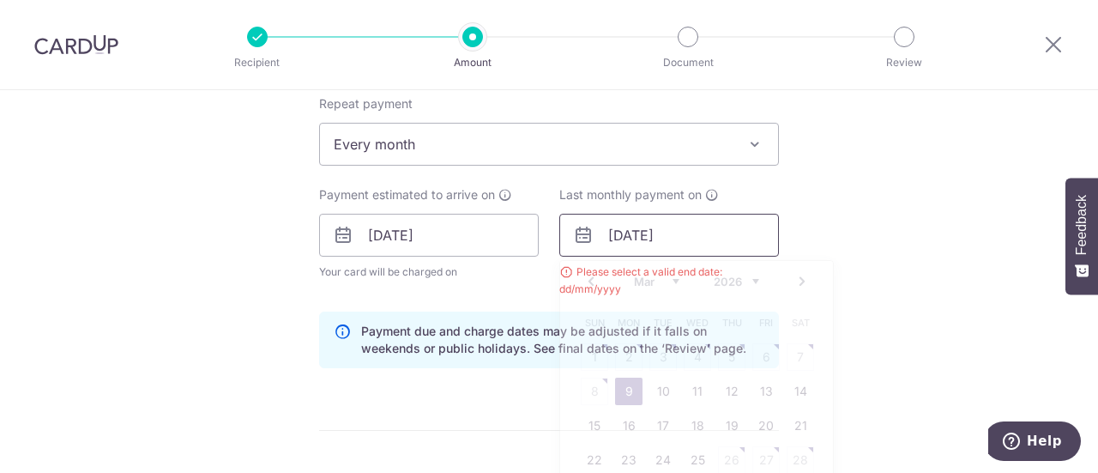
click at [616, 238] on input "[DATE]" at bounding box center [669, 235] width 220 height 43
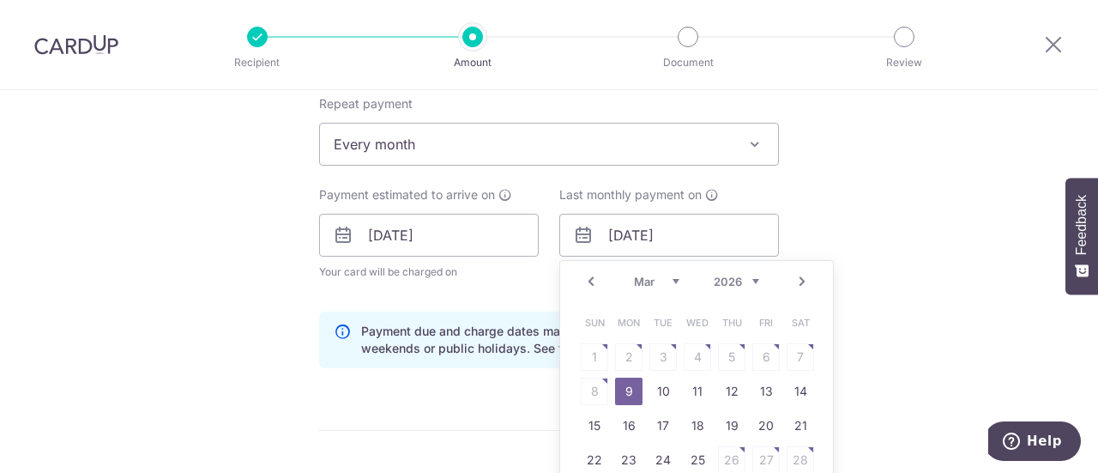
click at [667, 279] on select "Jan Feb Mar Apr May Jun Jul Aug Sep Oct Nov" at bounding box center [656, 282] width 45 height 14
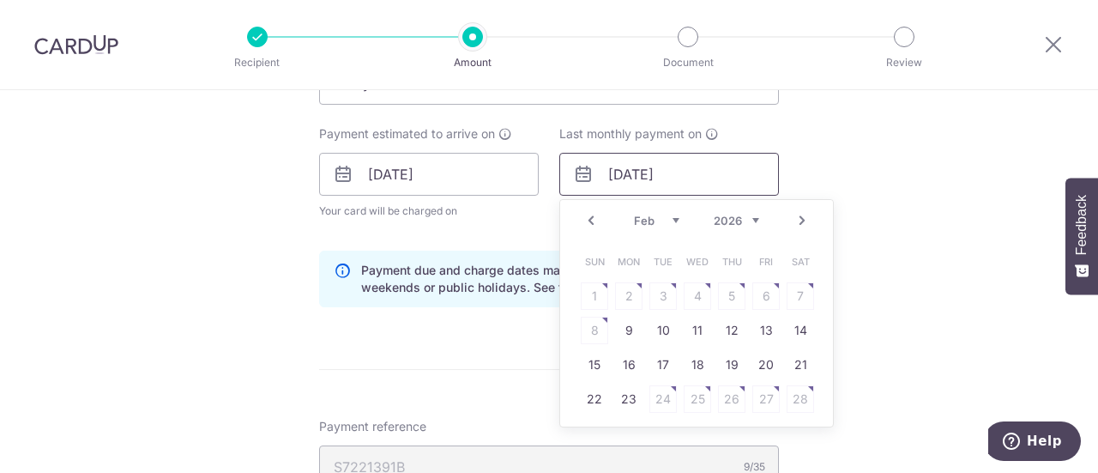
scroll to position [820, 0]
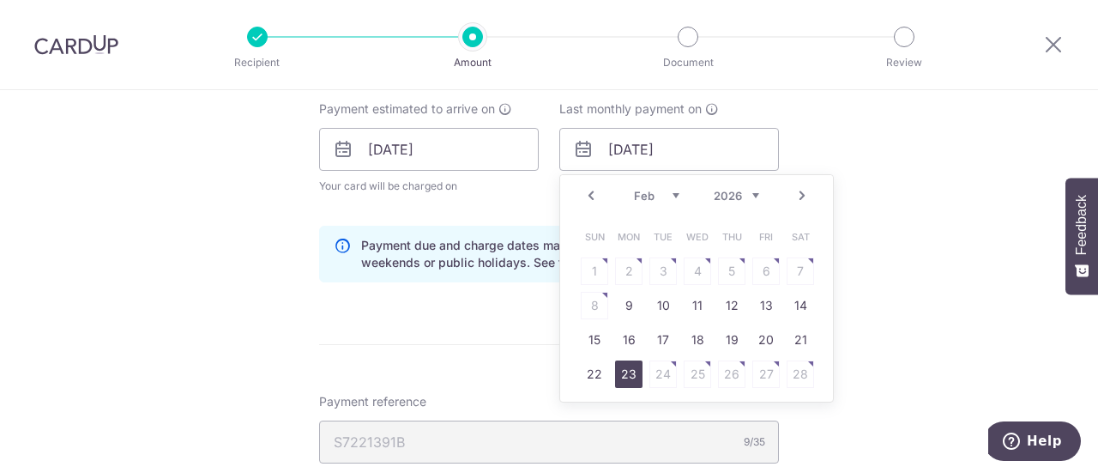
click at [621, 374] on link "23" at bounding box center [628, 373] width 27 height 27
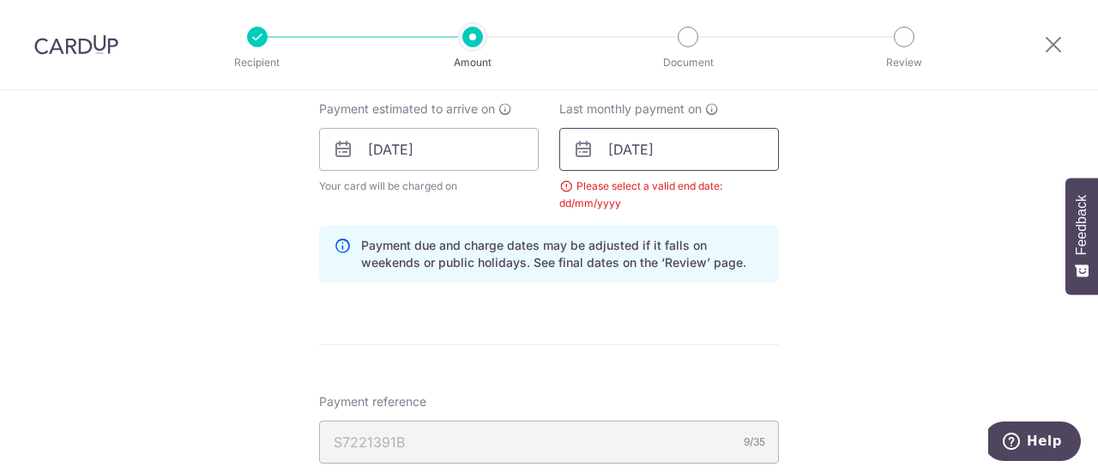
click at [618, 154] on input "23/02/2026" at bounding box center [669, 149] width 220 height 43
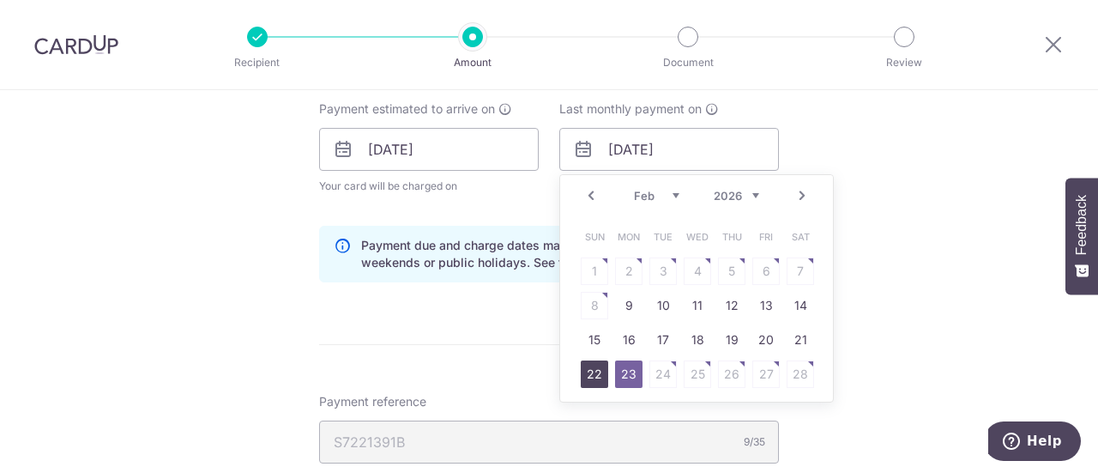
click at [590, 372] on link "22" at bounding box center [594, 373] width 27 height 27
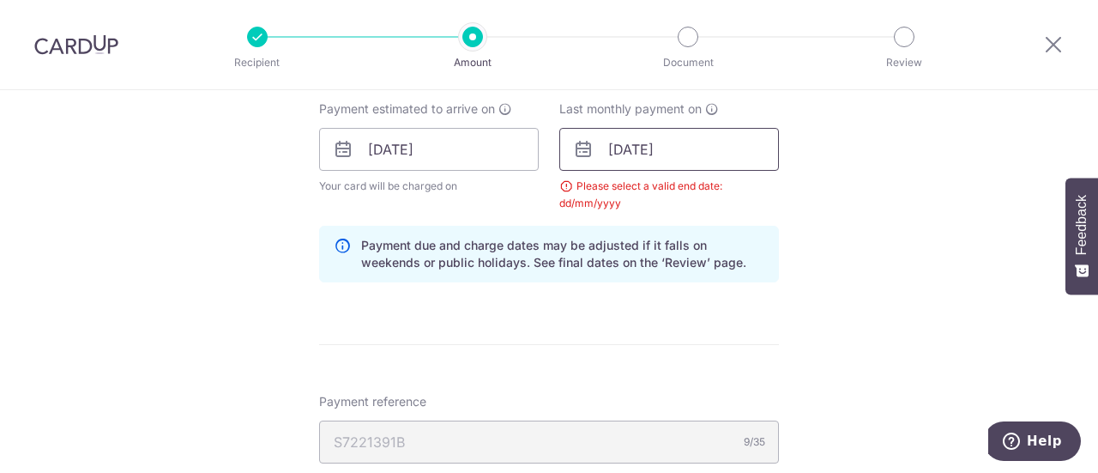
click at [618, 155] on input "22/02/2026" at bounding box center [669, 149] width 220 height 43
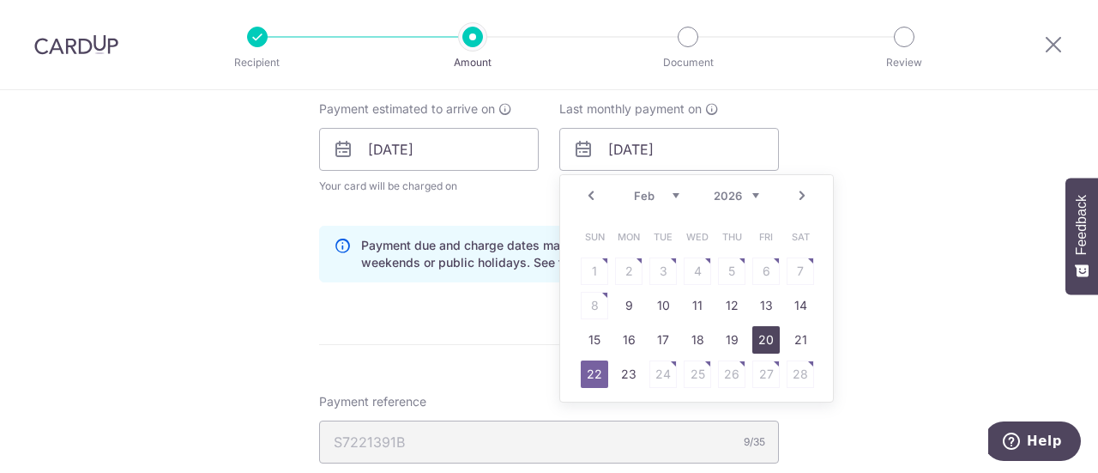
click at [770, 336] on link "20" at bounding box center [766, 339] width 27 height 27
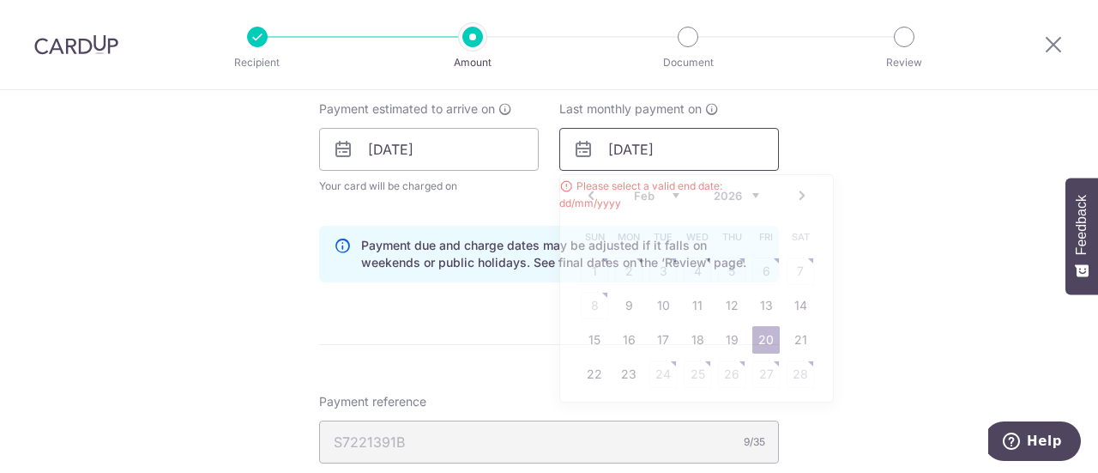
click at [638, 148] on input "20/02/2026" at bounding box center [669, 149] width 220 height 43
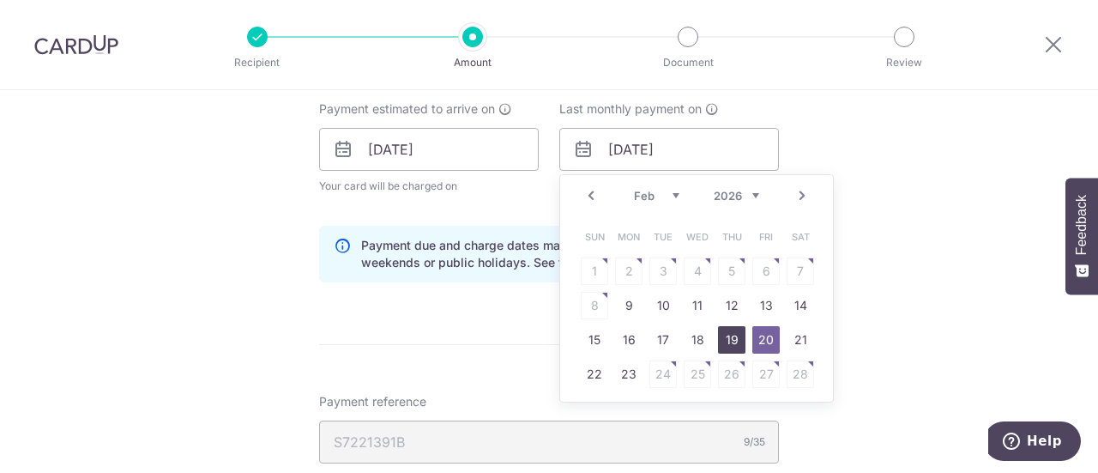
click at [728, 342] on link "19" at bounding box center [731, 339] width 27 height 27
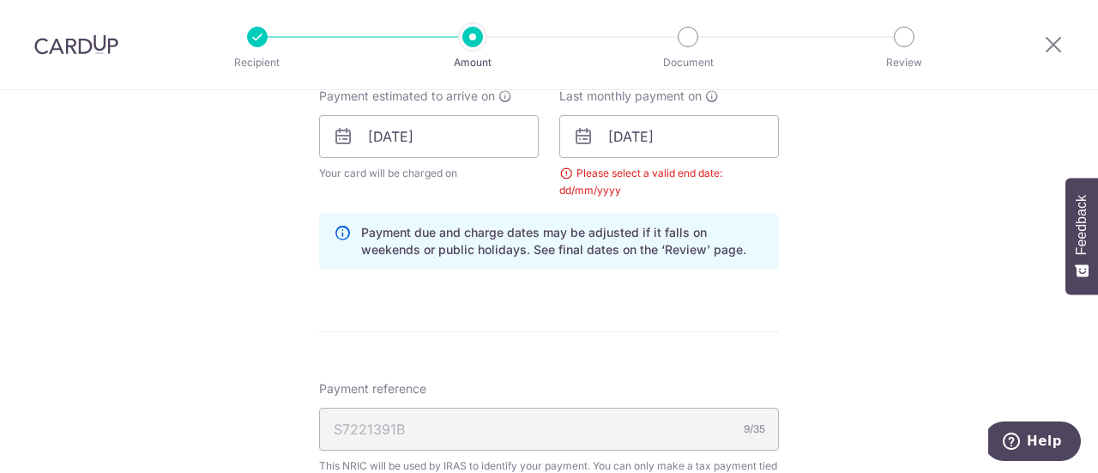
scroll to position [735, 0]
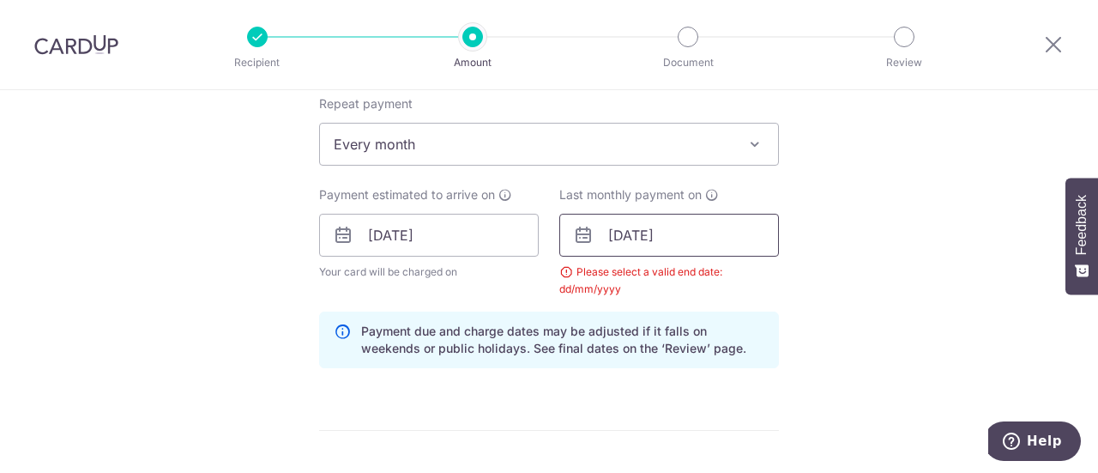
click at [632, 241] on input "19/02/2026" at bounding box center [669, 235] width 220 height 43
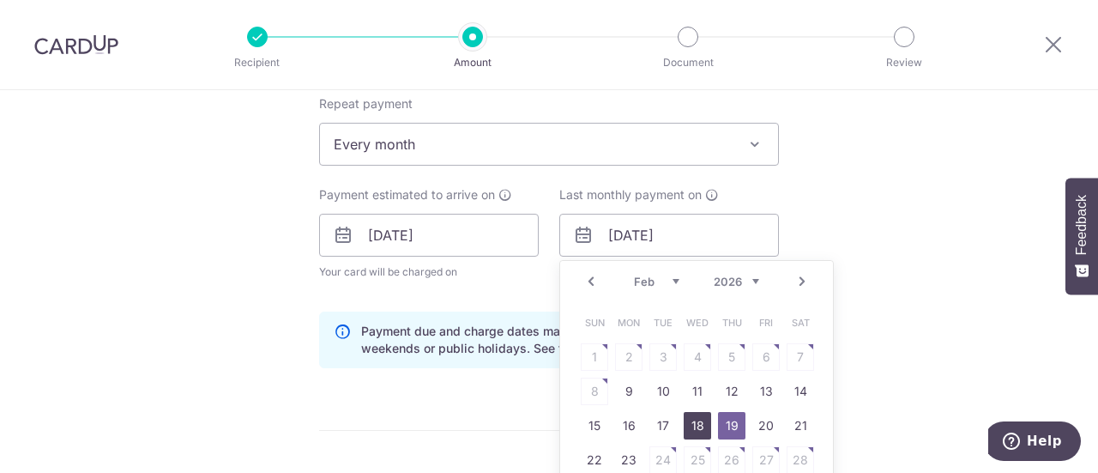
click at [691, 423] on link "18" at bounding box center [697, 425] width 27 height 27
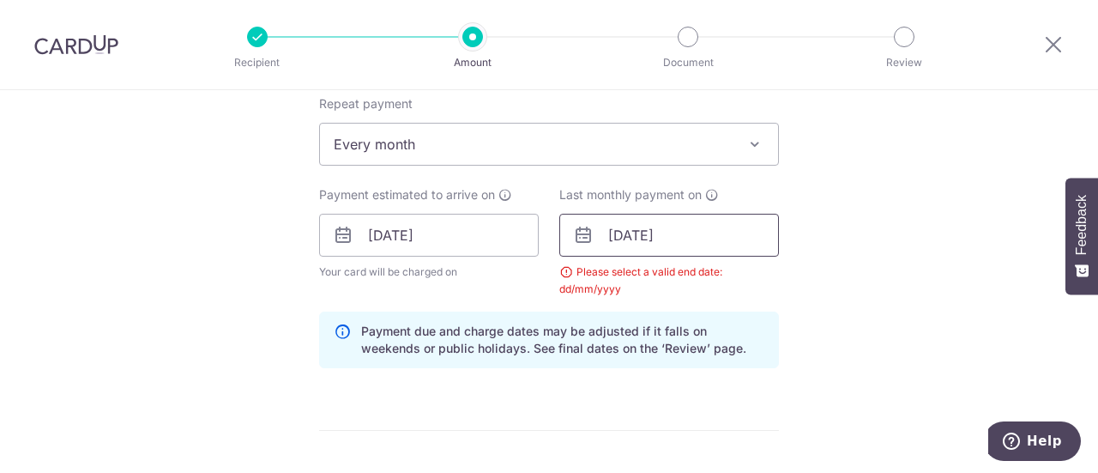
click at [649, 229] on input "18/02/2026" at bounding box center [669, 235] width 220 height 43
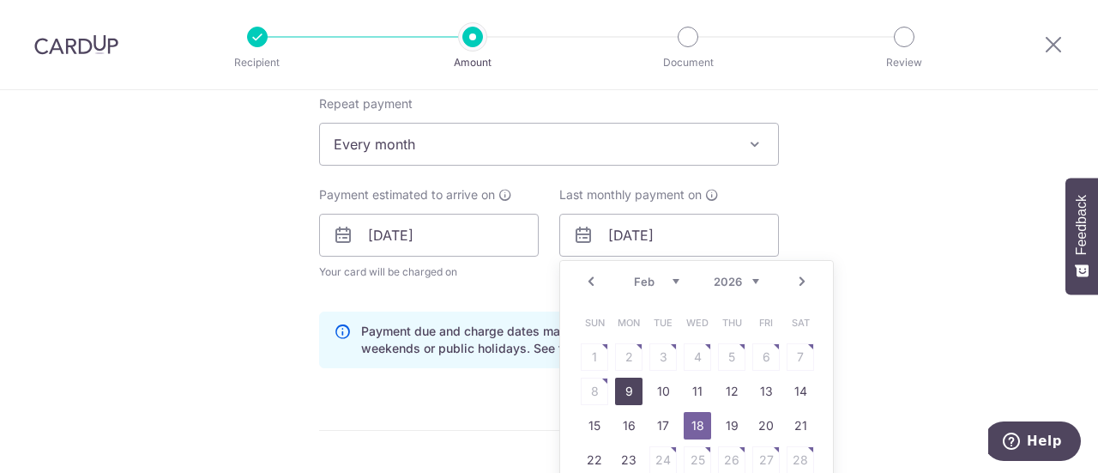
click at [626, 386] on link "9" at bounding box center [628, 391] width 27 height 27
click at [637, 239] on input "09/02/2026" at bounding box center [669, 235] width 220 height 43
click at [657, 383] on link "10" at bounding box center [663, 391] width 27 height 27
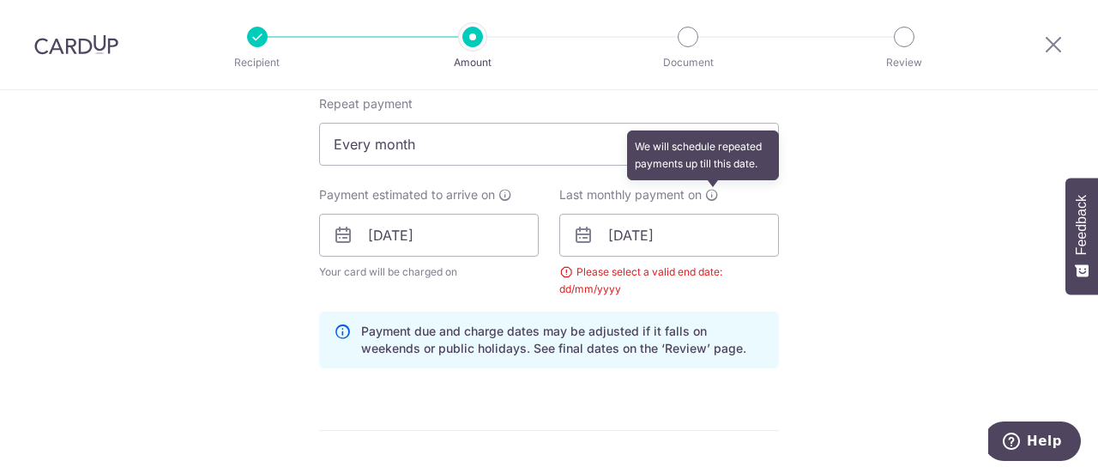
click at [705, 192] on icon at bounding box center [712, 195] width 14 height 14
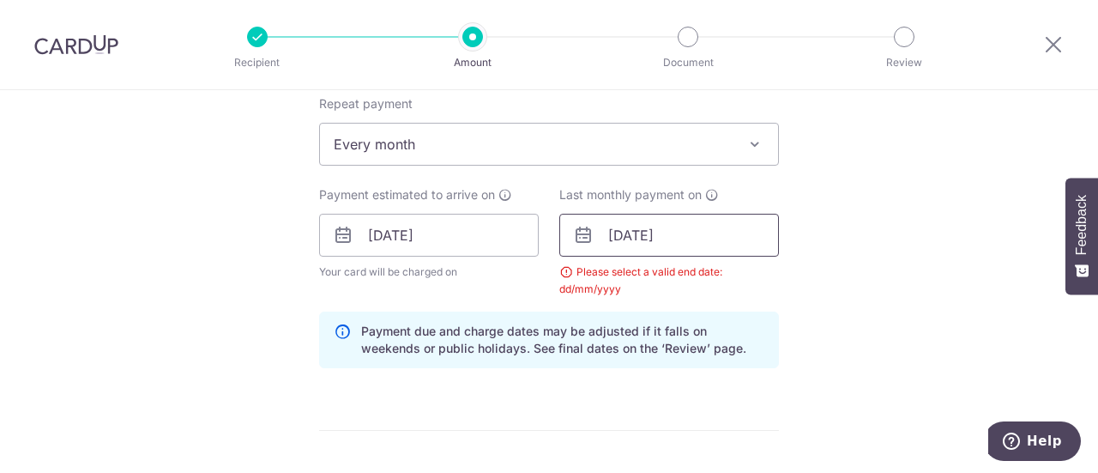
click at [668, 227] on input "10/02/2026" at bounding box center [669, 235] width 220 height 43
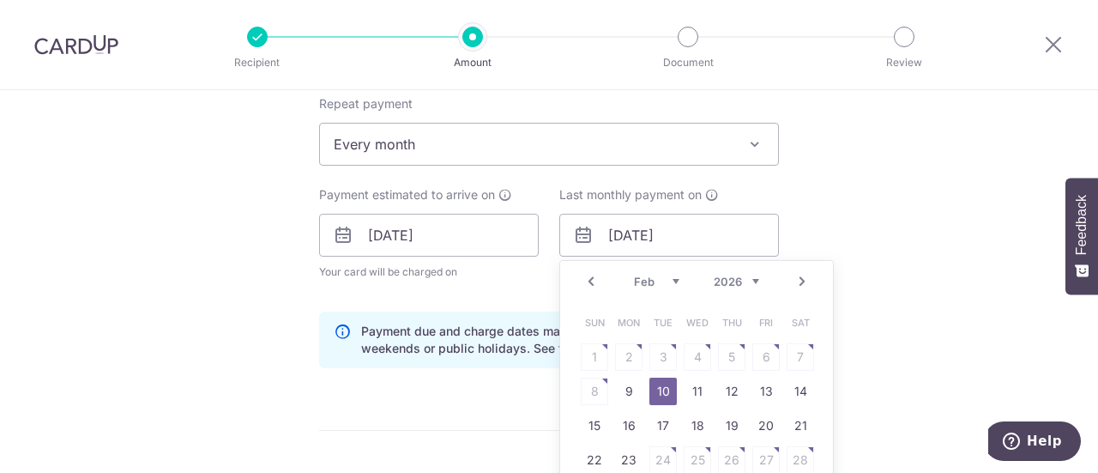
click at [670, 277] on select "Jan Feb Mar Apr May Jun Jul Aug Sep Oct Nov" at bounding box center [656, 282] width 45 height 14
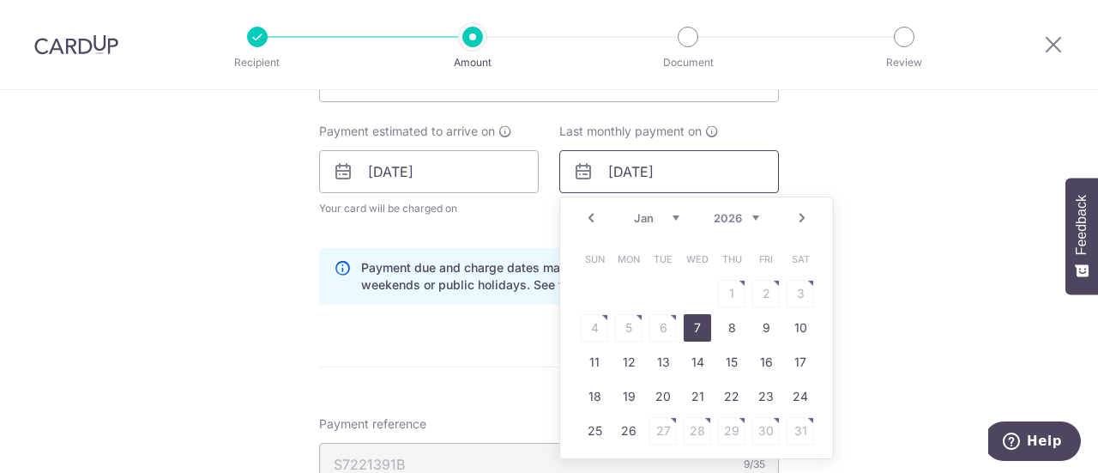
scroll to position [820, 0]
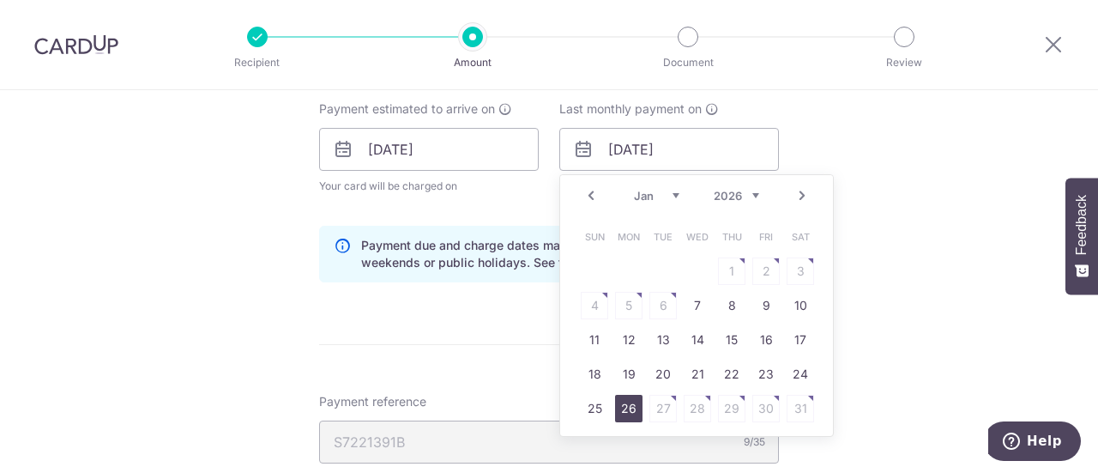
click at [627, 404] on link "26" at bounding box center [628, 408] width 27 height 27
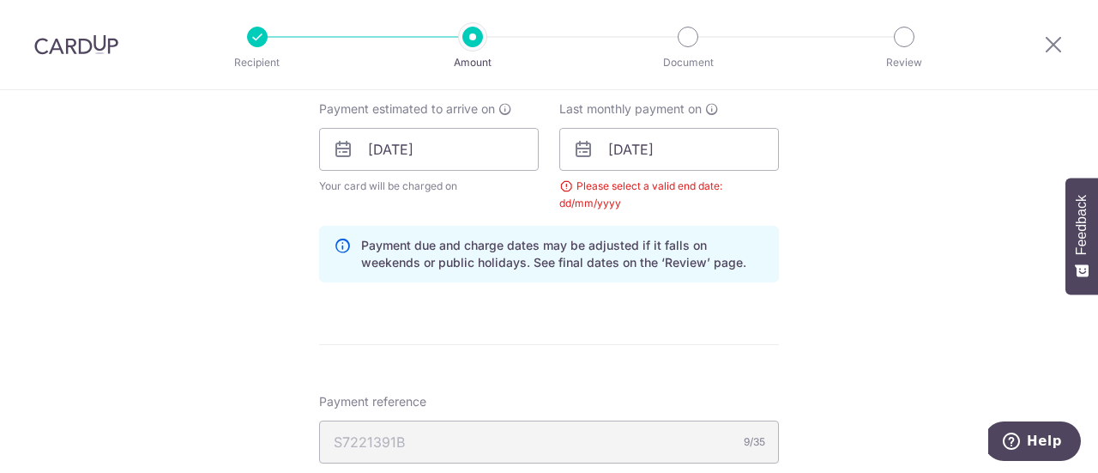
click at [788, 243] on div "Tell us more about your payment Enter one-time or monthly payment amount SGD 3,…" at bounding box center [549, 149] width 1098 height 1758
click at [674, 153] on input "26/01/2026" at bounding box center [669, 149] width 220 height 43
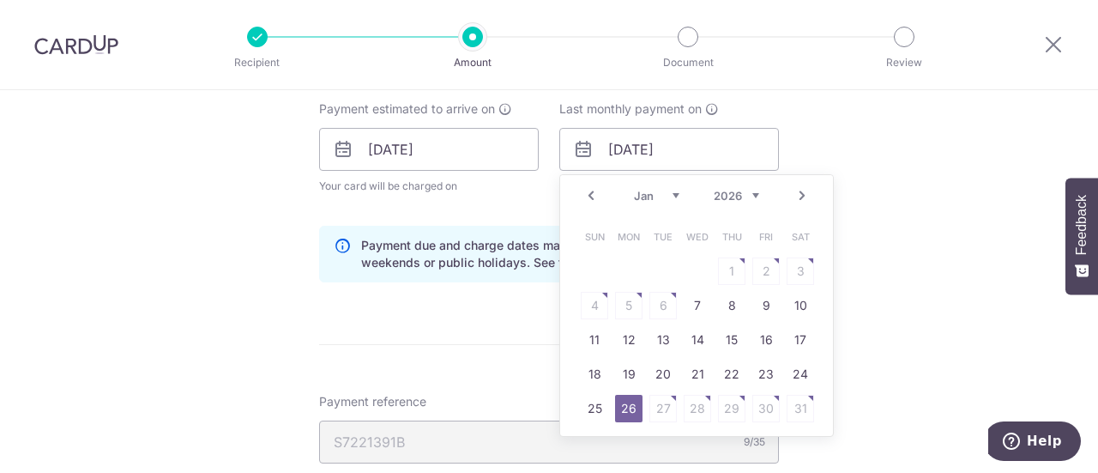
click at [740, 194] on select "2025 2026" at bounding box center [736, 196] width 45 height 14
click at [672, 195] on select "Oct Nov Dec" at bounding box center [656, 196] width 45 height 14
click at [695, 375] on link "24" at bounding box center [697, 373] width 27 height 27
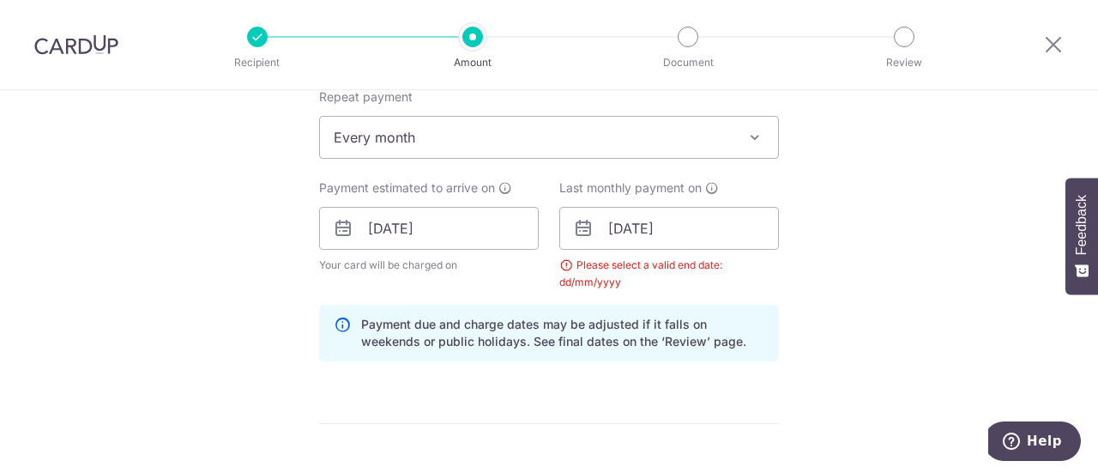
scroll to position [649, 0]
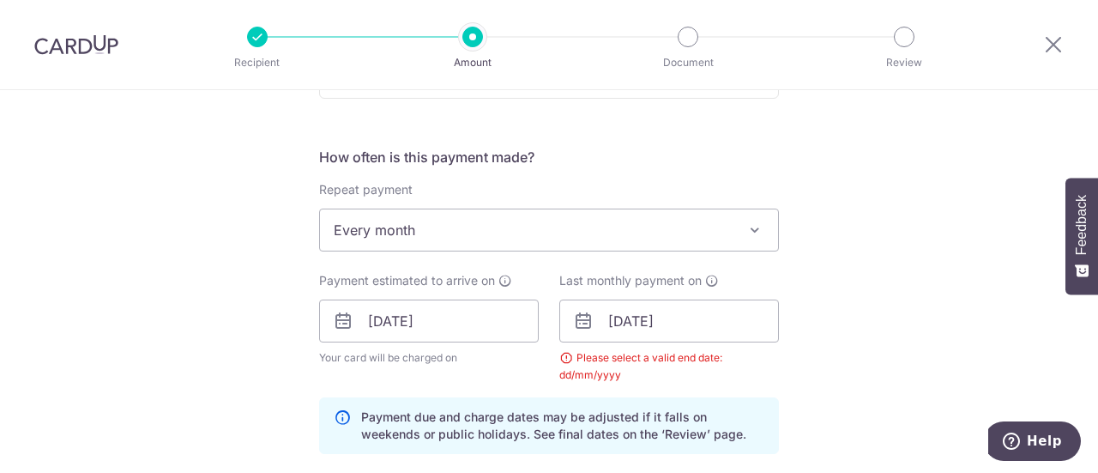
click at [748, 234] on span at bounding box center [755, 230] width 21 height 21
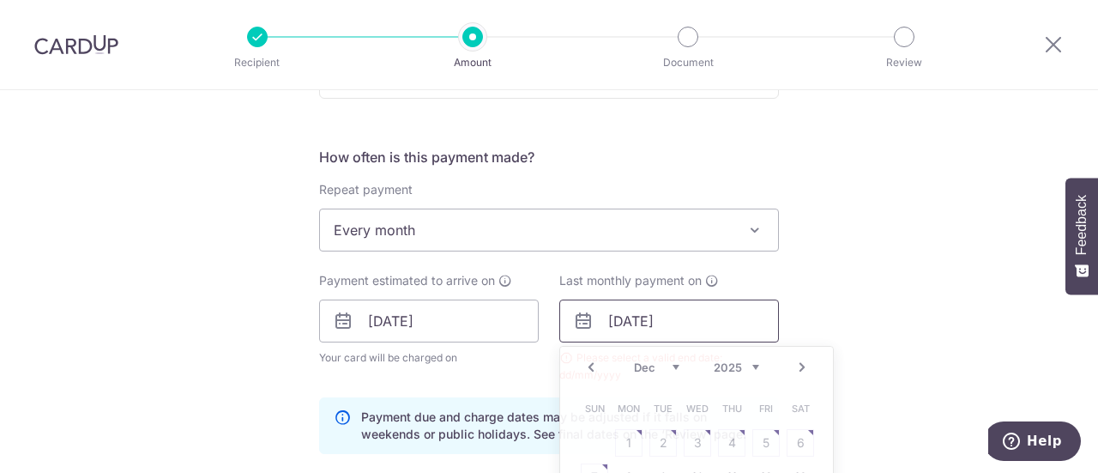
click at [707, 322] on input "24/12/2025" at bounding box center [669, 320] width 220 height 43
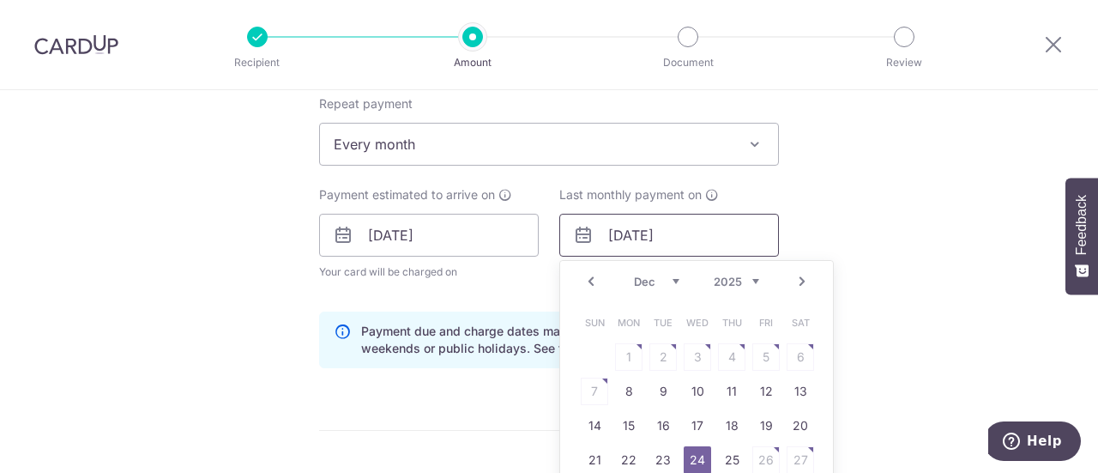
scroll to position [820, 0]
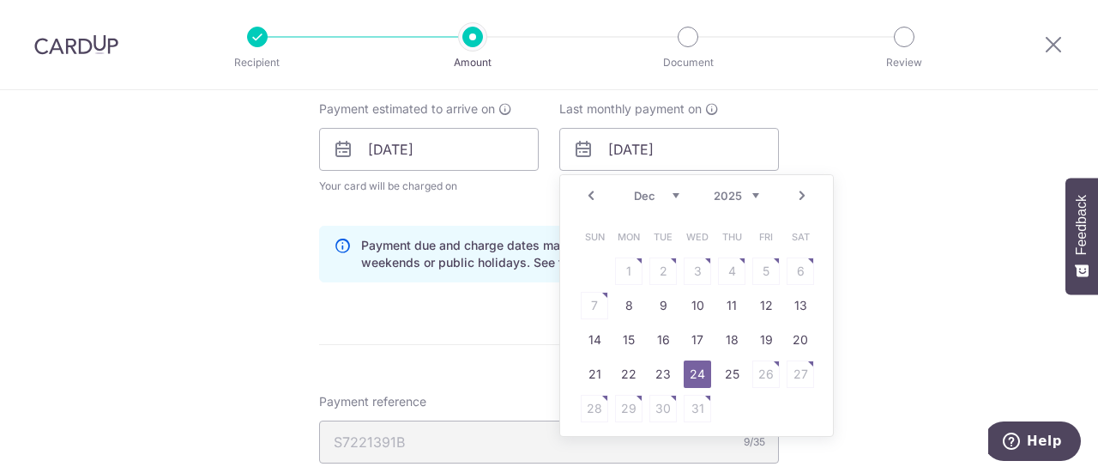
click at [671, 194] on select "Oct Nov Dec" at bounding box center [656, 196] width 45 height 14
click at [745, 191] on select "2025 2026" at bounding box center [736, 196] width 45 height 14
click at [669, 197] on select "Jan Feb Mar Apr May Jun Jul Aug Sep Oct Nov" at bounding box center [656, 196] width 45 height 14
click at [626, 372] on link "23" at bounding box center [628, 373] width 27 height 27
type input "23/02/2026"
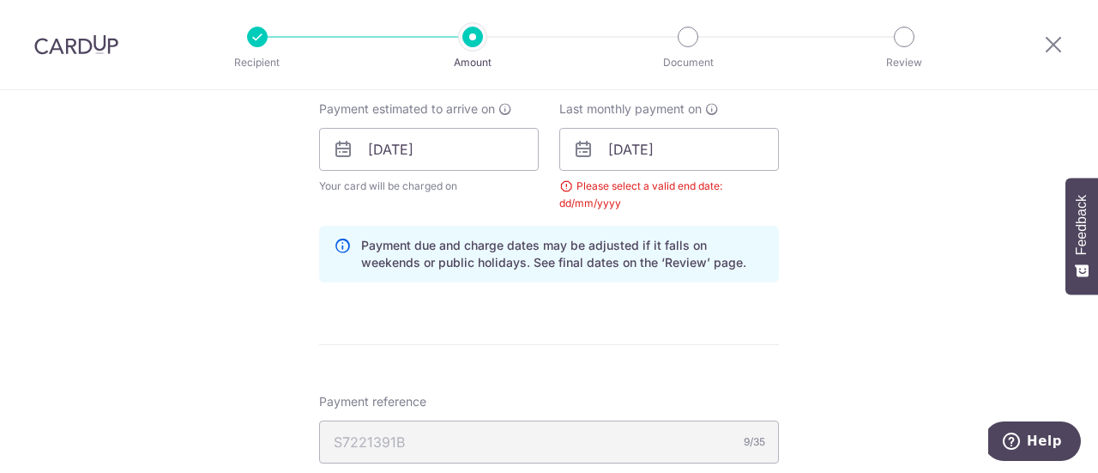
click at [609, 186] on div "Please select a valid end date: dd/mm/yyyy" at bounding box center [669, 195] width 220 height 34
click at [808, 318] on div "Tell us more about your payment Enter one-time or monthly payment amount SGD 3,…" at bounding box center [549, 149] width 1098 height 1758
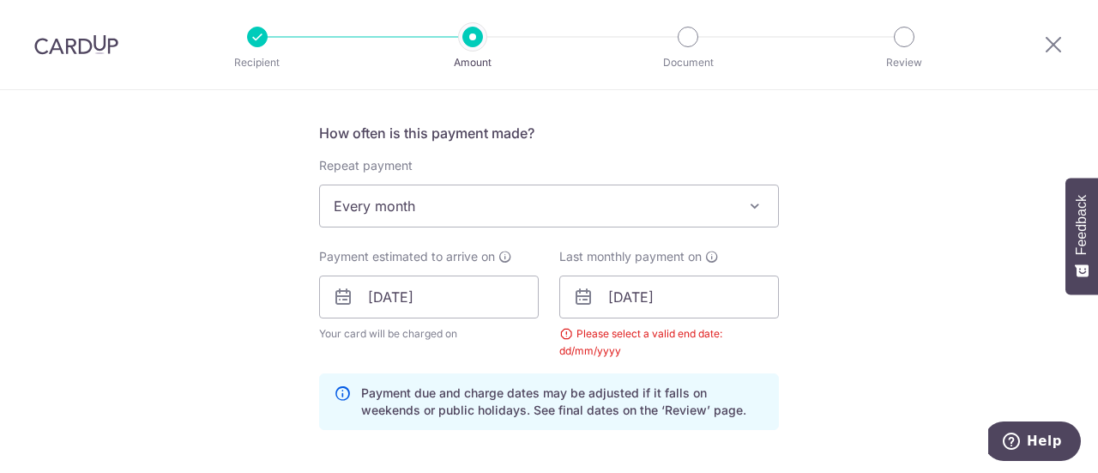
scroll to position [649, 0]
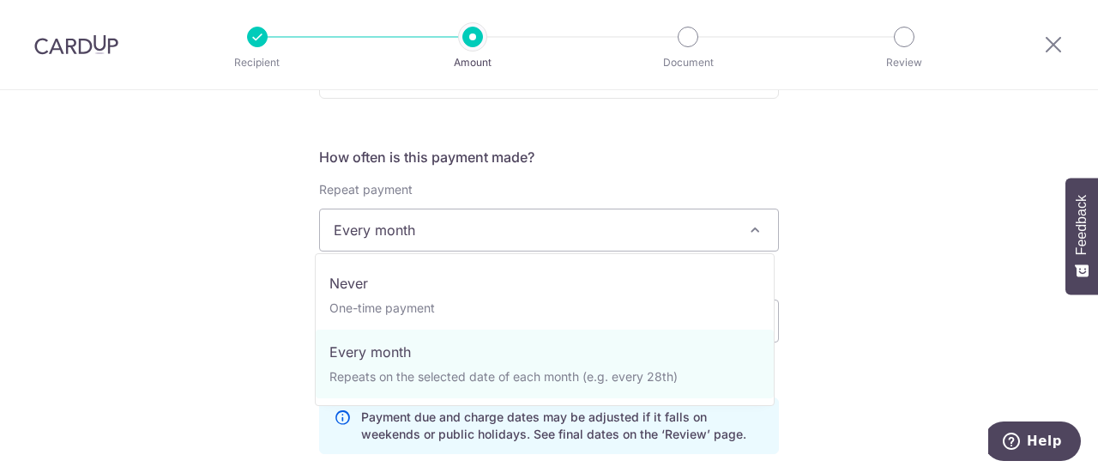
click at [751, 229] on span at bounding box center [755, 230] width 21 height 21
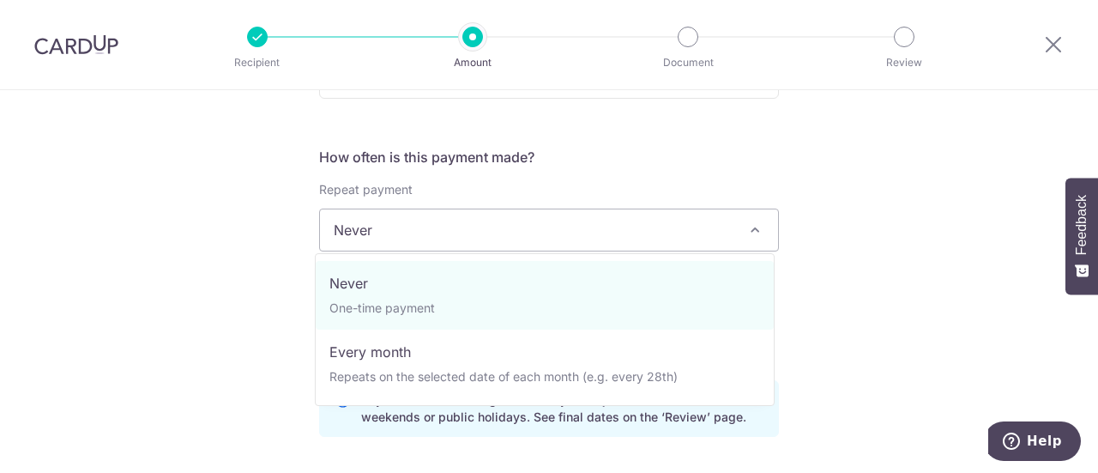
click at [753, 229] on span at bounding box center [755, 230] width 21 height 21
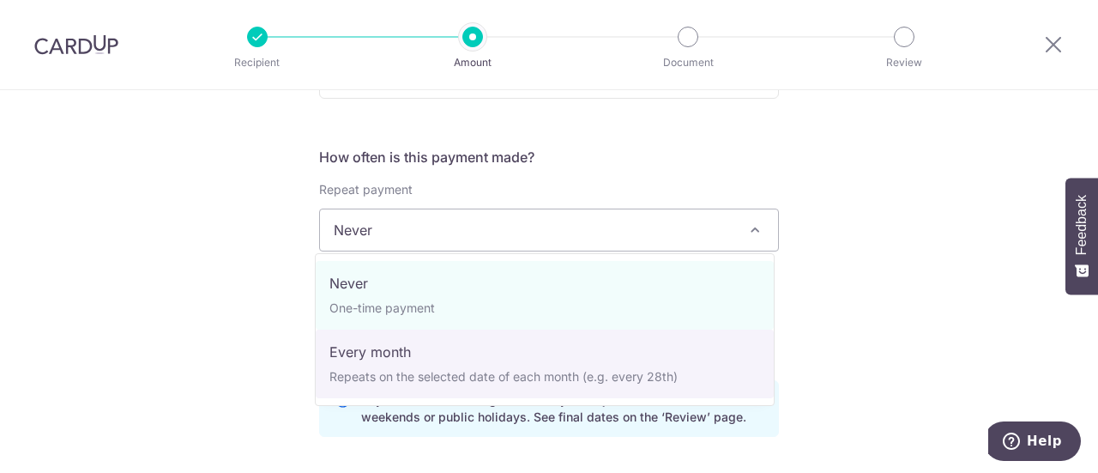
select select "3"
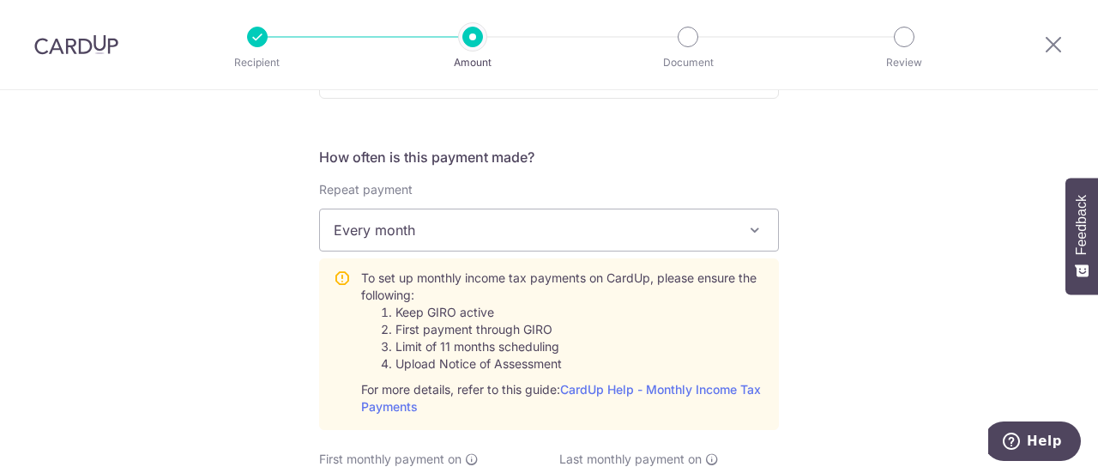
scroll to position [735, 0]
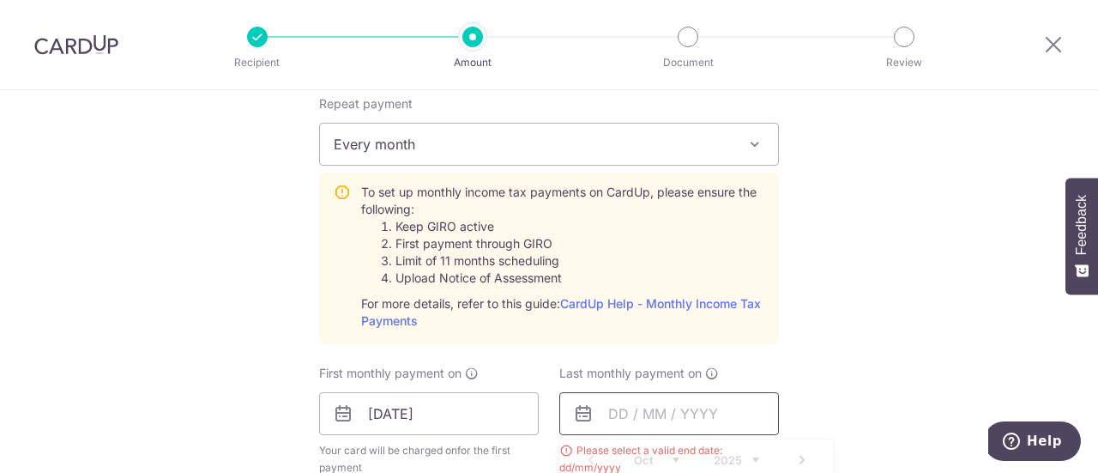
click at [648, 424] on input "text" at bounding box center [669, 413] width 220 height 43
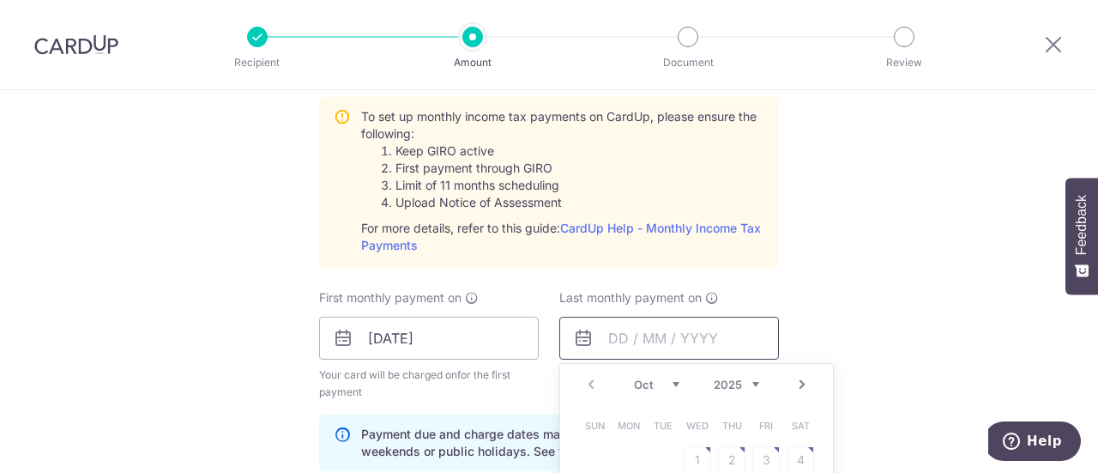
scroll to position [906, 0]
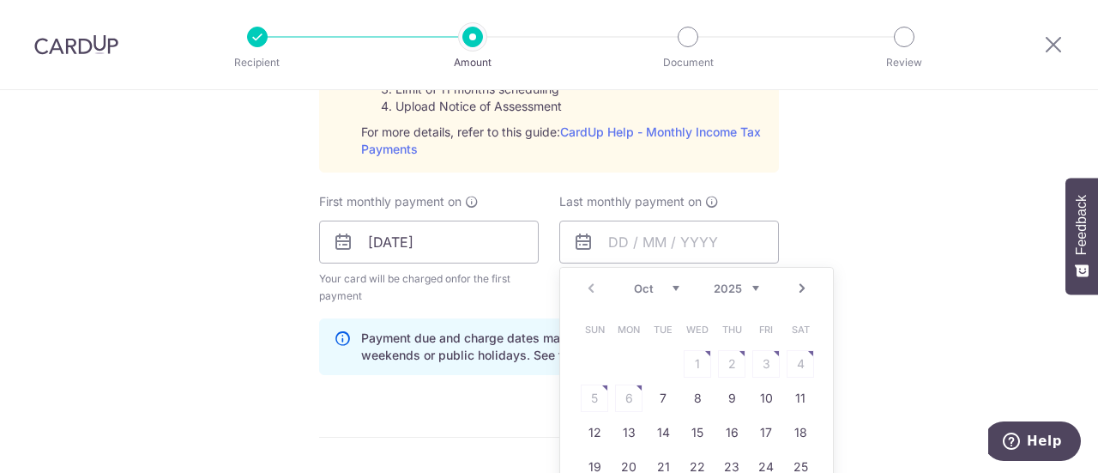
click at [738, 285] on select "2025 2026" at bounding box center [736, 288] width 45 height 14
click at [670, 286] on select "Jan Feb Mar Apr May Jun Jul Aug Sep Oct Nov" at bounding box center [656, 288] width 45 height 14
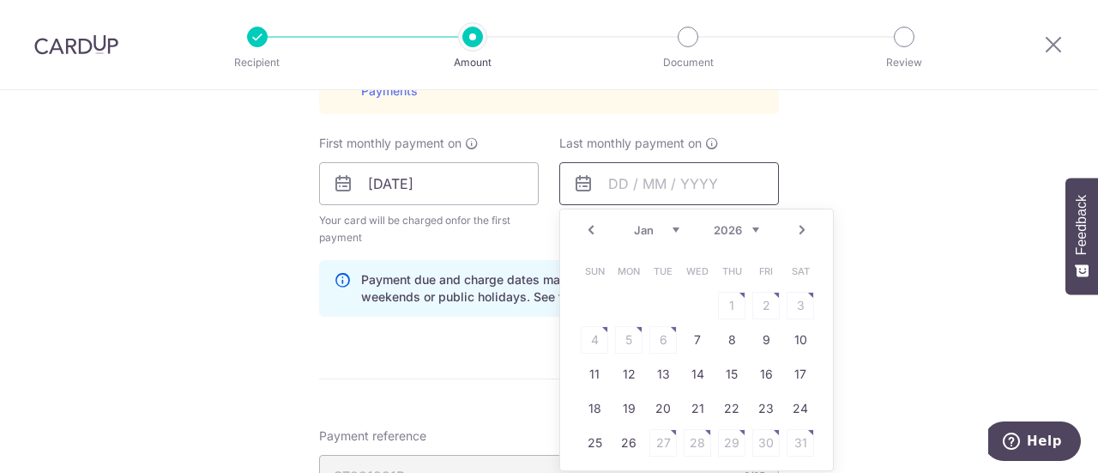
scroll to position [992, 0]
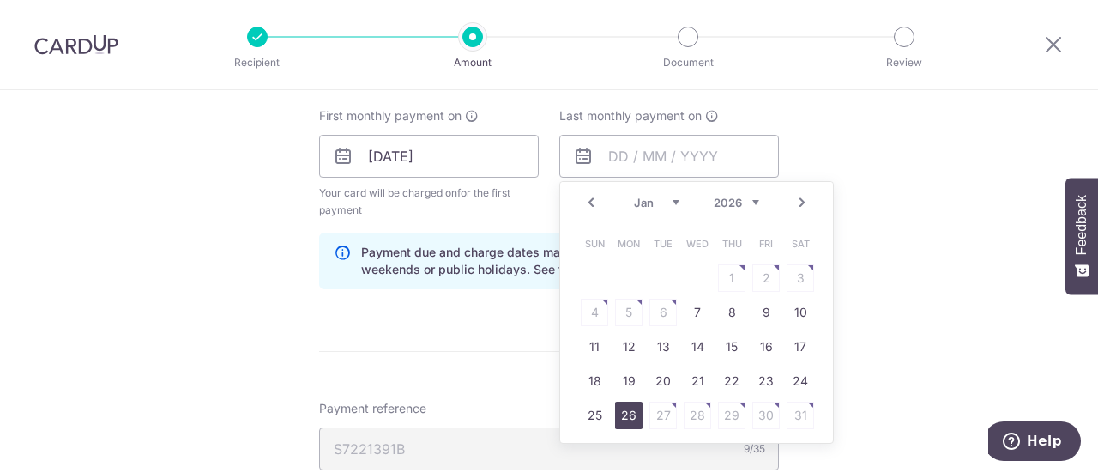
click at [620, 413] on link "26" at bounding box center [628, 415] width 27 height 27
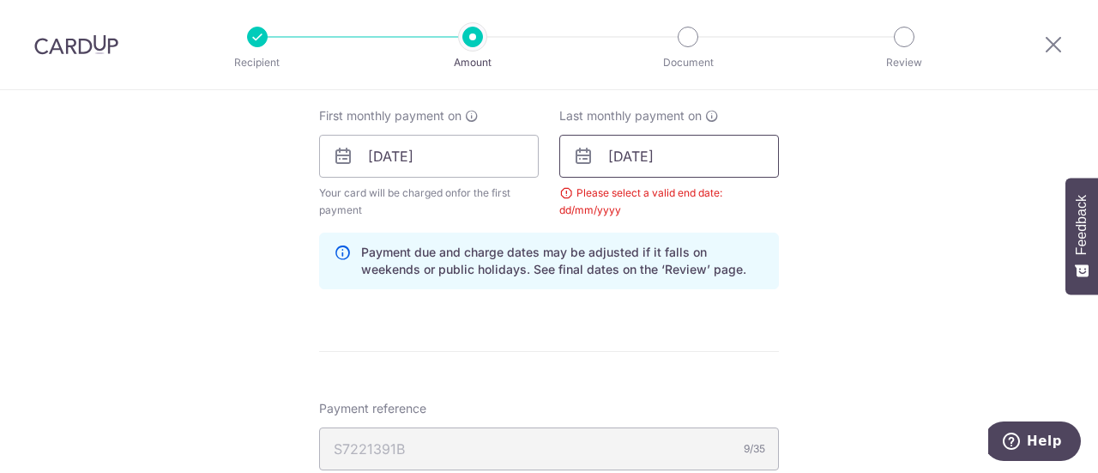
click at [637, 156] on input "26/01/2026" at bounding box center [669, 156] width 220 height 43
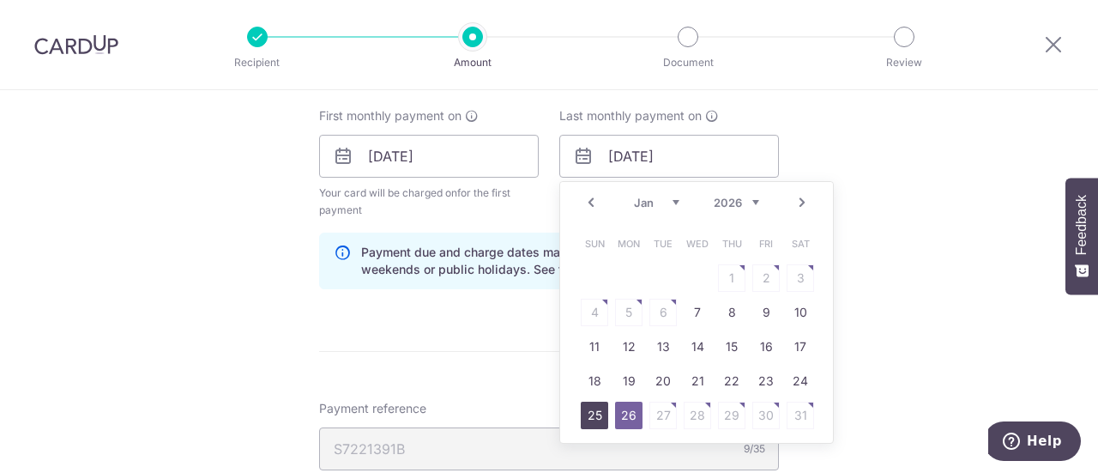
click at [587, 411] on link "25" at bounding box center [594, 415] width 27 height 27
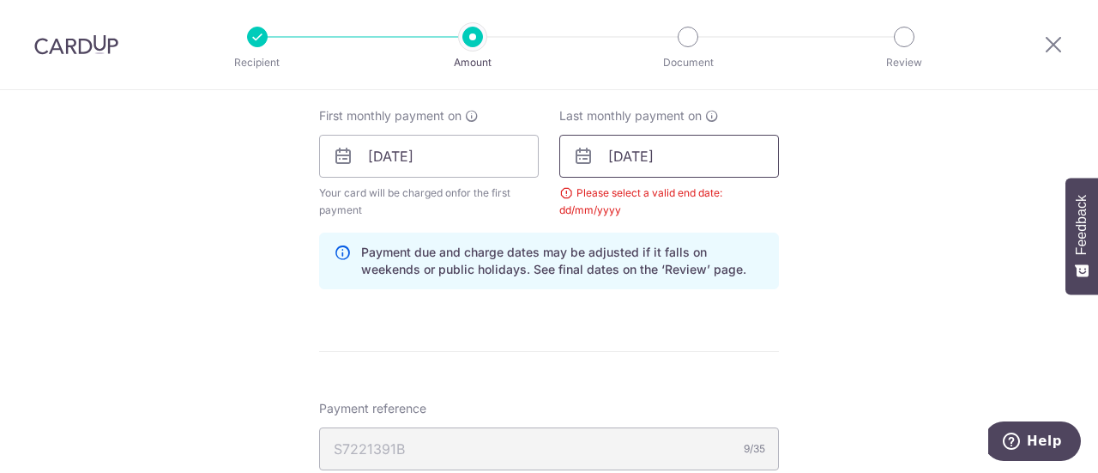
click at [630, 155] on input "25/01/2026" at bounding box center [669, 156] width 220 height 43
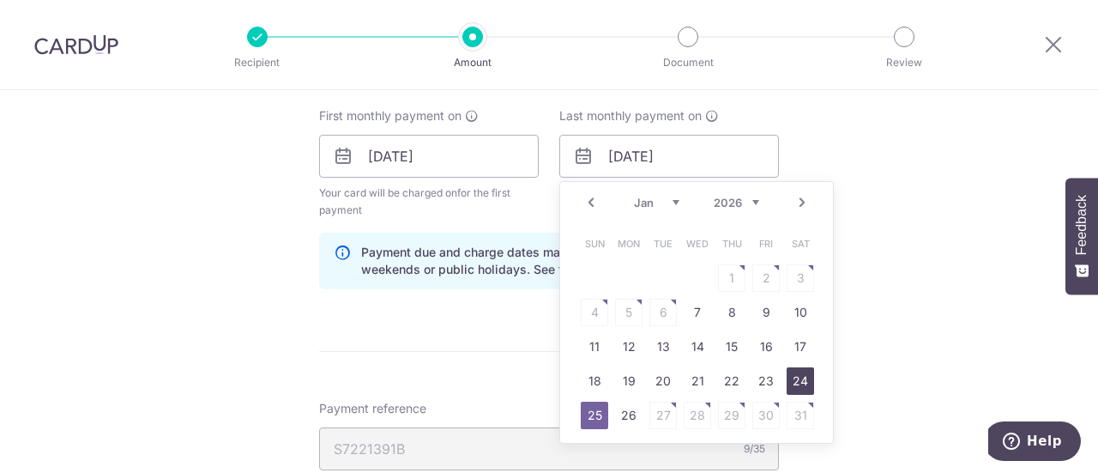
click at [792, 377] on link "24" at bounding box center [800, 380] width 27 height 27
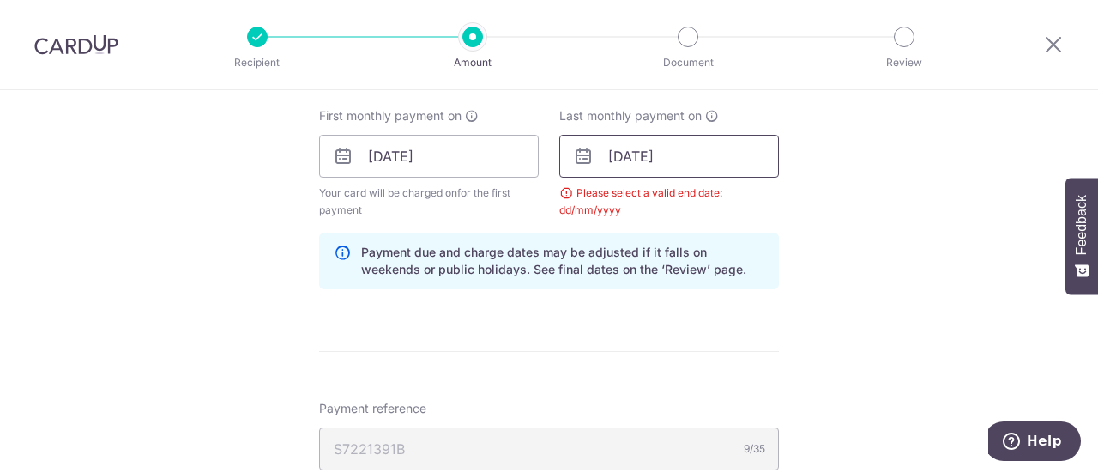
click at [641, 160] on input "24/01/2026" at bounding box center [669, 156] width 220 height 43
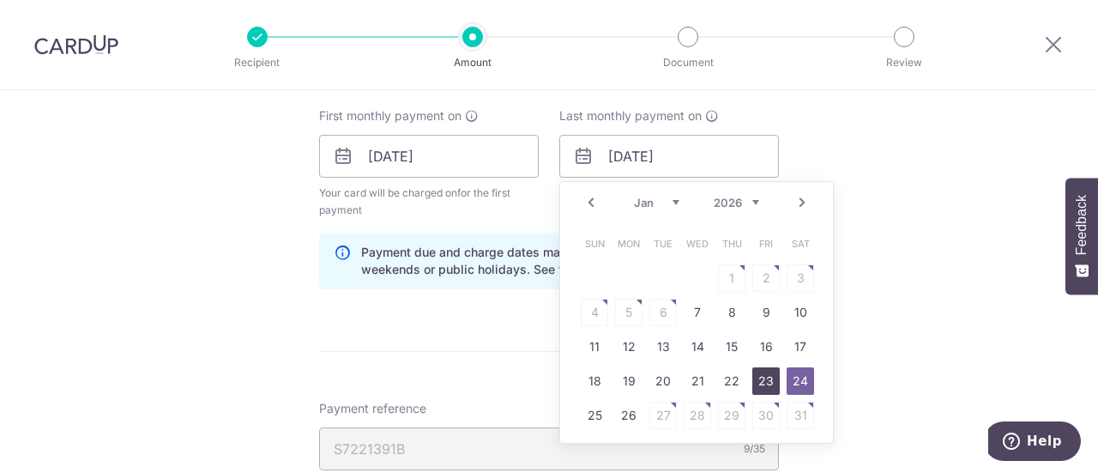
click at [765, 378] on link "23" at bounding box center [766, 380] width 27 height 27
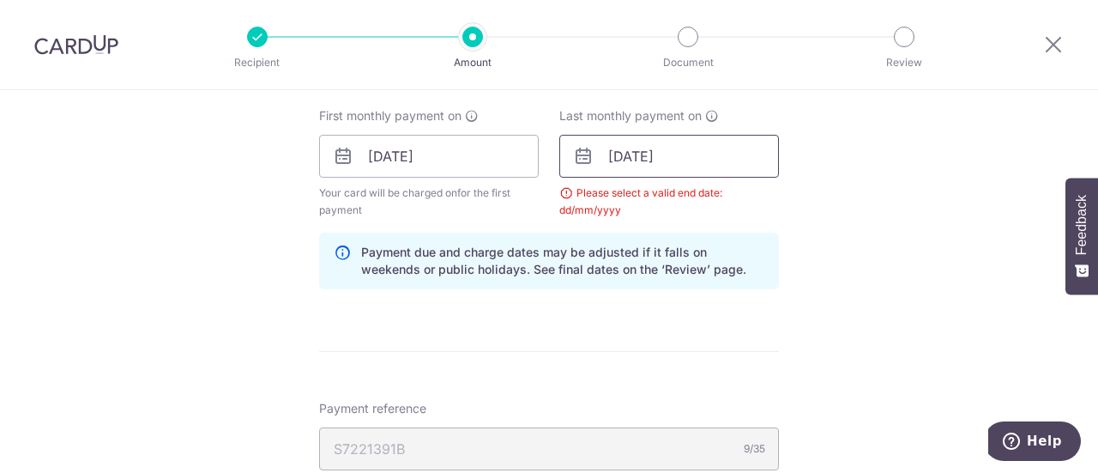
click at [657, 156] on input "23/01/2026" at bounding box center [669, 156] width 220 height 43
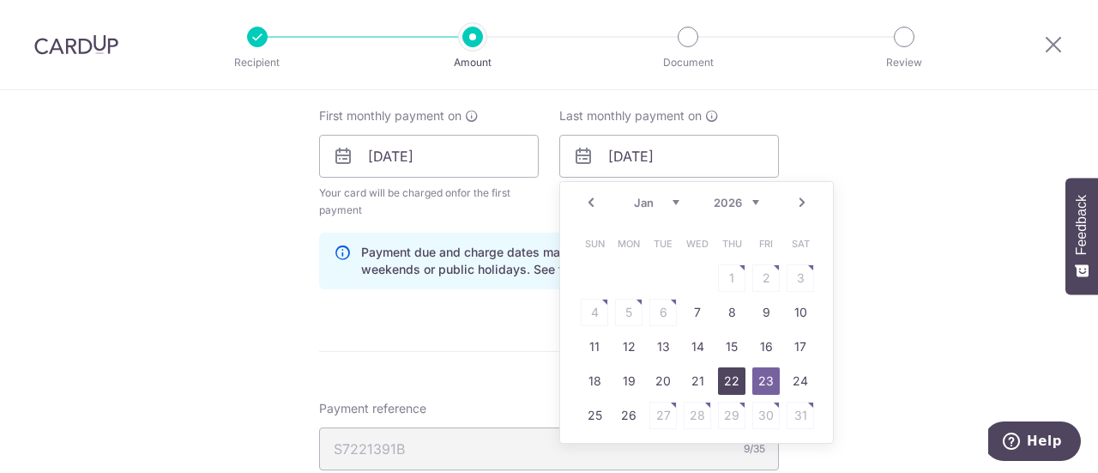
click at [738, 380] on link "22" at bounding box center [731, 380] width 27 height 27
type input "22/01/2026"
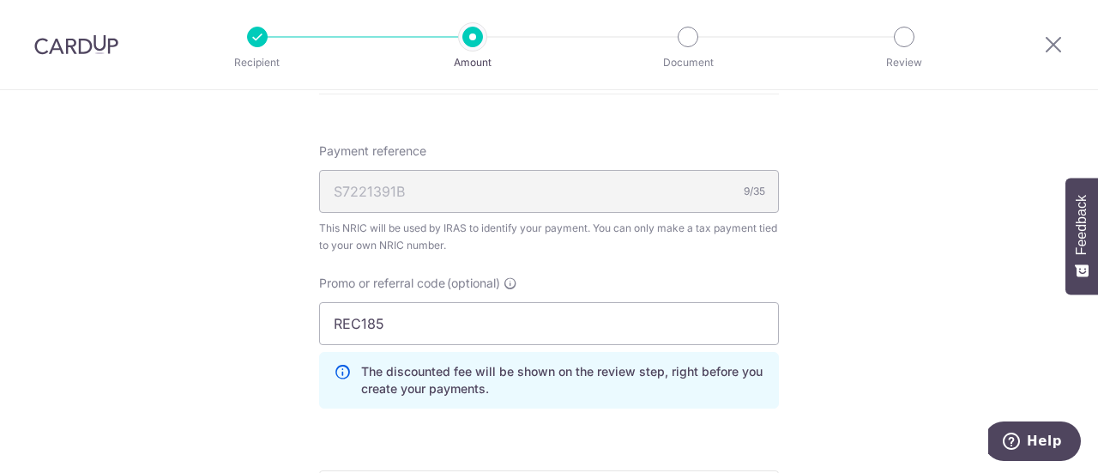
scroll to position [1335, 0]
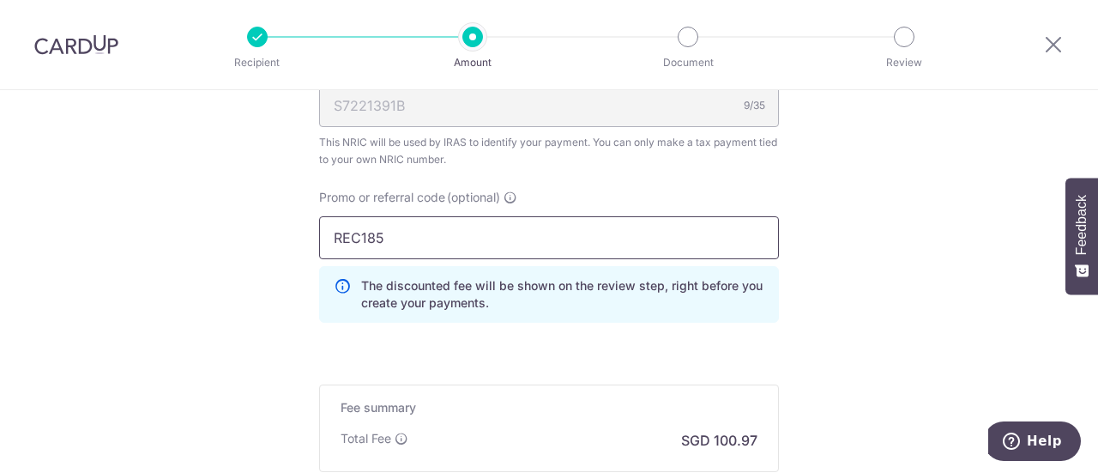
drag, startPoint x: 471, startPoint y: 235, endPoint x: 319, endPoint y: 200, distance: 155.9
click at [311, 229] on div "Promo or referral code (optional) REC185 The discounted fee will be shown on th…" at bounding box center [549, 263] width 481 height 148
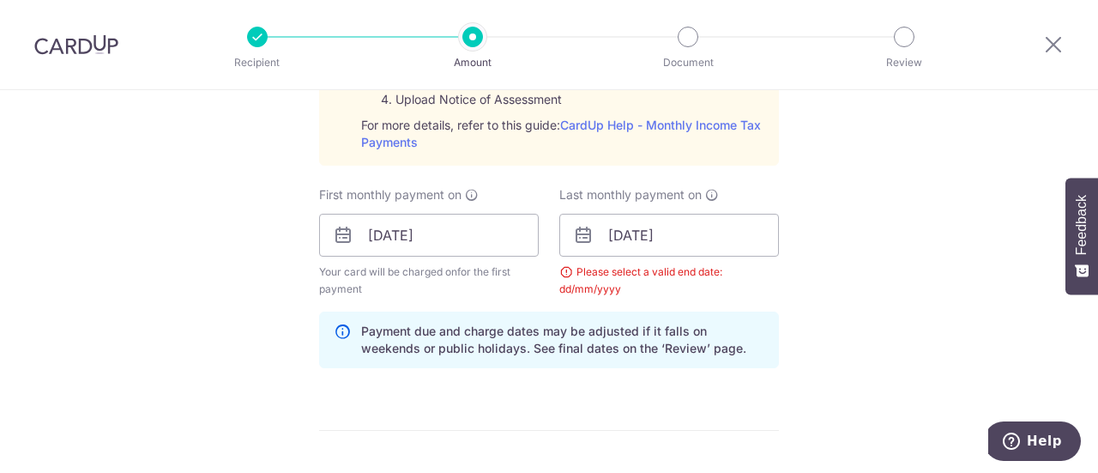
scroll to position [906, 0]
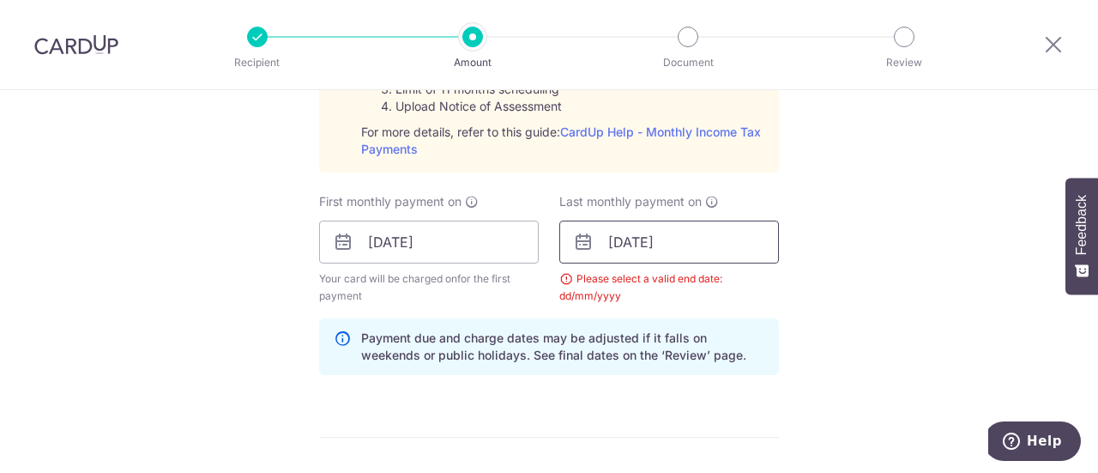
click at [667, 241] on input "22/01/2026" at bounding box center [669, 242] width 220 height 43
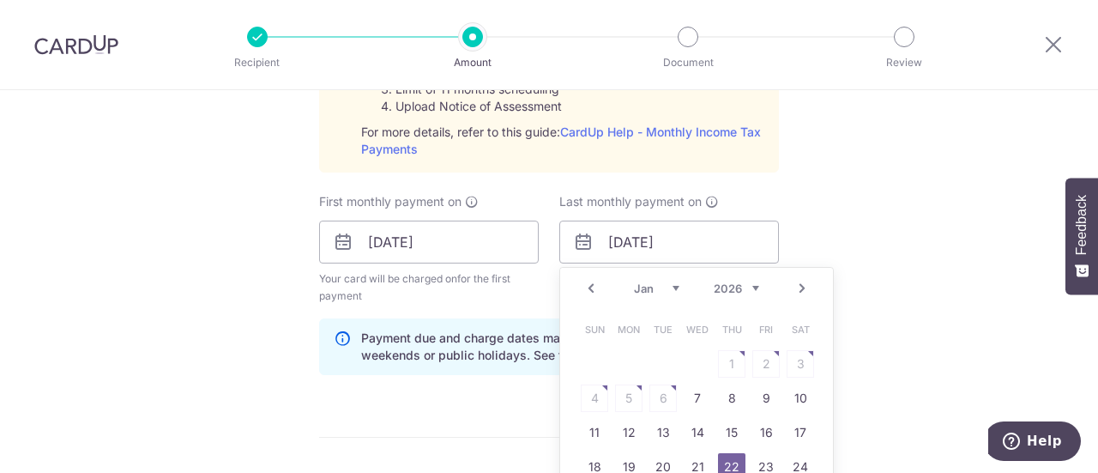
click at [673, 287] on select "Jan Feb Mar Apr May Jun Jul Aug Sep Oct Nov" at bounding box center [656, 288] width 45 height 14
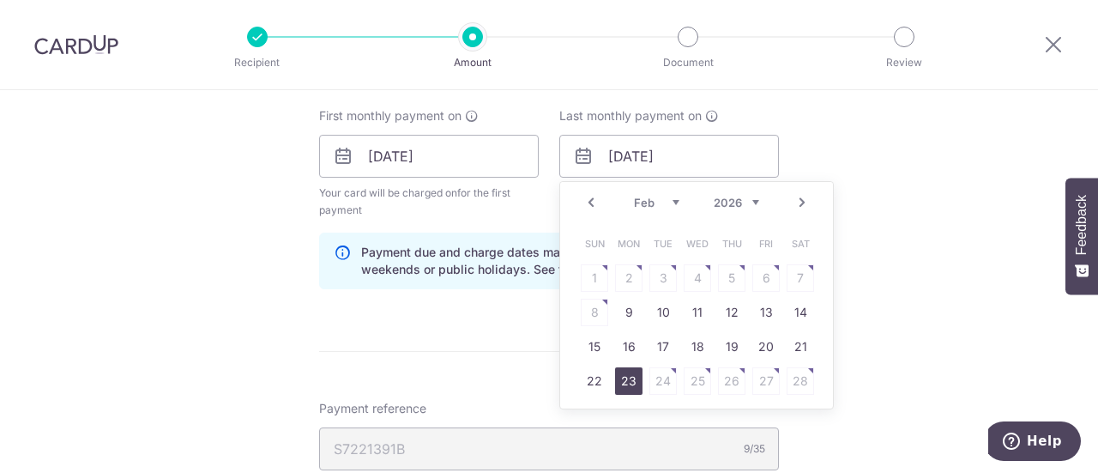
click at [628, 378] on link "23" at bounding box center [628, 380] width 27 height 27
type input "23/02/2026"
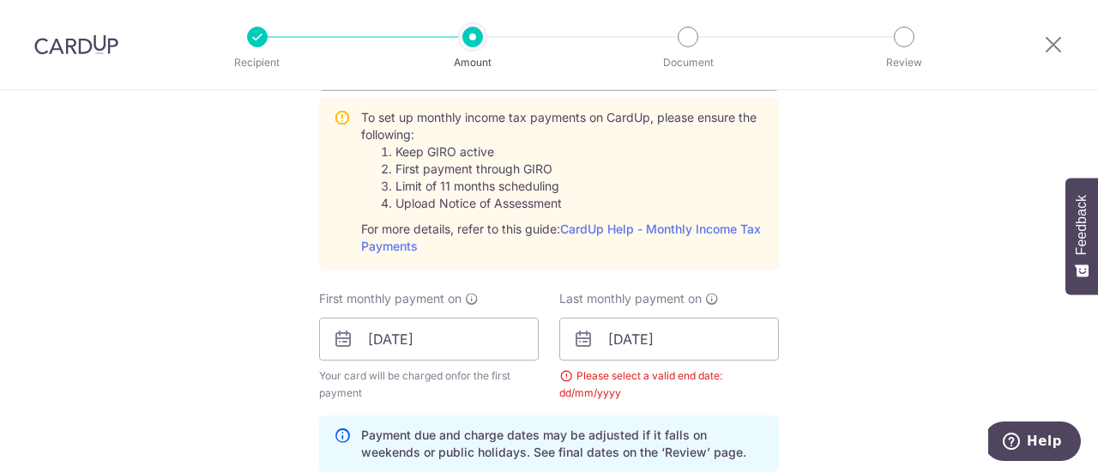
scroll to position [906, 0]
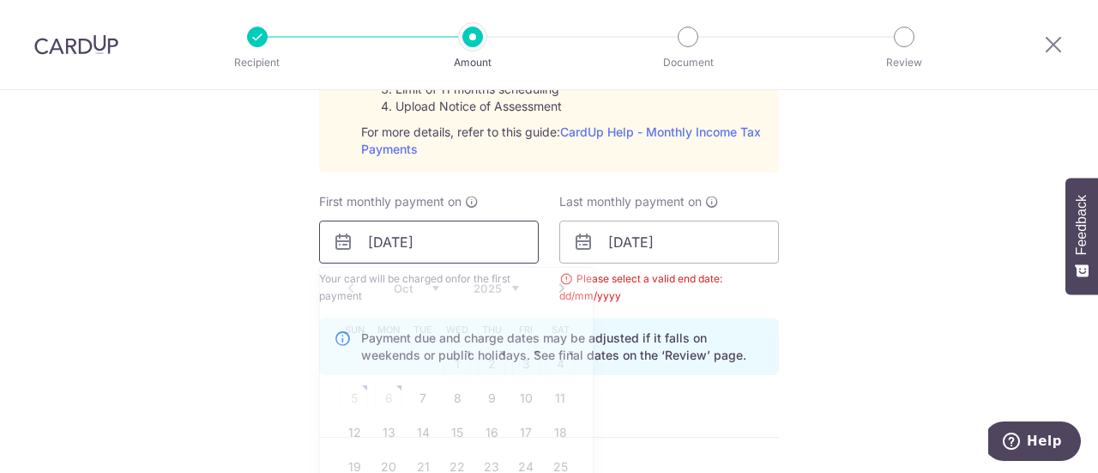
click at [419, 240] on input "27/10/2025" at bounding box center [429, 242] width 220 height 43
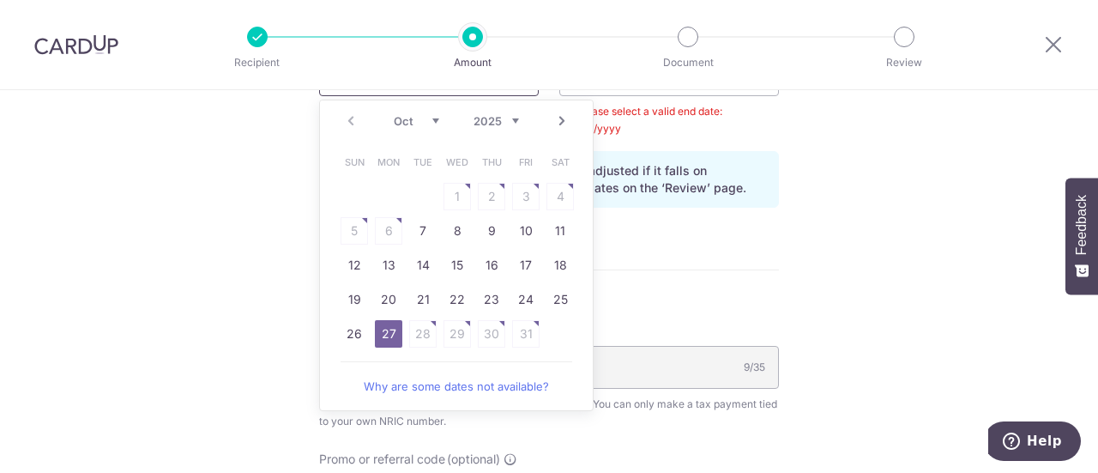
scroll to position [1078, 0]
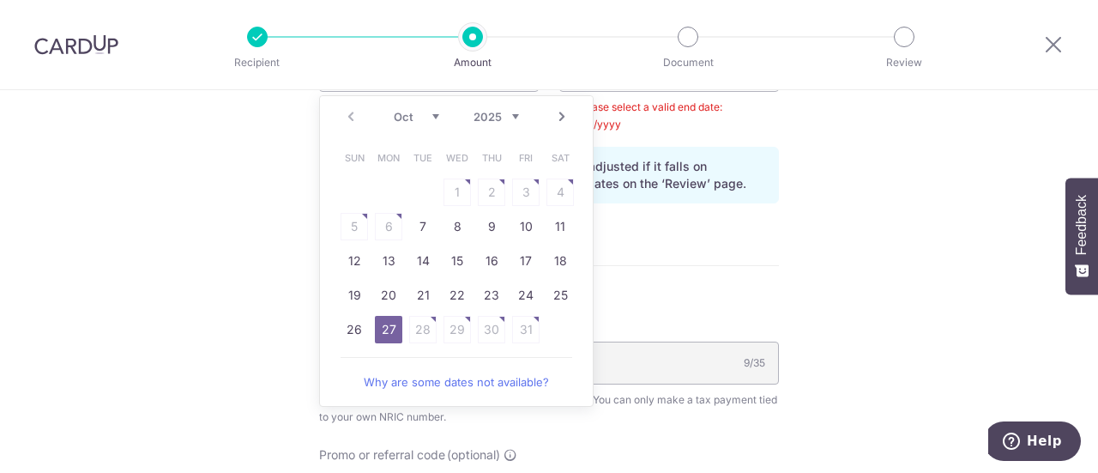
click at [386, 330] on link "27" at bounding box center [388, 329] width 27 height 27
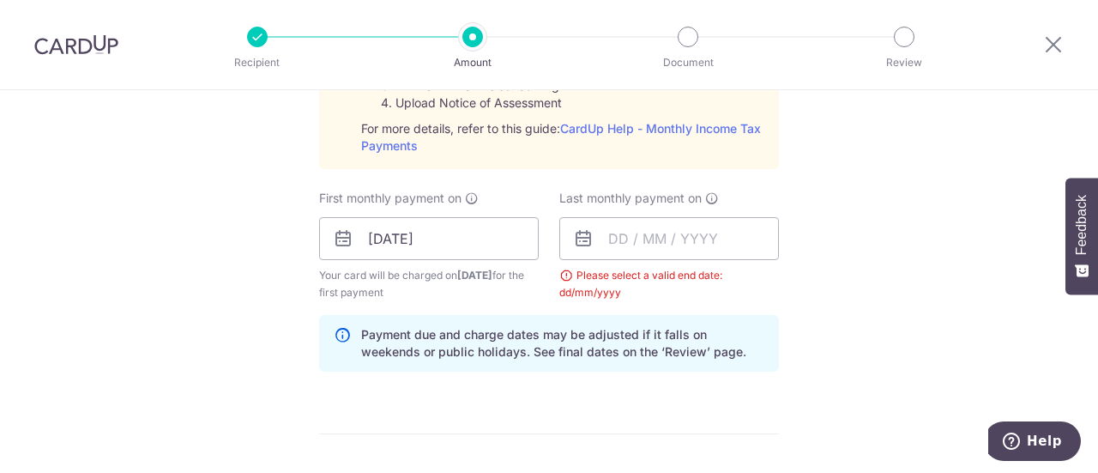
scroll to position [906, 0]
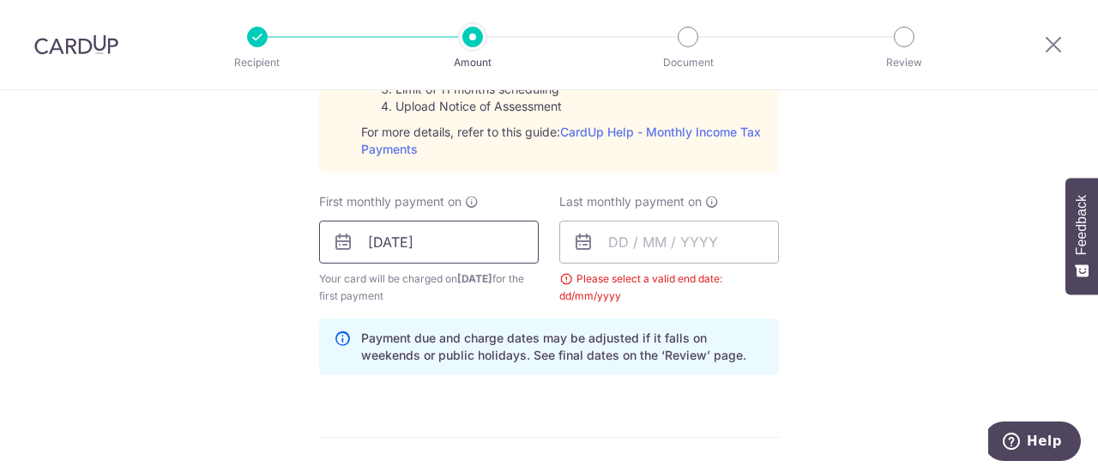
click at [396, 246] on input "27/10/2025" at bounding box center [429, 242] width 220 height 43
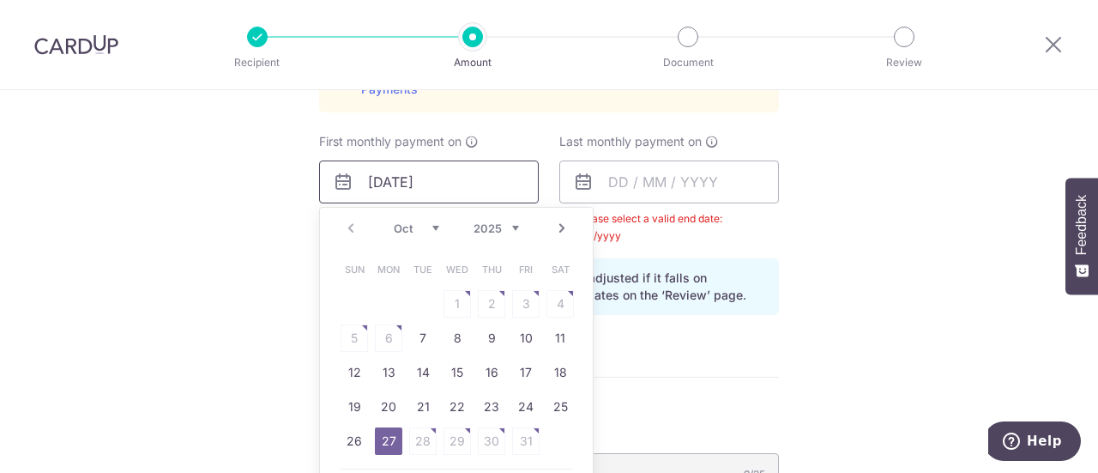
scroll to position [992, 0]
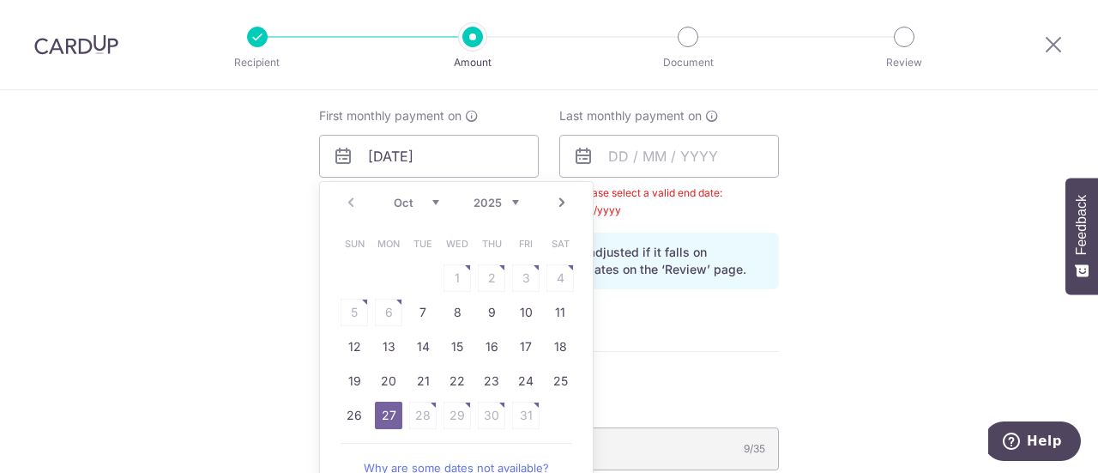
click at [430, 198] on select "Oct Nov Dec" at bounding box center [416, 203] width 45 height 14
click at [517, 308] on link "7" at bounding box center [525, 312] width 27 height 27
type input "[DATE]"
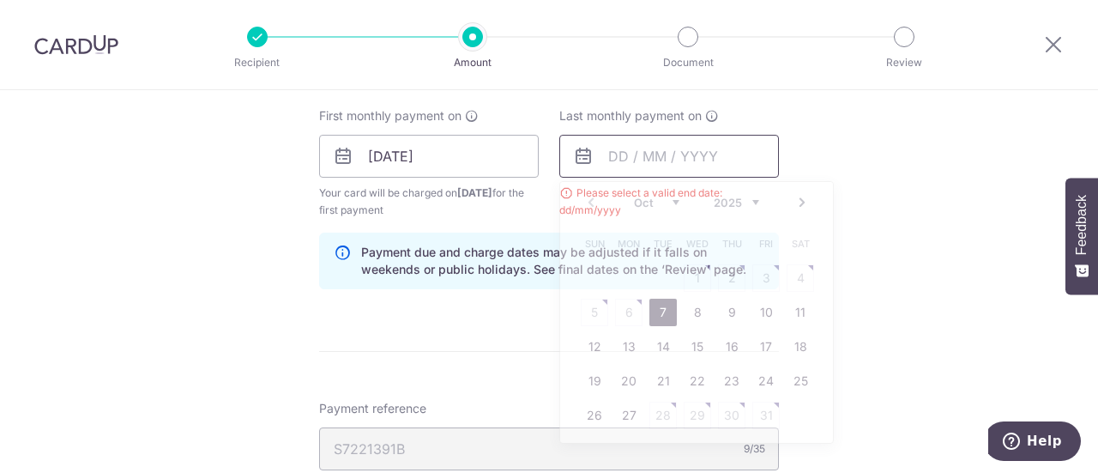
click at [614, 157] on input "text" at bounding box center [669, 156] width 220 height 43
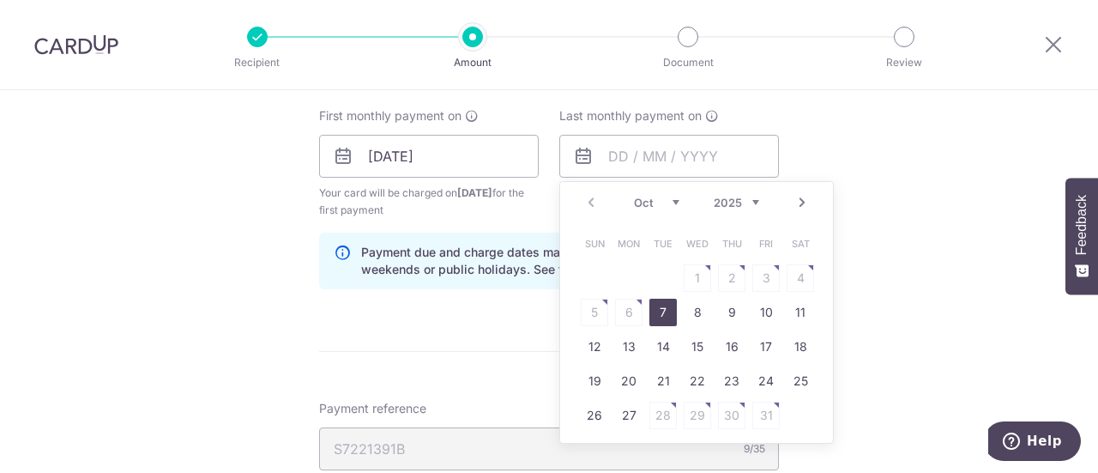
click at [727, 201] on select "2025 2026" at bounding box center [736, 203] width 45 height 14
click at [669, 197] on select "Jan Feb Mar Apr May Jun Jul Aug Sep Oct Nov" at bounding box center [656, 203] width 45 height 14
click at [623, 311] on link "9" at bounding box center [628, 312] width 27 height 27
type input "[DATE]"
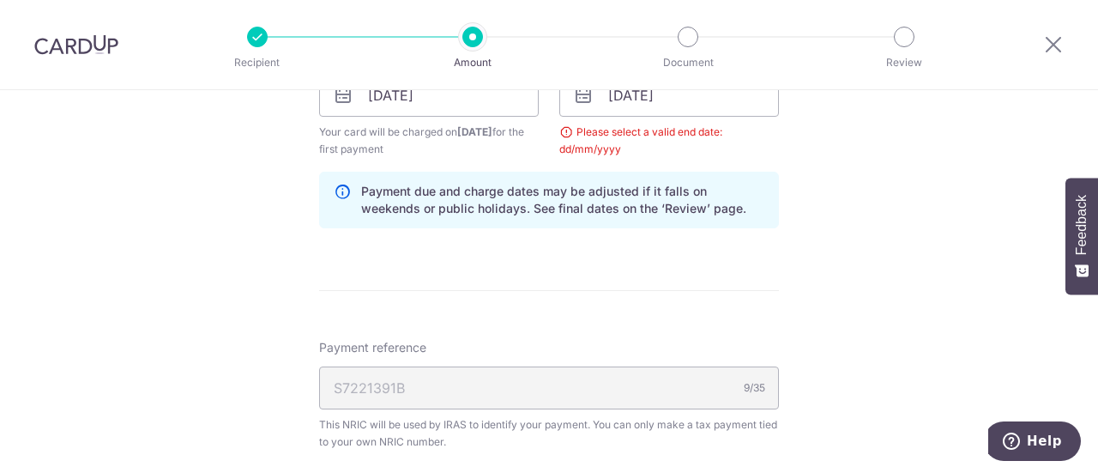
scroll to position [1164, 0]
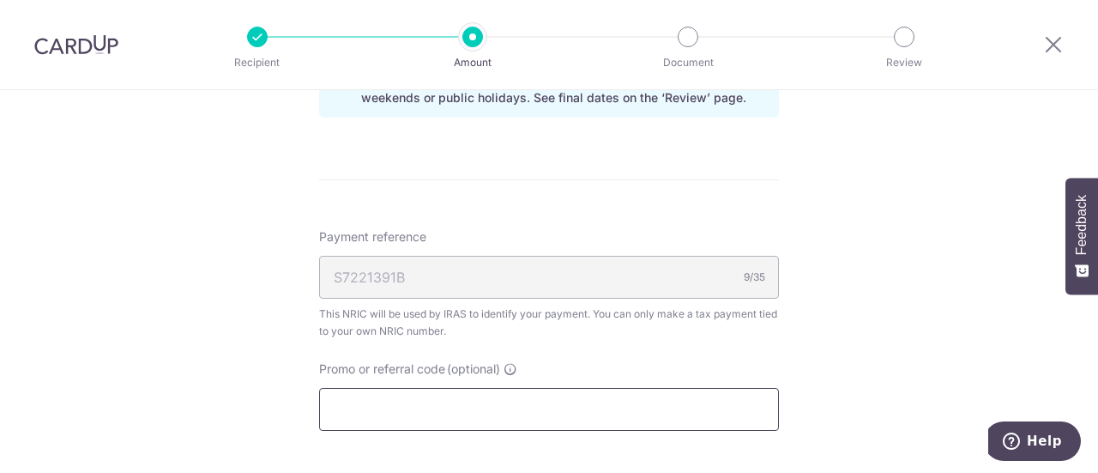
click at [423, 400] on input "Promo or referral code (optional)" at bounding box center [549, 409] width 460 height 43
paste input "MCTAX25"
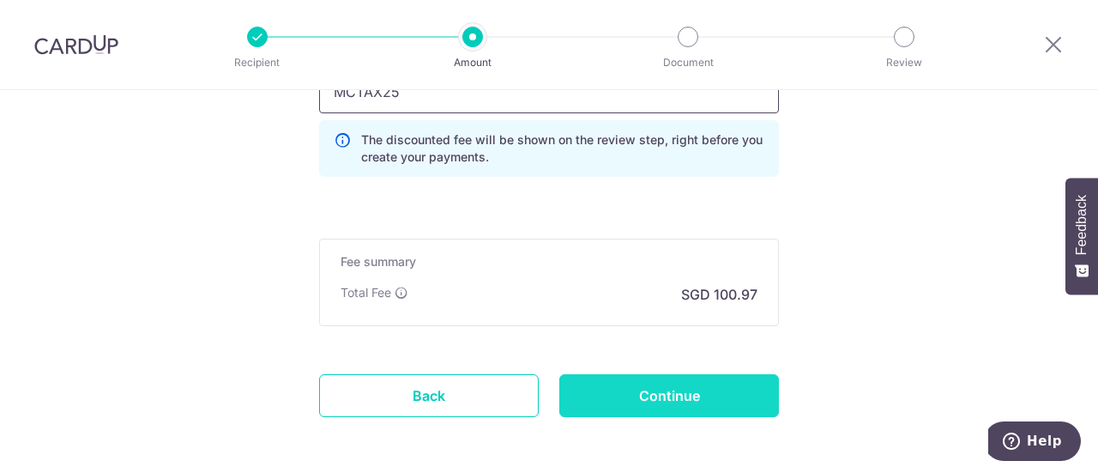
scroll to position [1548, 0]
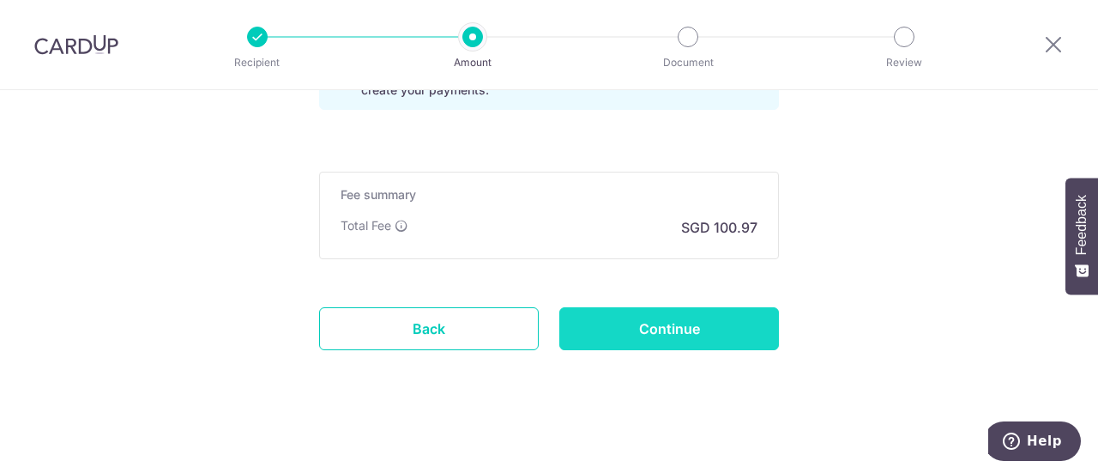
type input "MCTAX25"
click at [645, 325] on input "Continue" at bounding box center [669, 328] width 220 height 43
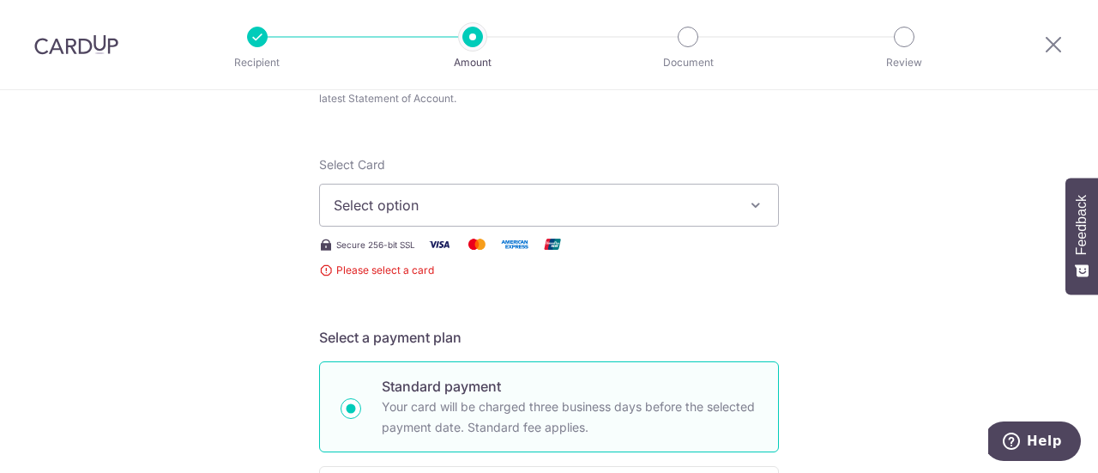
scroll to position [207, 0]
click at [753, 203] on icon "button" at bounding box center [755, 205] width 17 height 17
click at [427, 246] on span "Add credit card" at bounding box center [565, 253] width 400 height 17
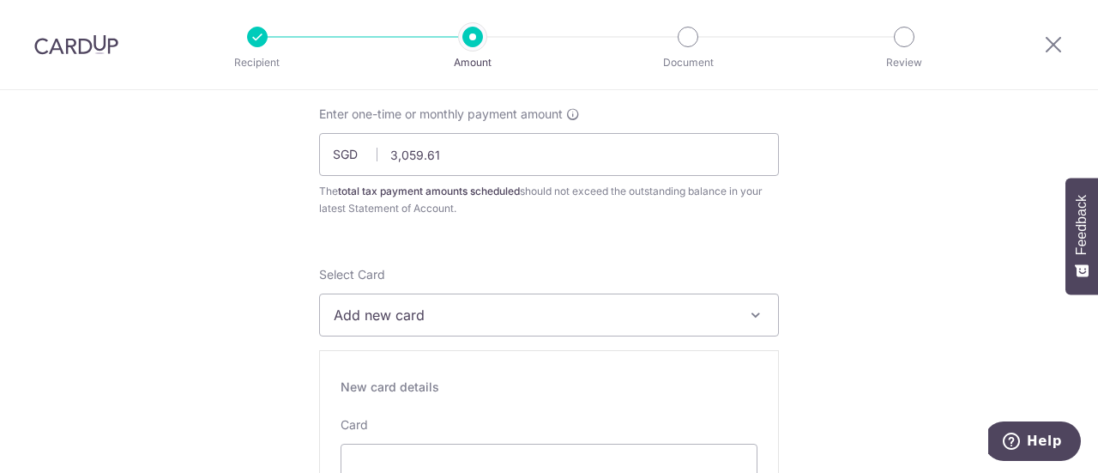
scroll to position [86, 0]
